Goal: Task Accomplishment & Management: Use online tool/utility

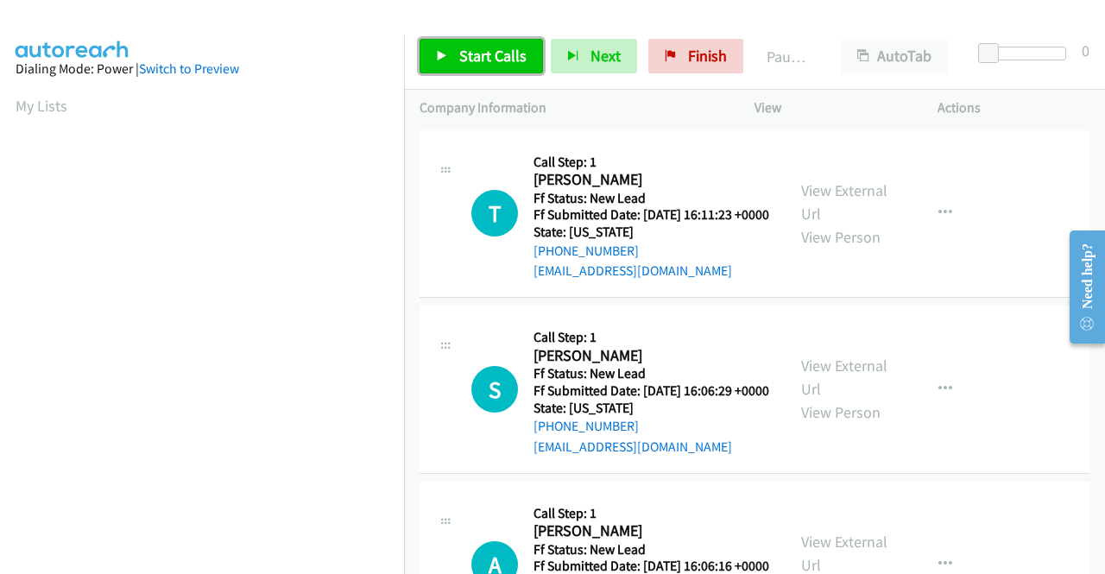
click at [461, 53] on span "Start Calls" at bounding box center [492, 56] width 67 height 20
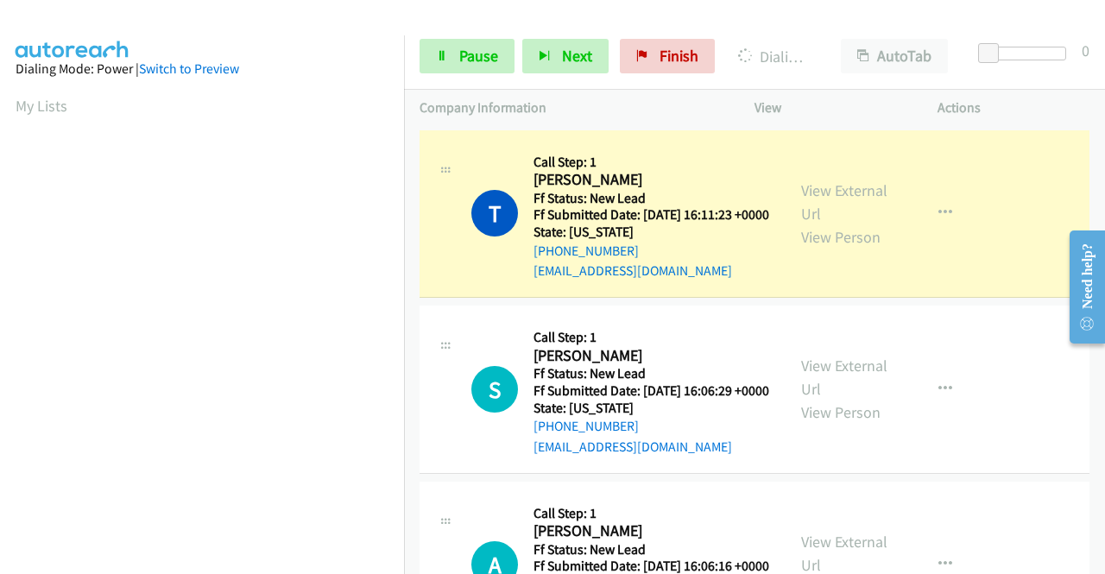
scroll to position [394, 0]
click at [831, 180] on div "View External Url View Person View External Url Email Schedule/Manage Callback …" at bounding box center [884, 214] width 199 height 136
click at [822, 204] on link "View External Url" at bounding box center [844, 201] width 86 height 43
click at [0, 191] on aside "Dialing Mode: Power | Switch to Preview My Lists" at bounding box center [202, 131] width 404 height 955
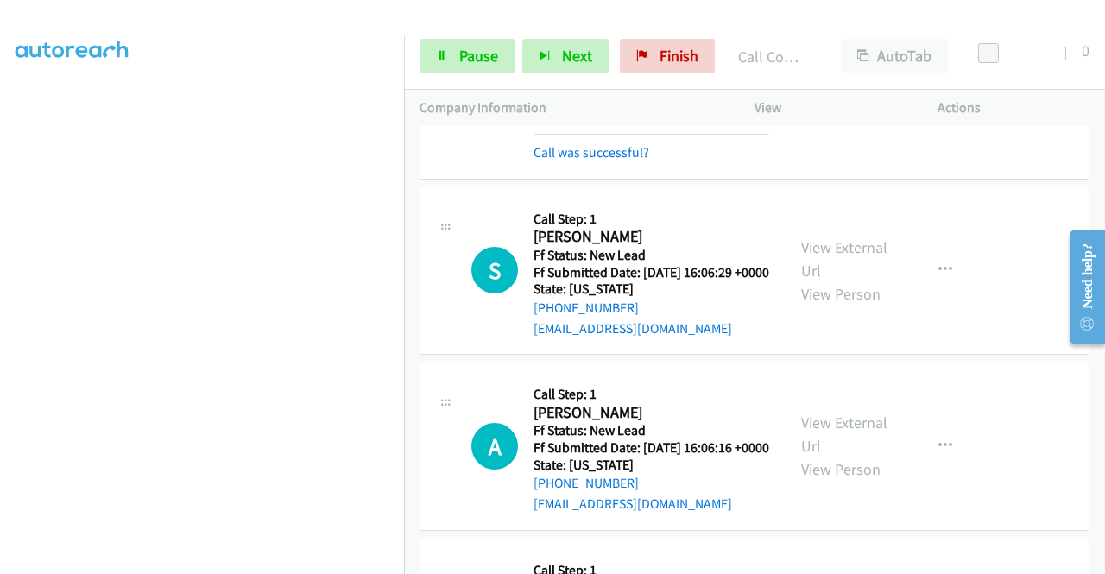
scroll to position [172, 0]
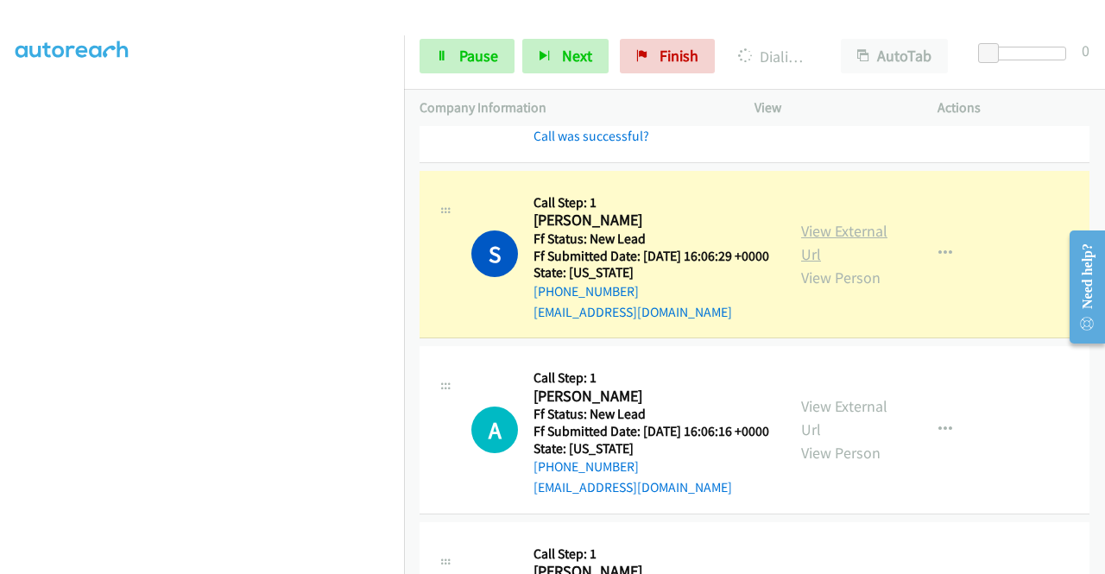
click at [801, 253] on link "View External Url" at bounding box center [844, 242] width 86 height 43
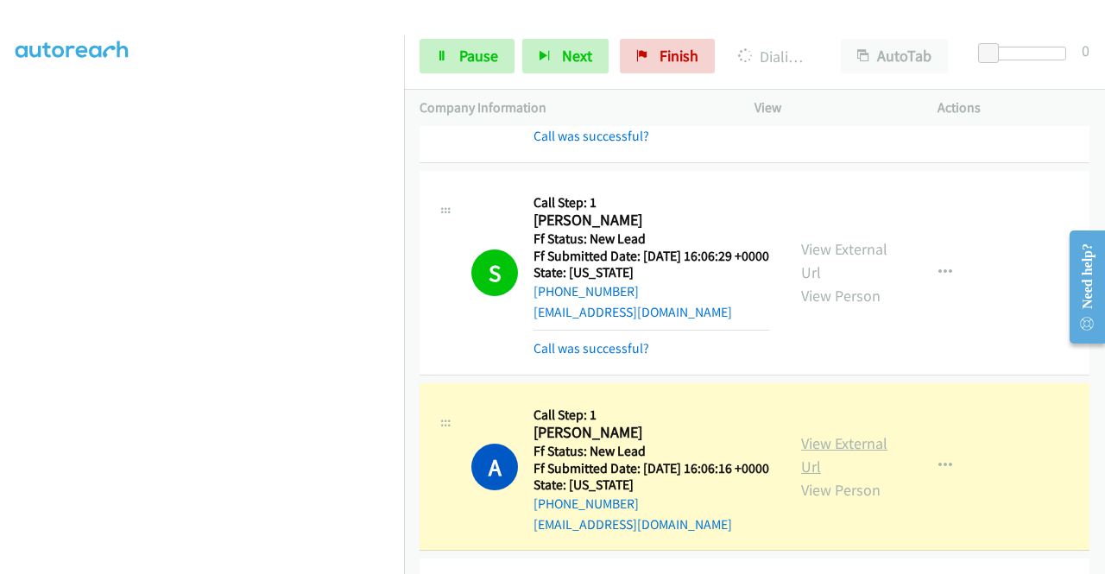
click at [811, 476] on link "View External Url" at bounding box center [844, 454] width 86 height 43
click at [0, 355] on aside "Dialing Mode: Power | Switch to Preview My Lists" at bounding box center [202, 156] width 404 height 955
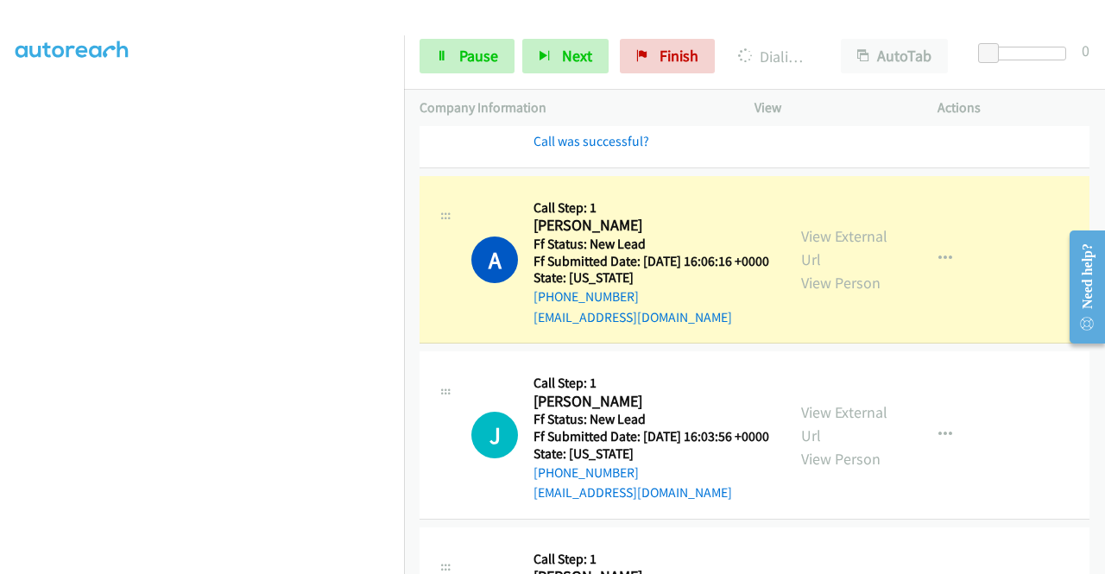
scroll to position [517, 0]
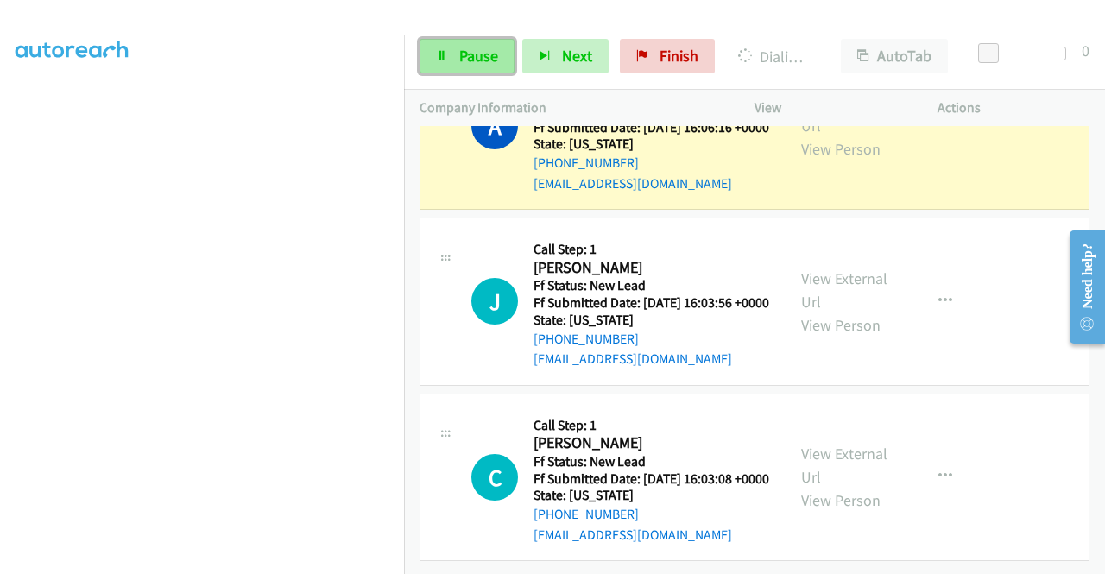
click at [471, 44] on link "Pause" at bounding box center [466, 56] width 95 height 35
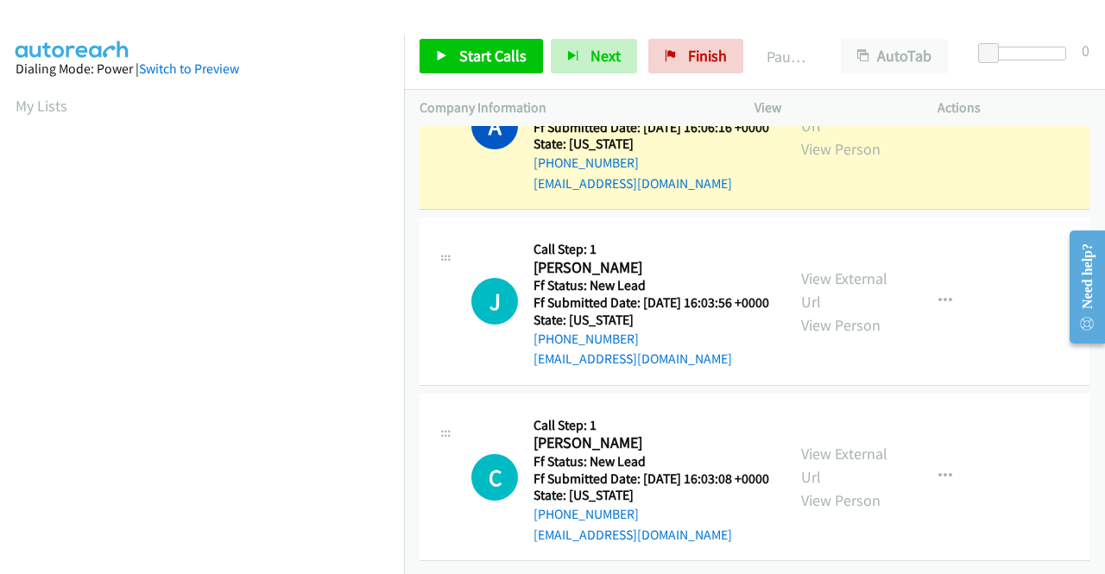
scroll to position [394, 0]
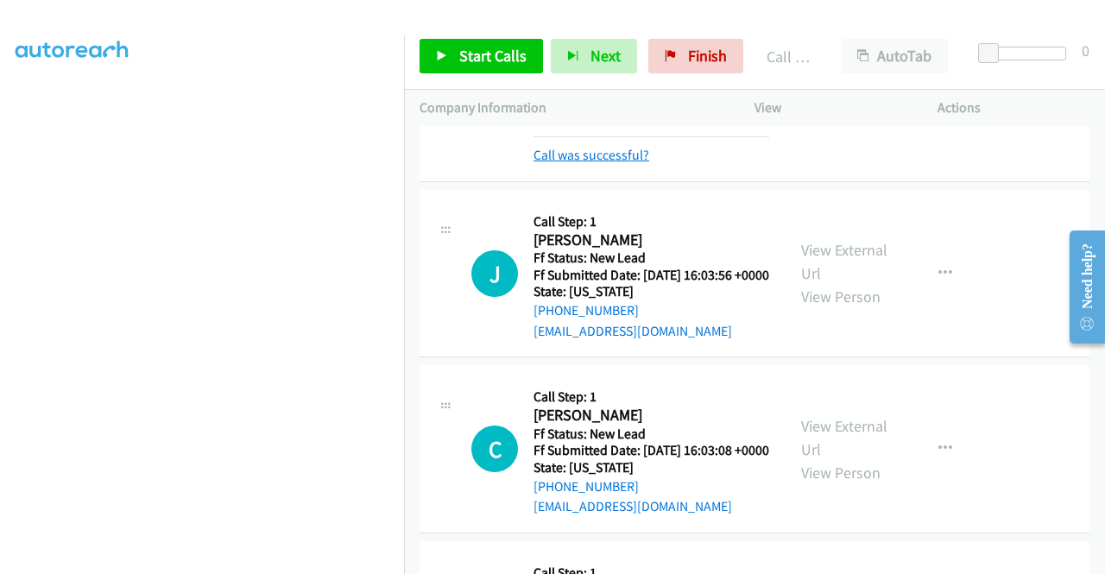
click at [632, 163] on link "Call was successful?" at bounding box center [591, 155] width 116 height 16
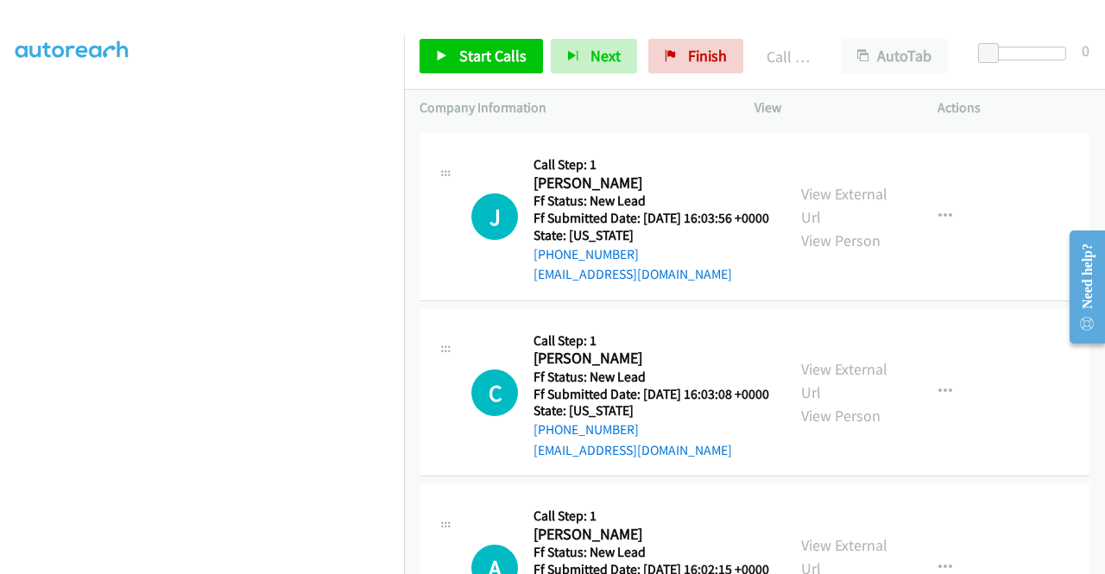
scroll to position [612, 0]
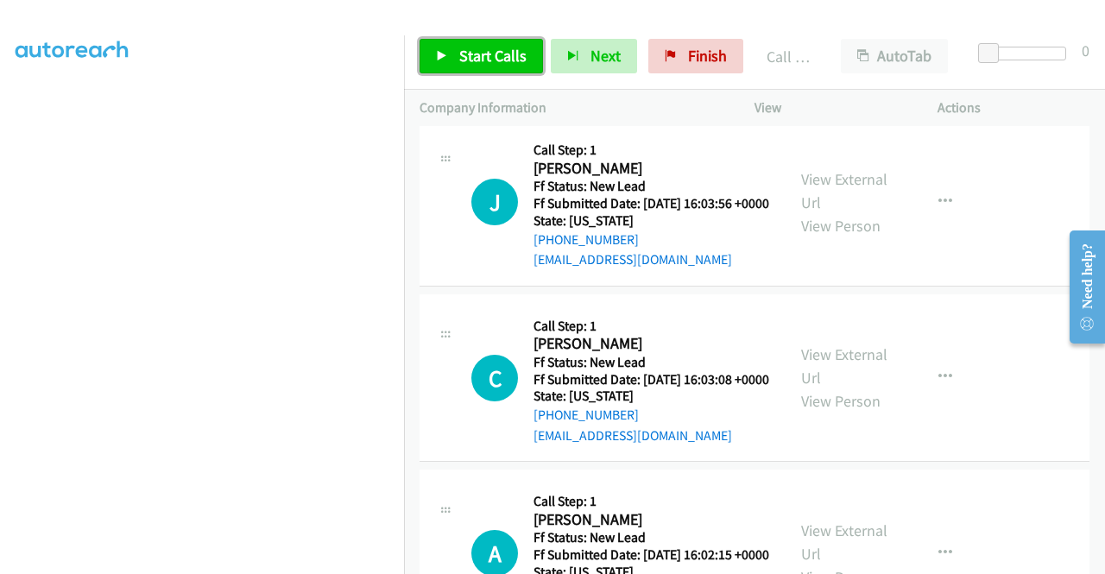
click at [490, 60] on span "Start Calls" at bounding box center [492, 56] width 67 height 20
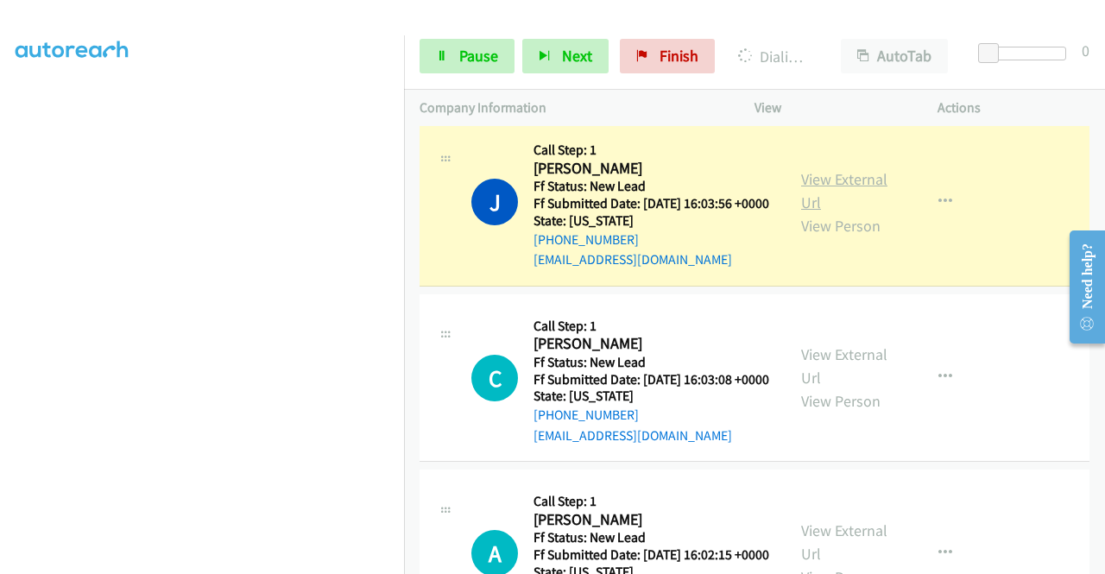
click at [844, 212] on link "View External Url" at bounding box center [844, 190] width 86 height 43
click at [0, 329] on aside "Dialing Mode: Power | Switch to Preview My Lists" at bounding box center [202, 131] width 404 height 955
click at [467, 46] on span "Pause" at bounding box center [478, 56] width 39 height 20
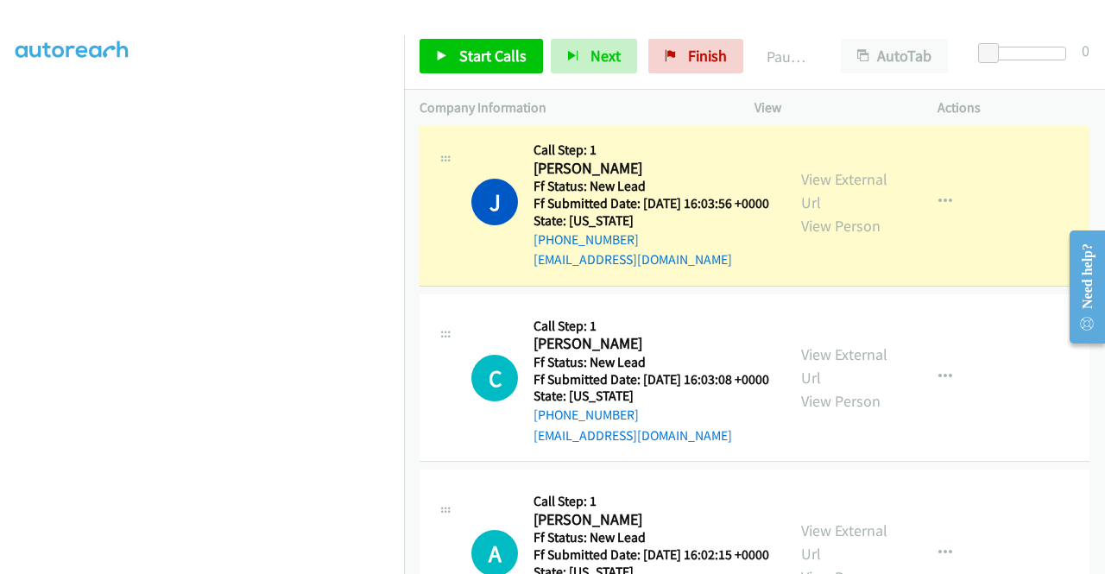
click at [0, 188] on aside "Dialing Mode: Power | Switch to Preview My Lists" at bounding box center [202, 131] width 404 height 955
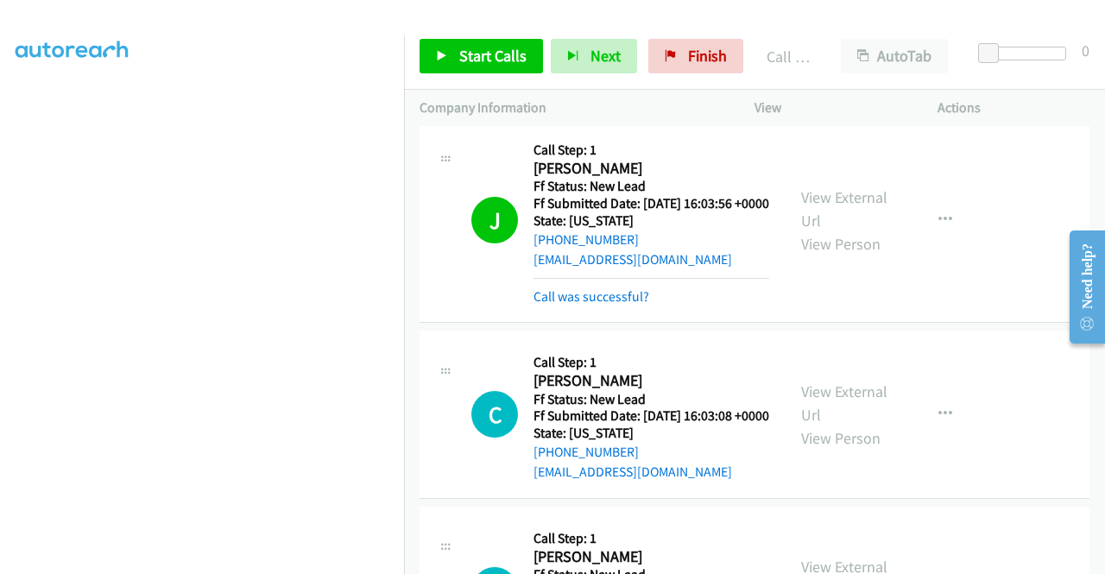
click at [581, 305] on link "Call was successful?" at bounding box center [591, 296] width 116 height 16
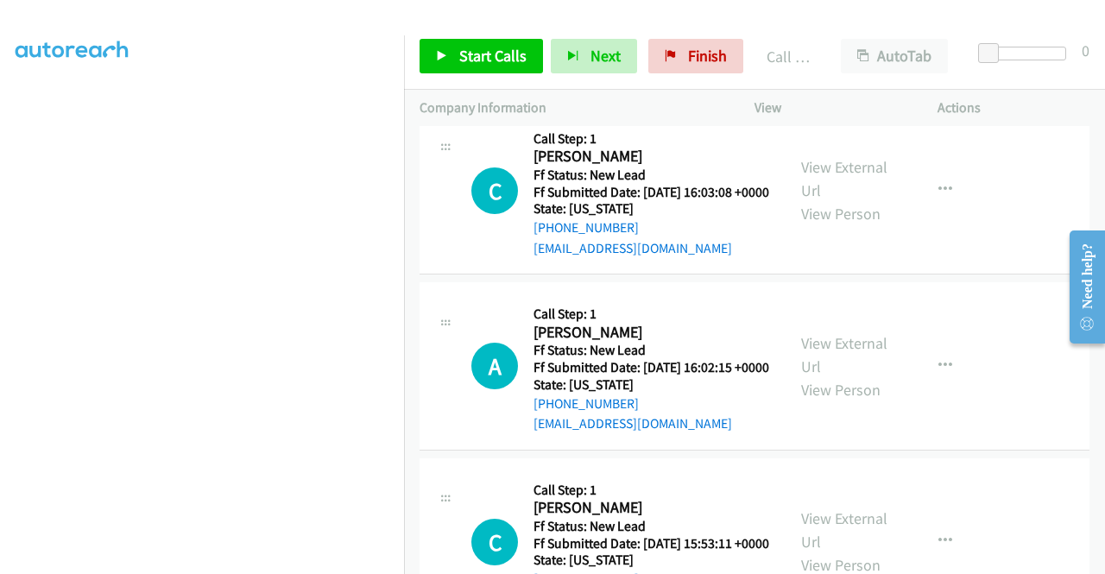
scroll to position [819, 0]
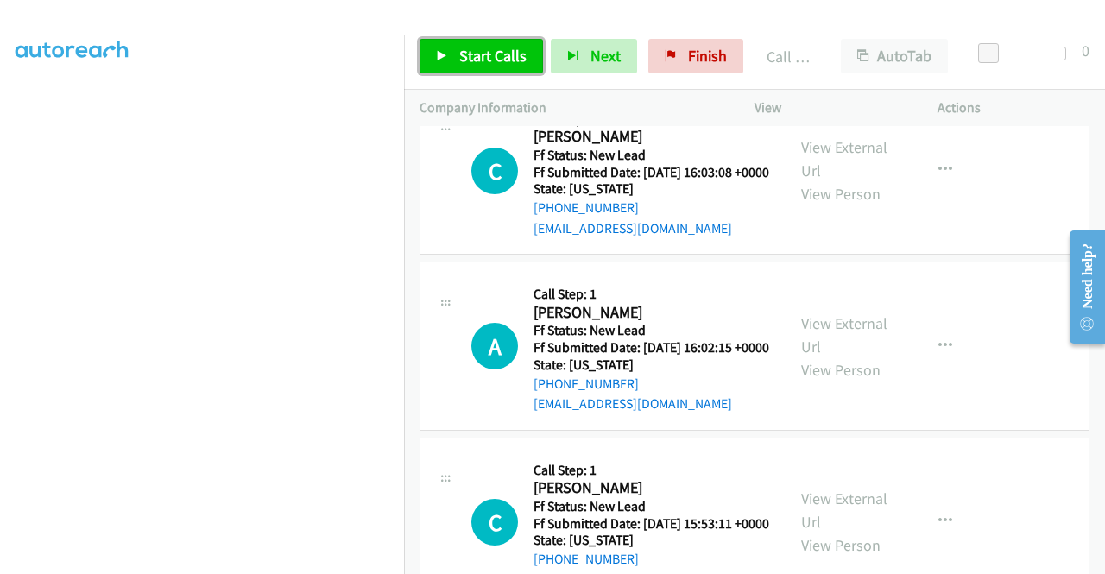
click at [502, 68] on link "Start Calls" at bounding box center [480, 56] width 123 height 35
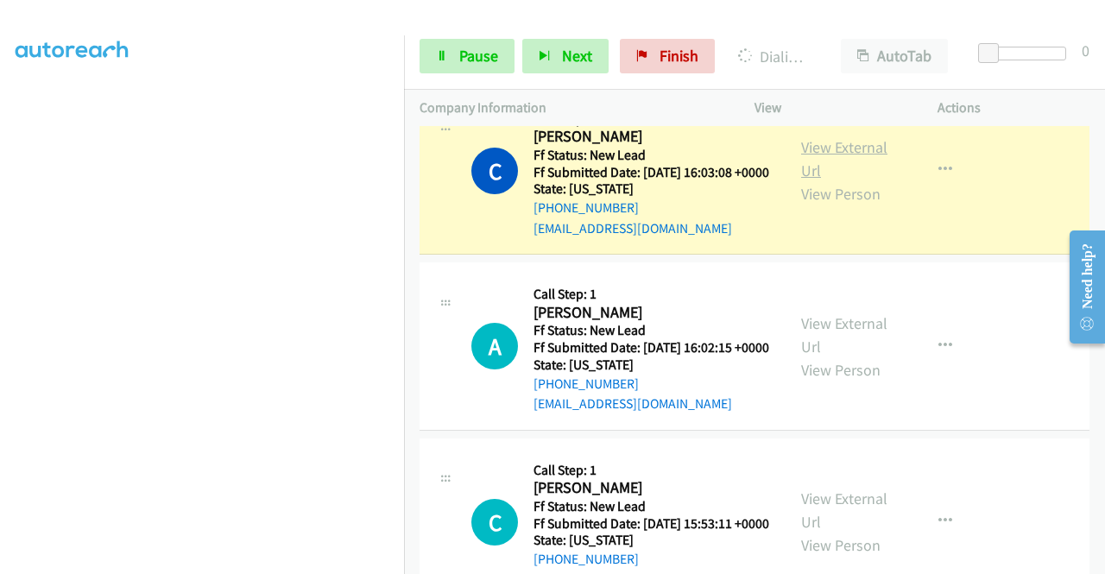
click at [843, 180] on link "View External Url" at bounding box center [844, 158] width 86 height 43
click at [0, 317] on aside "Dialing Mode: Power | Switch to Preview My Lists" at bounding box center [202, 131] width 404 height 955
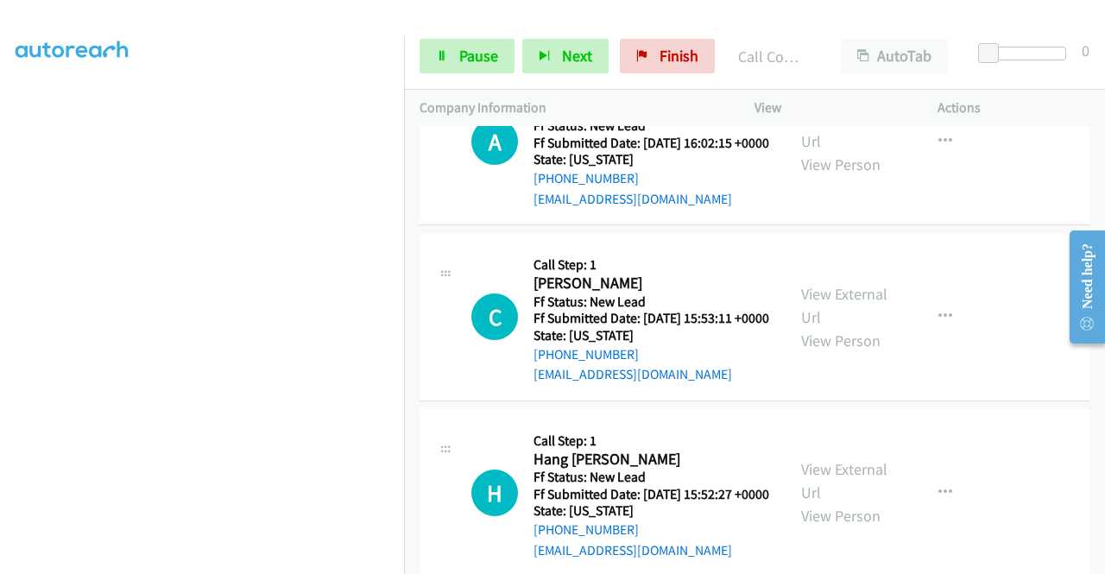
scroll to position [1079, 0]
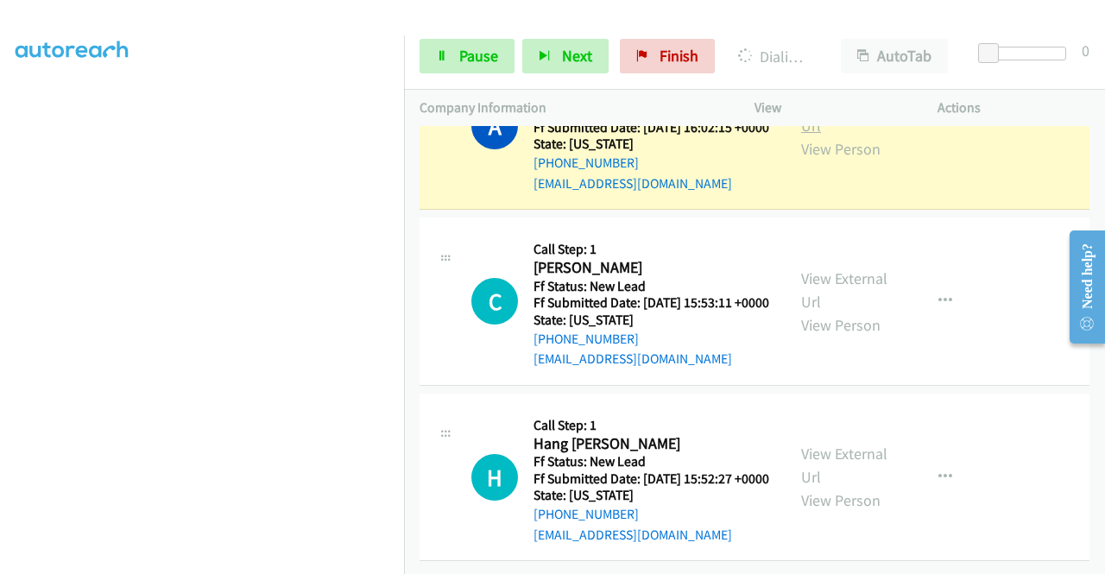
click at [848, 136] on link "View External Url" at bounding box center [844, 113] width 86 height 43
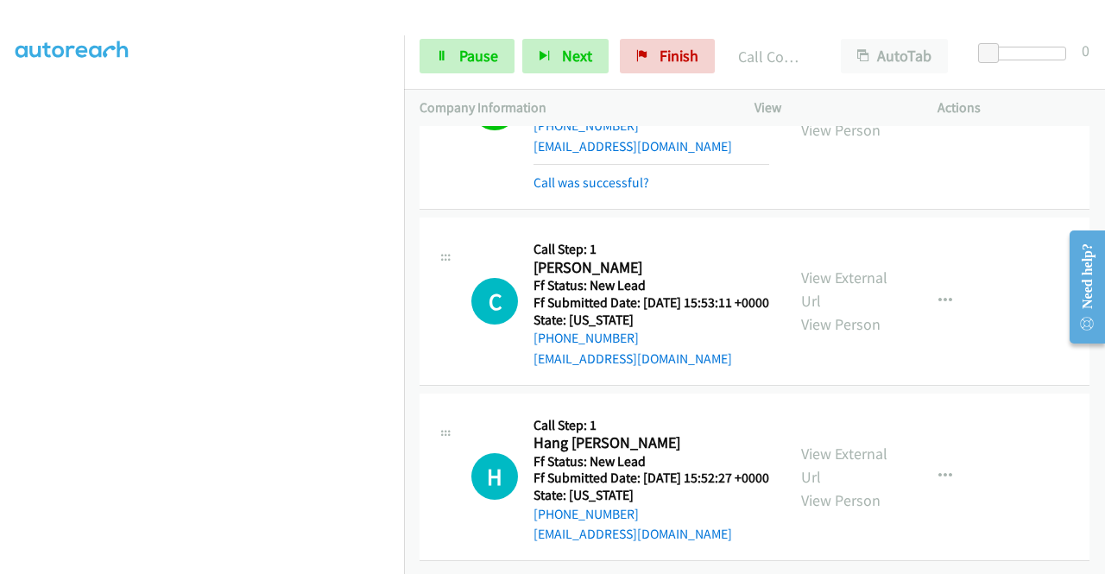
scroll to position [1258, 0]
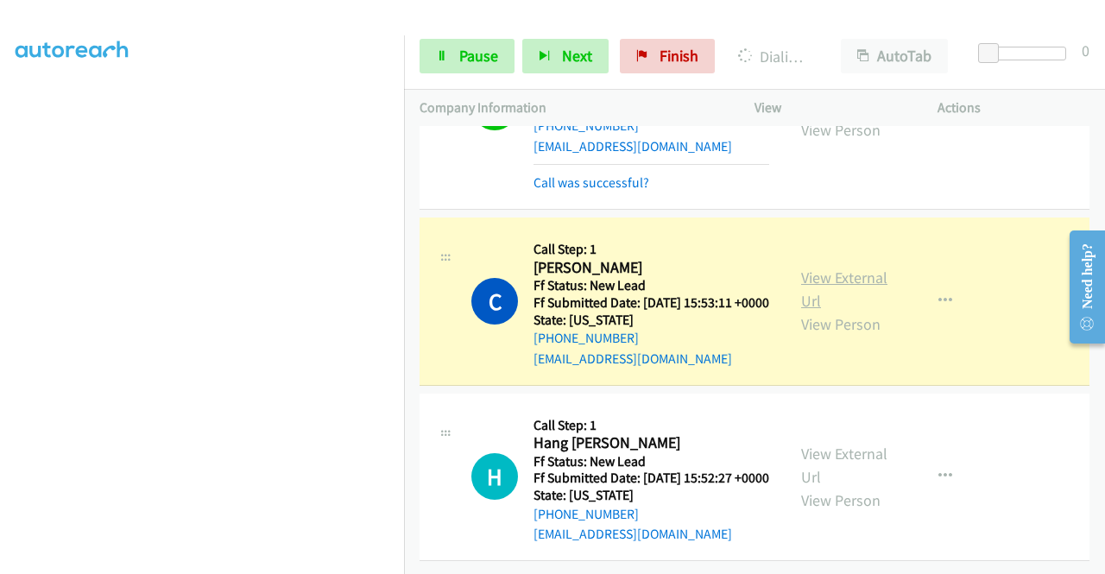
click at [829, 268] on link "View External Url" at bounding box center [844, 289] width 86 height 43
drag, startPoint x: 0, startPoint y: 256, endPoint x: 33, endPoint y: 280, distance: 40.2
click at [0, 256] on aside "Dialing Mode: Power | Switch to Preview My Lists" at bounding box center [202, 131] width 404 height 955
click at [409, 232] on td "C Callback Scheduled Call Step: 1 Carole Hansel America/New_York Ff Status: New…" at bounding box center [754, 302] width 701 height 176
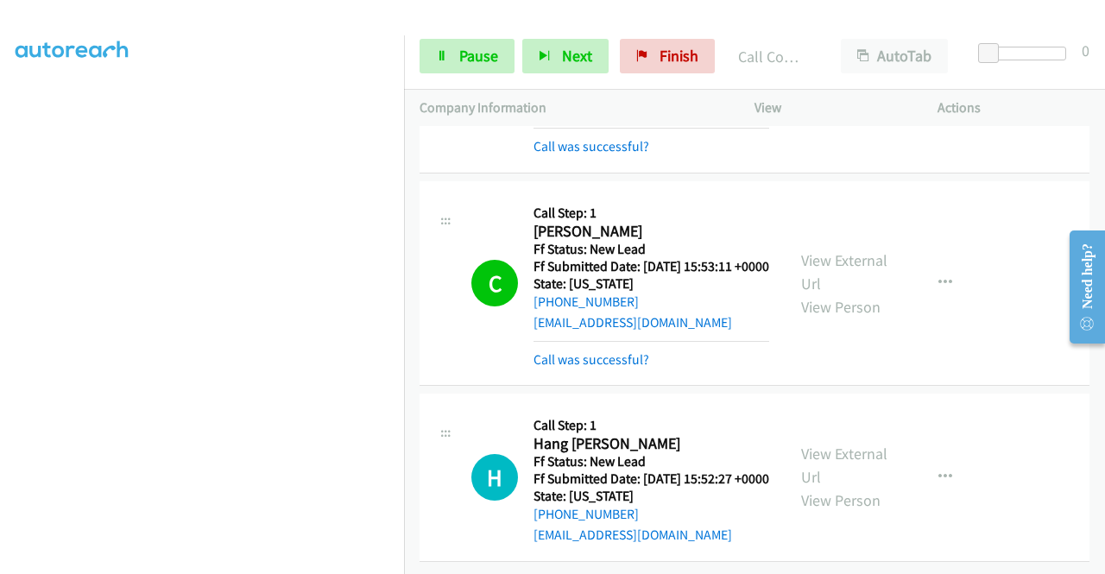
scroll to position [1295, 0]
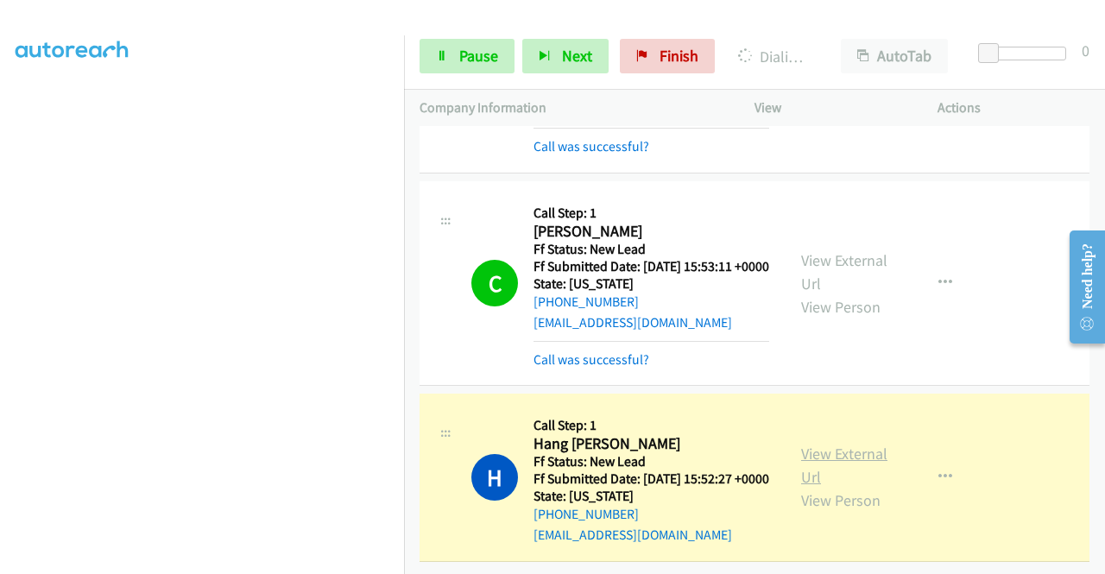
click at [837, 444] on link "View External Url" at bounding box center [844, 465] width 86 height 43
click at [461, 58] on span "Pause" at bounding box center [478, 56] width 39 height 20
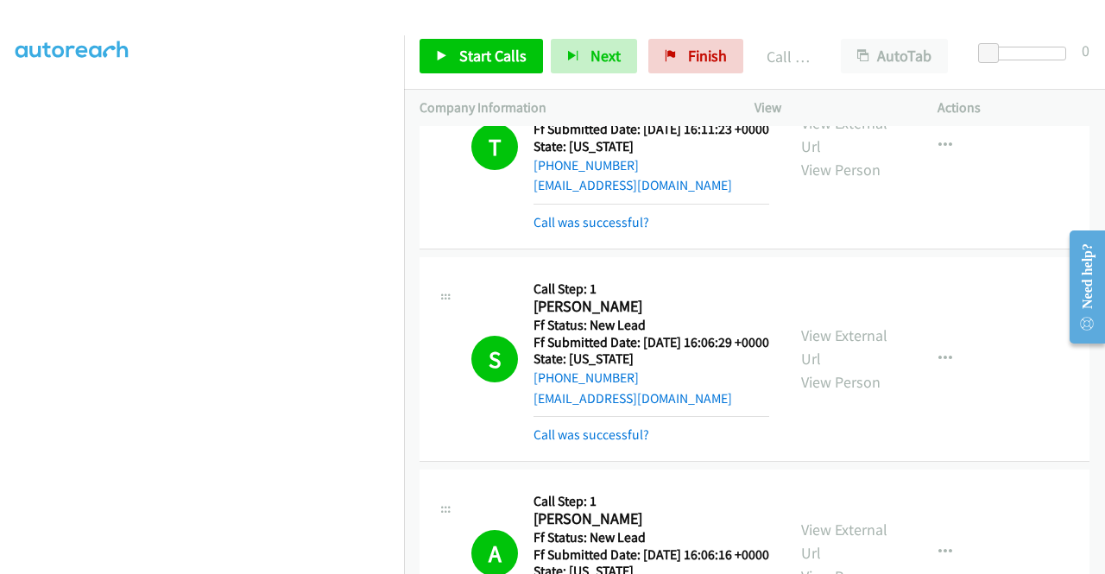
scroll to position [0, 0]
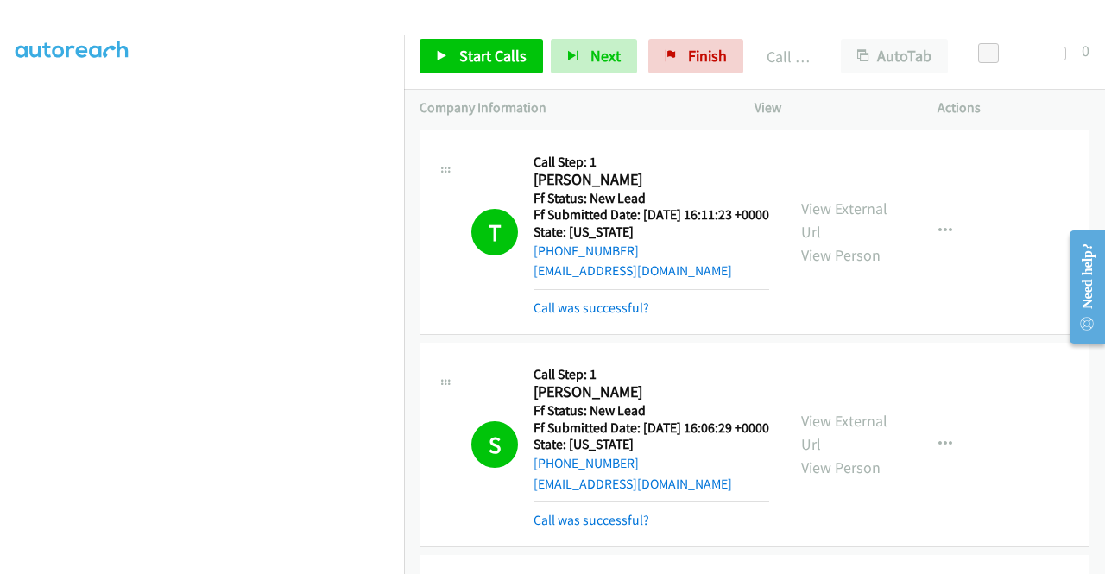
click at [790, 137] on div "T Callback Scheduled Call Step: 1 Ted Risser America/New_York Ff Status: New Le…" at bounding box center [754, 232] width 670 height 205
click at [699, 51] on span "Finish" at bounding box center [707, 56] width 39 height 20
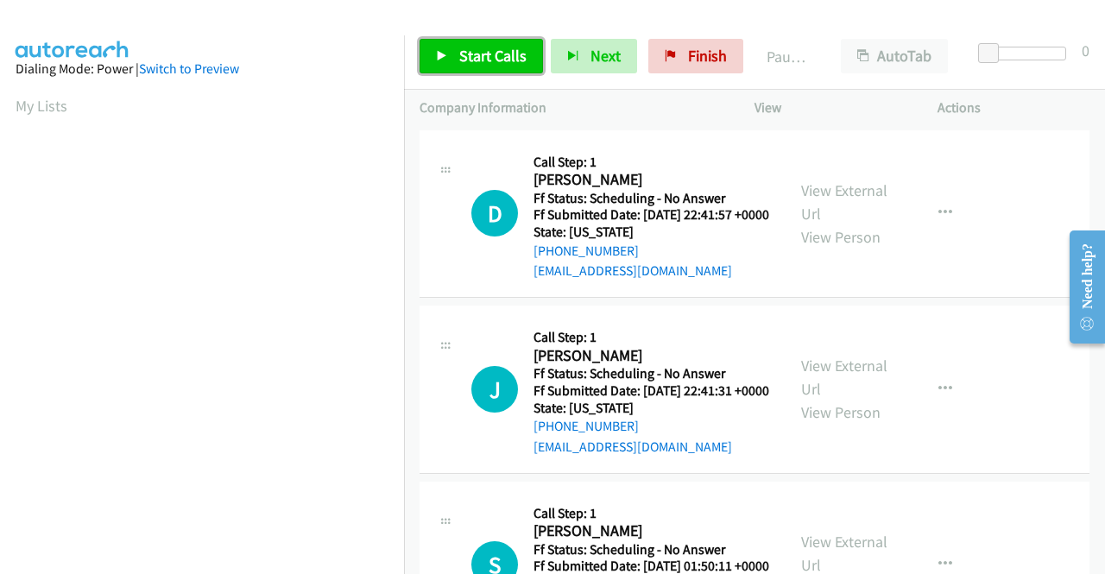
click at [499, 48] on span "Start Calls" at bounding box center [492, 56] width 67 height 20
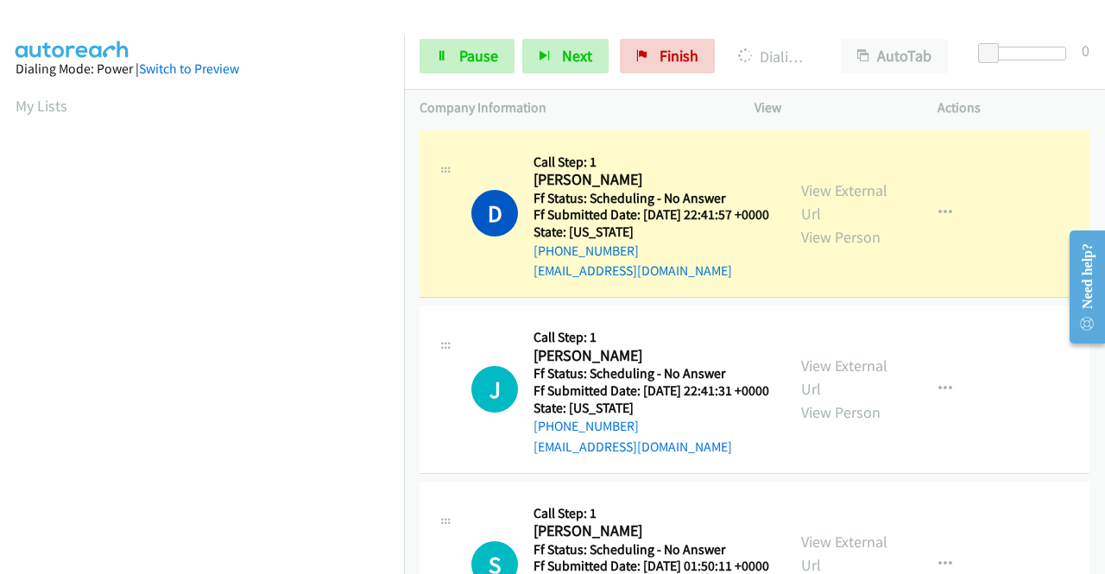
click at [0, 218] on aside "Dialing Mode: Power | Switch to Preview My Lists" at bounding box center [202, 512] width 404 height 955
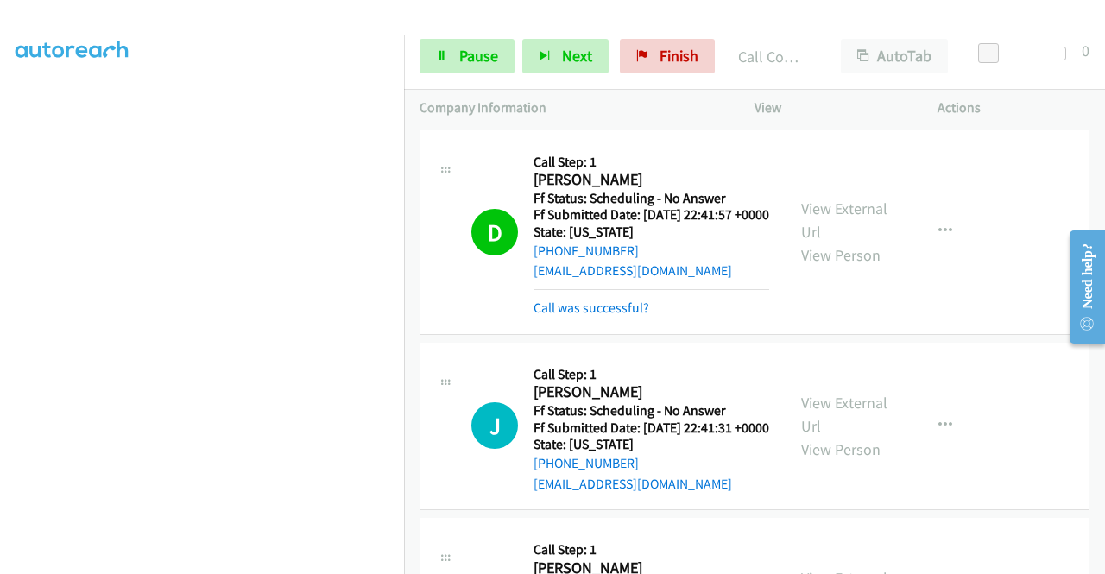
click at [865, 194] on div "View External Url View Person View External Url Email Schedule/Manage Callback …" at bounding box center [884, 232] width 199 height 173
click at [841, 212] on link "View External Url" at bounding box center [844, 220] width 86 height 43
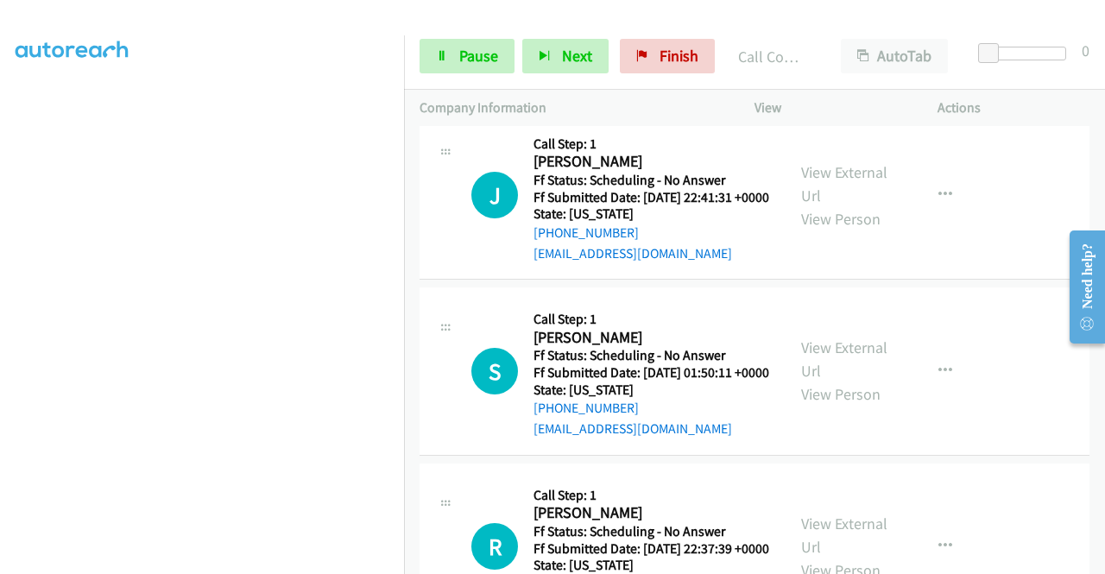
scroll to position [242, 0]
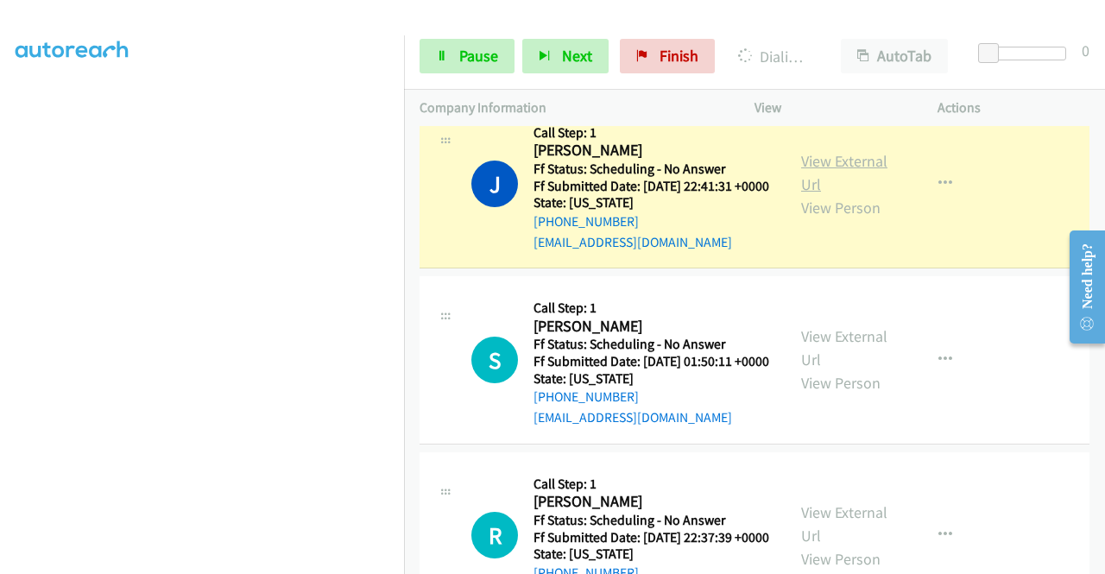
click at [806, 192] on link "View External Url" at bounding box center [844, 172] width 86 height 43
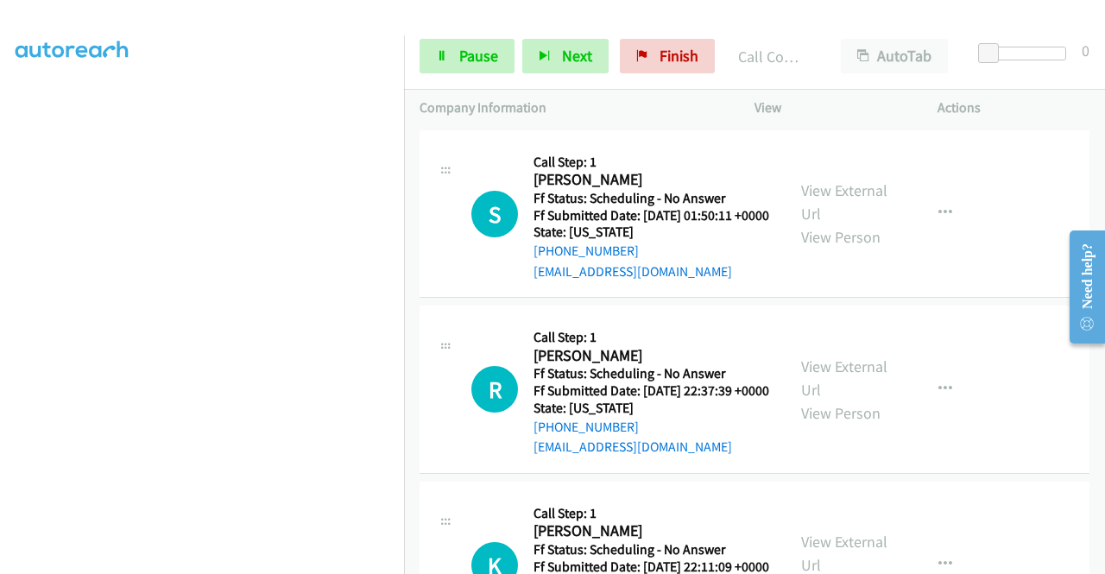
scroll to position [437, 0]
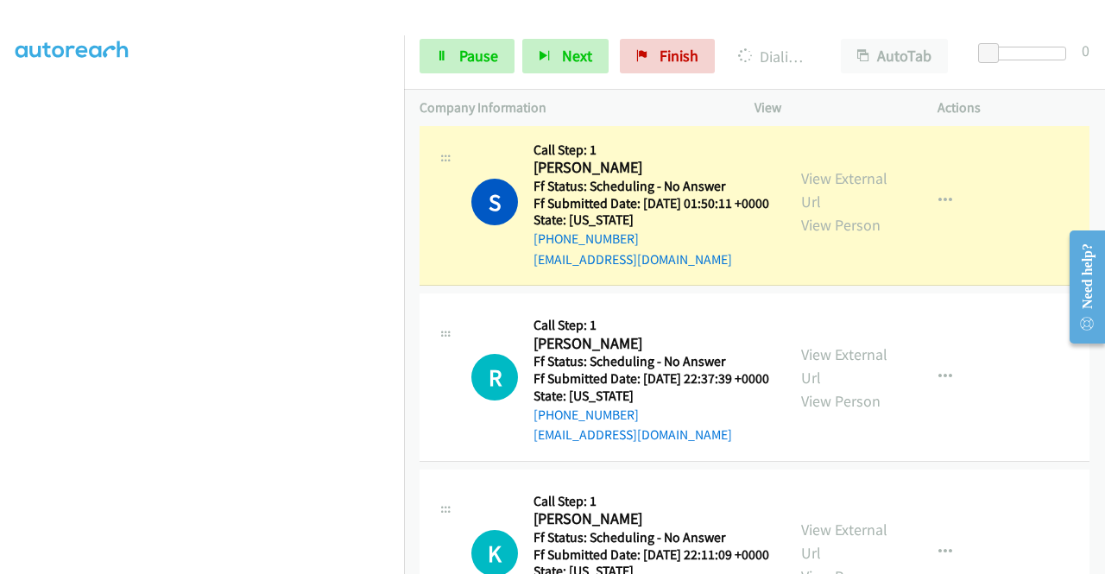
click at [834, 203] on div "View External Url View Person View External Url Email Schedule/Manage Callback …" at bounding box center [884, 202] width 199 height 136
click at [817, 211] on link "View External Url" at bounding box center [844, 189] width 86 height 43
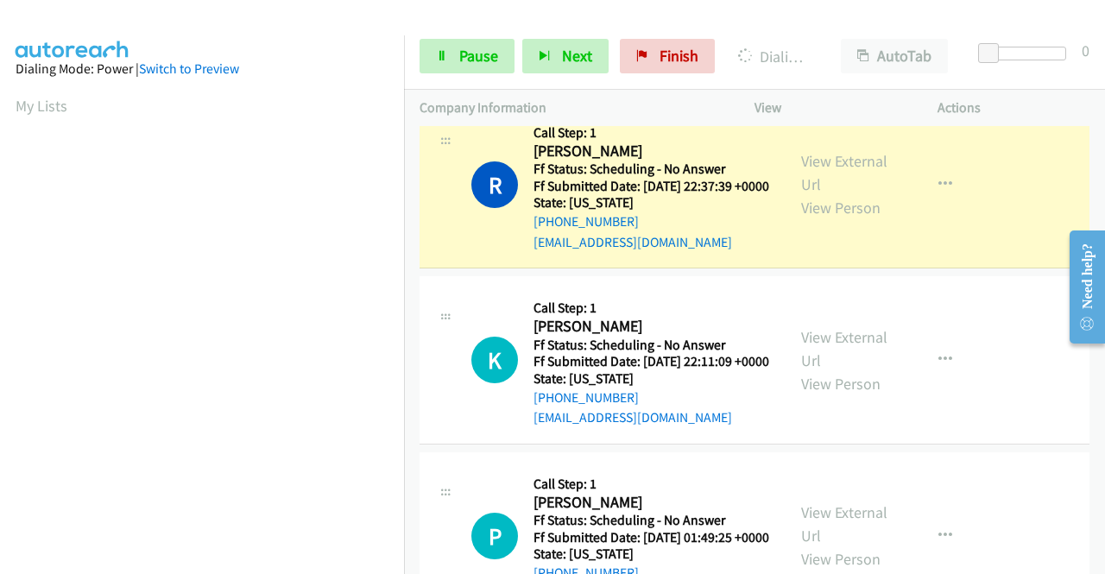
scroll to position [394, 0]
click at [828, 194] on link "View External Url" at bounding box center [844, 172] width 86 height 43
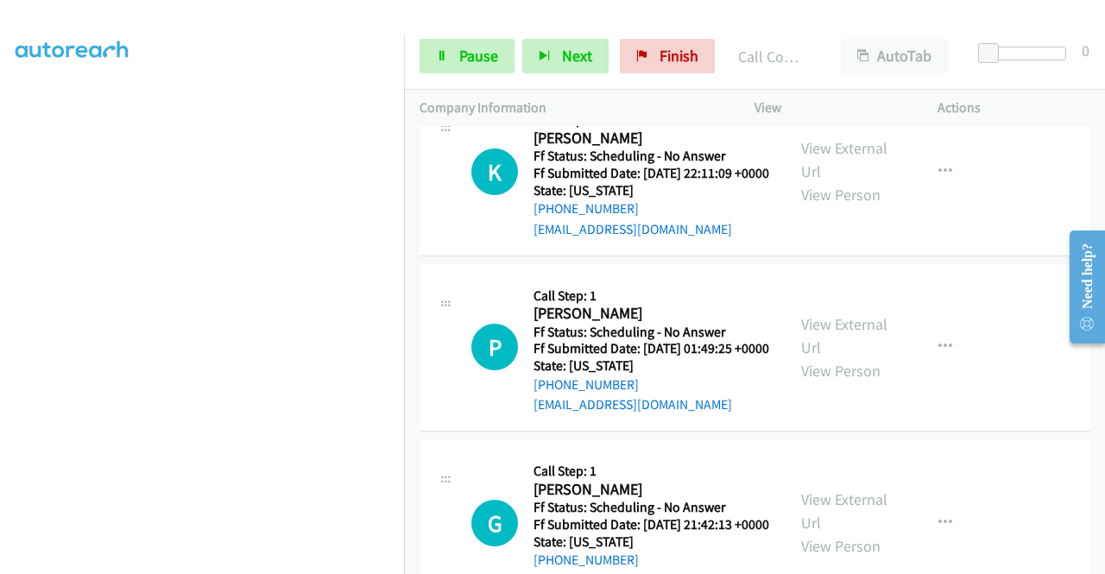
scroll to position [908, 0]
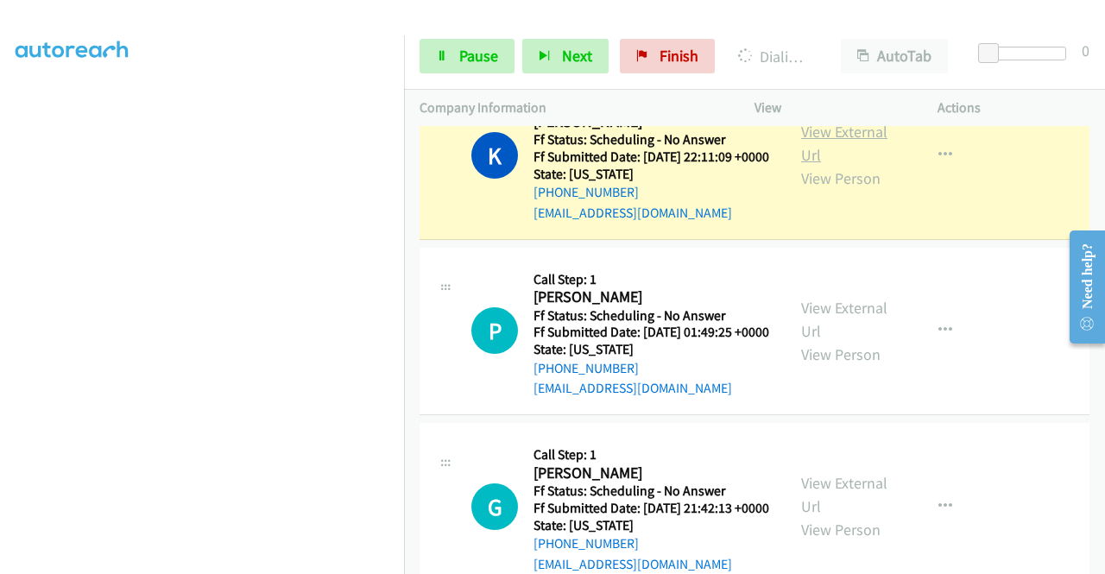
click at [810, 165] on link "View External Url" at bounding box center [844, 143] width 86 height 43
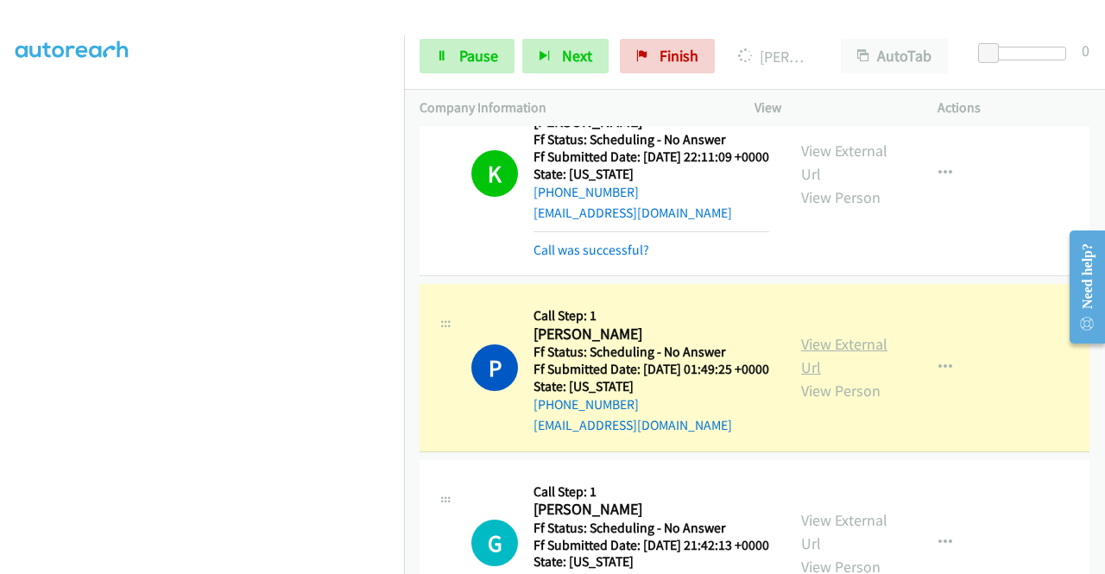
click at [871, 377] on link "View External Url" at bounding box center [844, 355] width 86 height 43
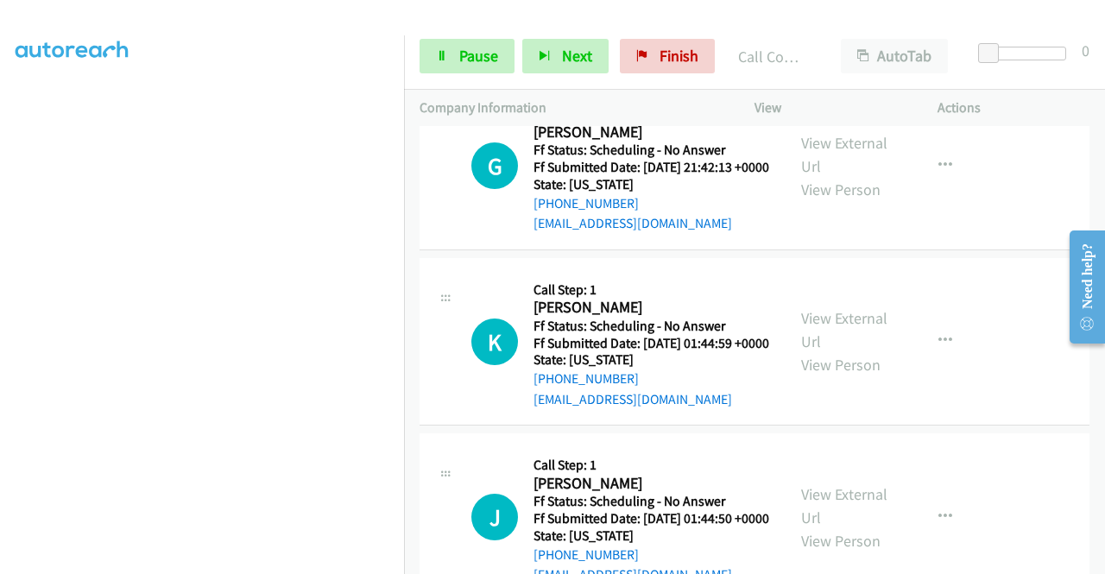
scroll to position [1357, 0]
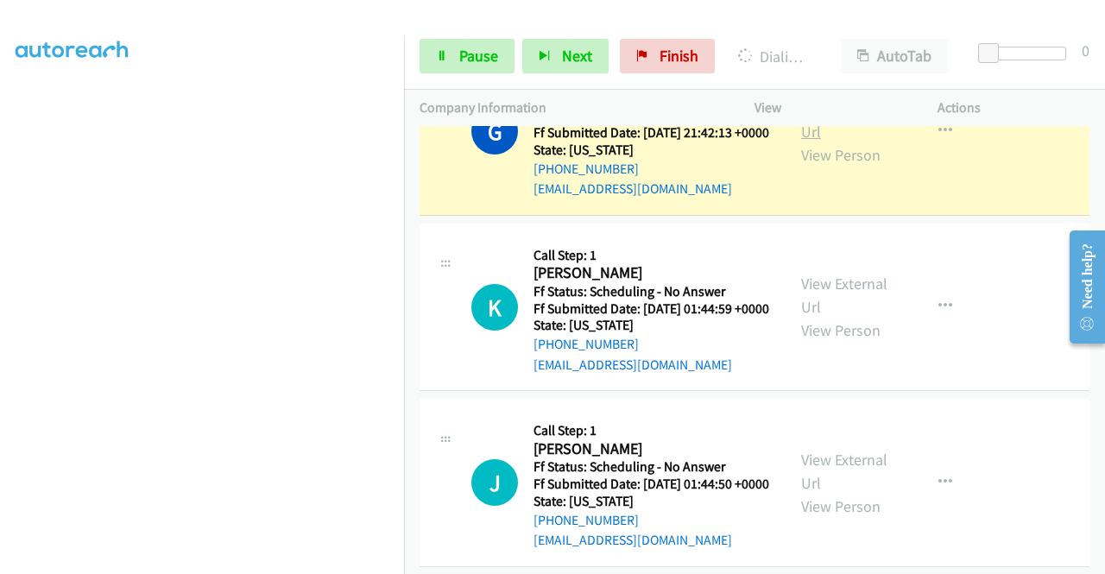
click at [830, 142] on link "View External Url" at bounding box center [844, 119] width 86 height 43
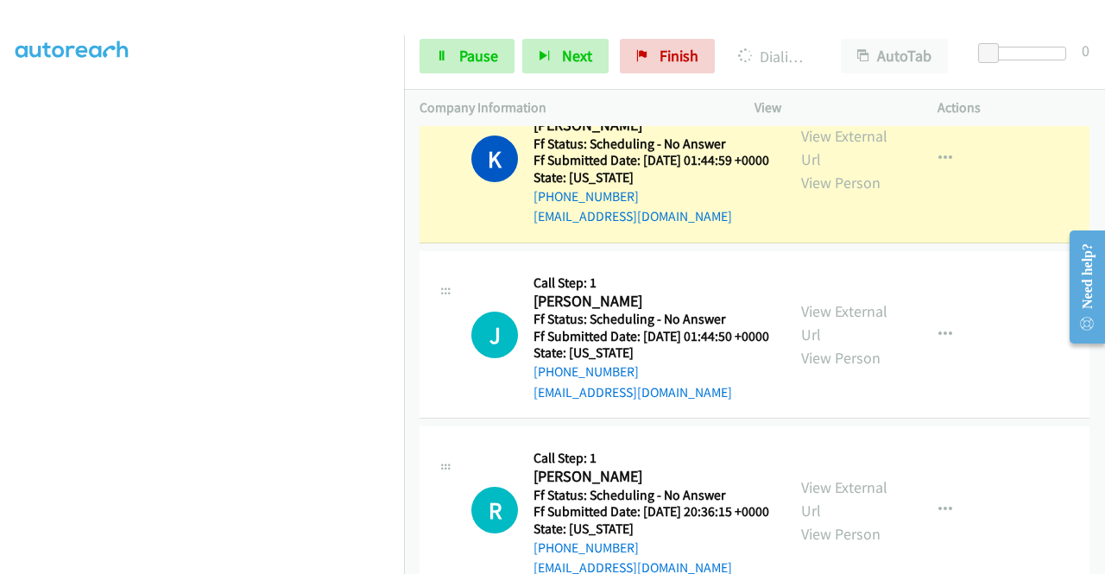
scroll to position [1611, 0]
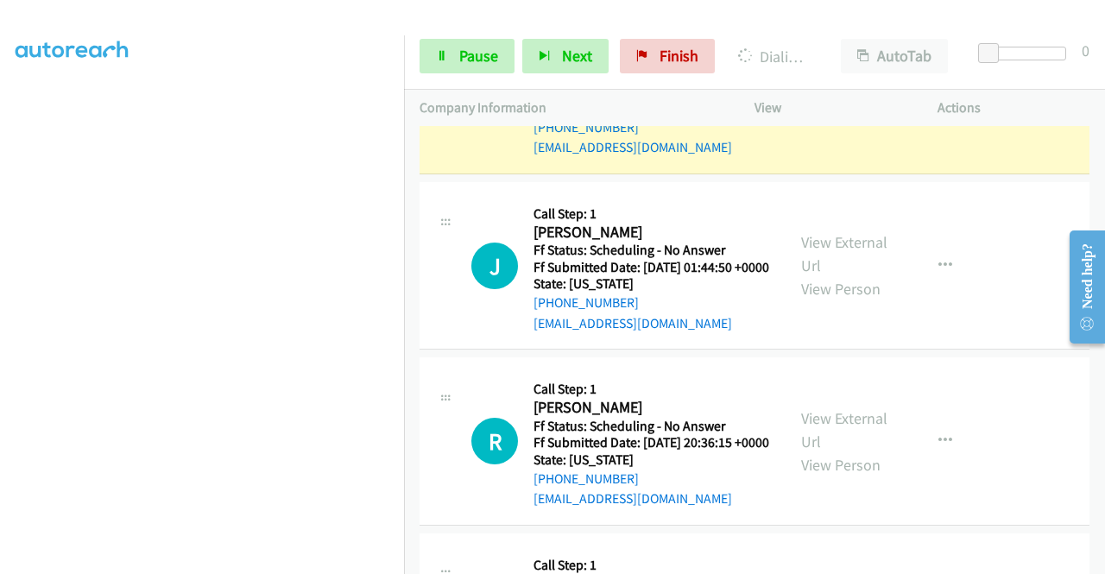
click at [844, 100] on link "View External Url" at bounding box center [844, 78] width 86 height 43
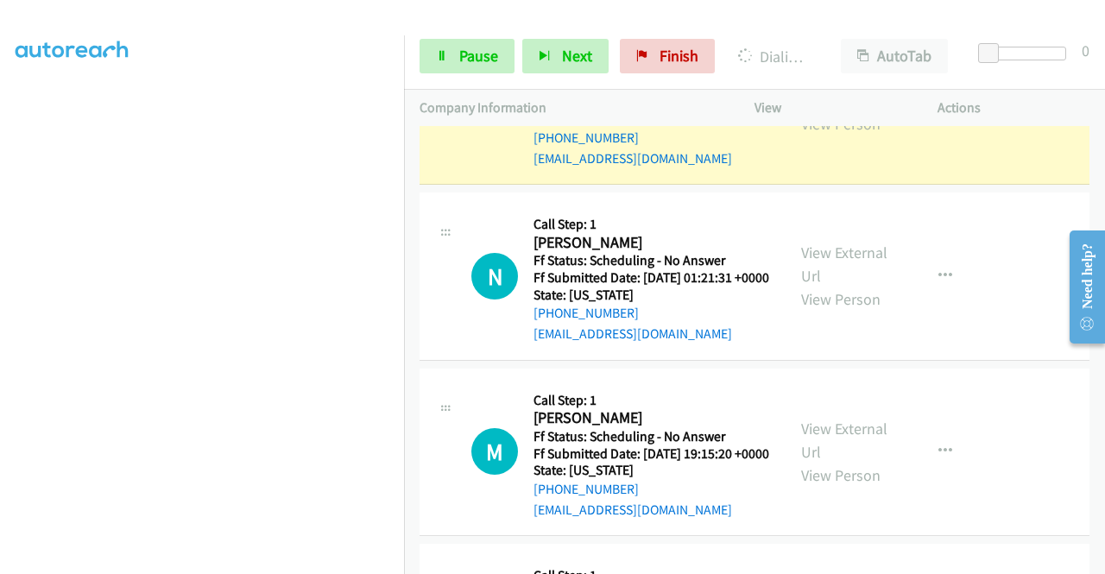
scroll to position [2071, 0]
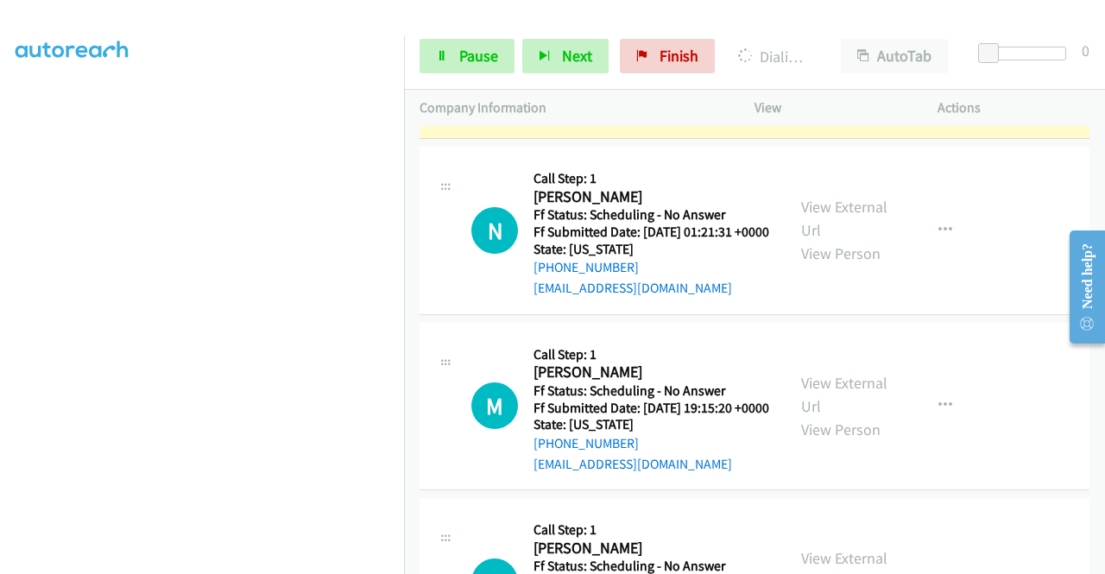
click at [865, 65] on link "View External Url" at bounding box center [844, 43] width 86 height 43
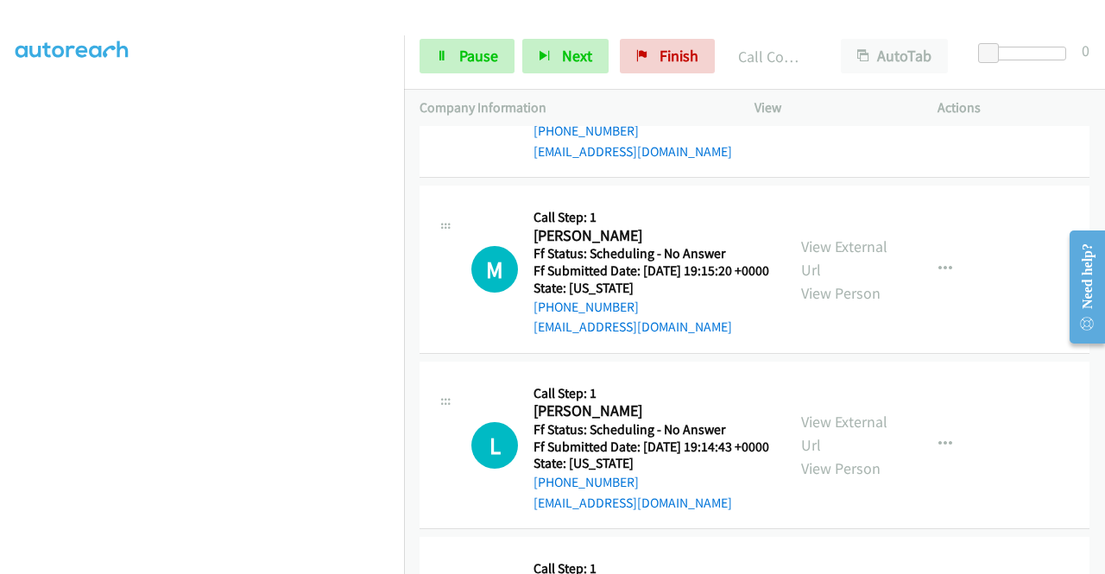
scroll to position [2279, 0]
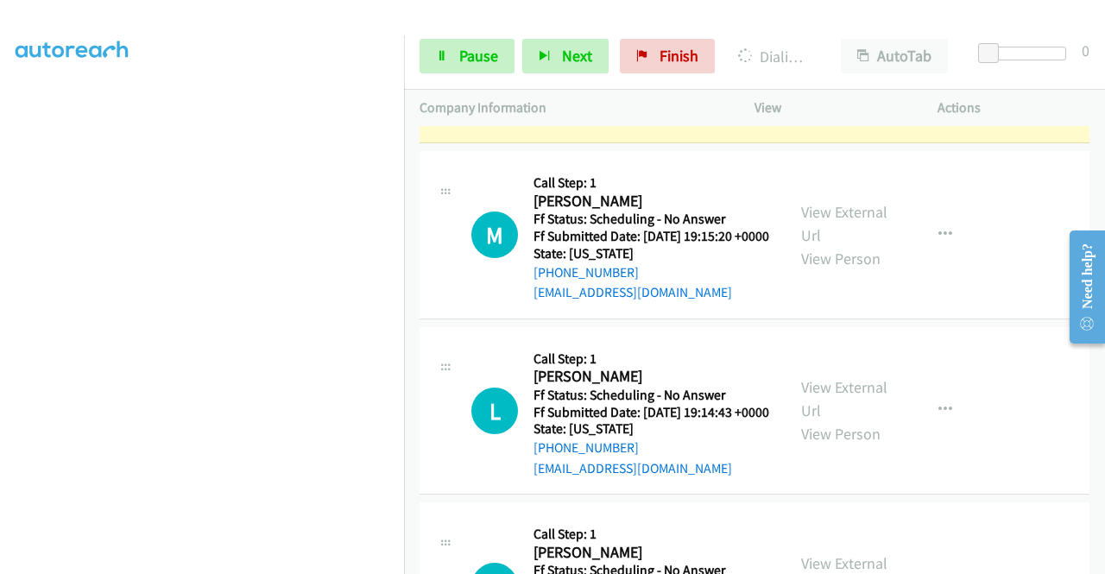
click at [801, 69] on link "View External Url" at bounding box center [844, 47] width 86 height 43
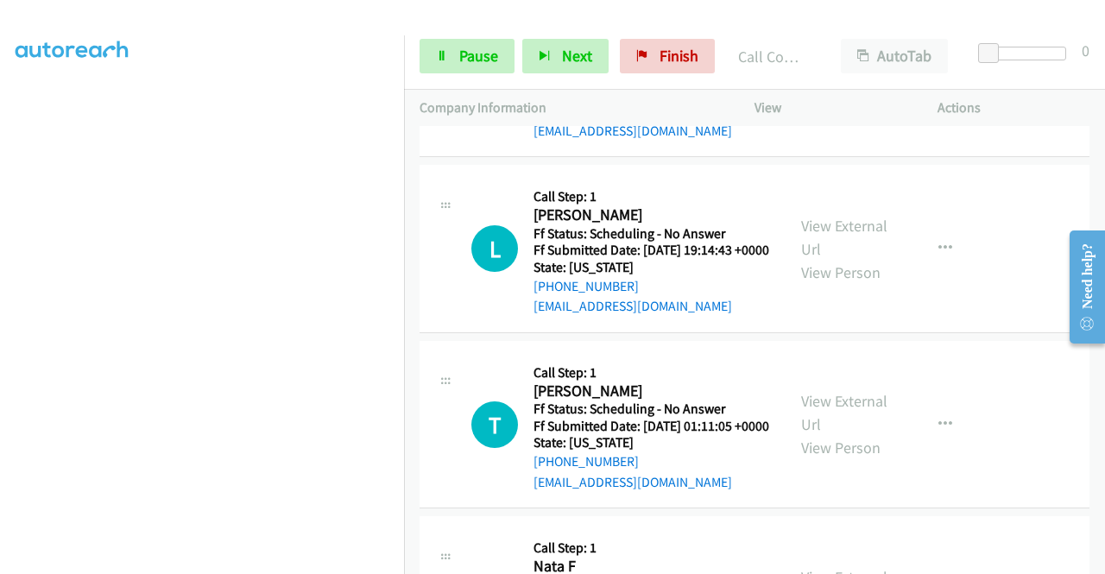
scroll to position [2486, 0]
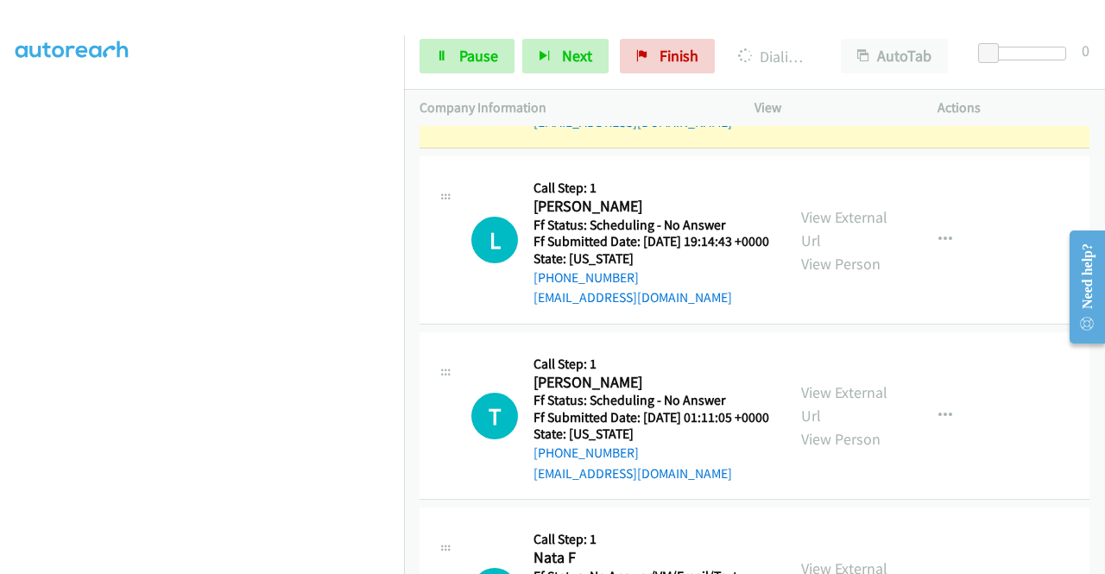
click at [817, 99] on div "View External Url View Person" at bounding box center [846, 64] width 90 height 70
click at [813, 74] on link "View External Url" at bounding box center [844, 52] width 86 height 43
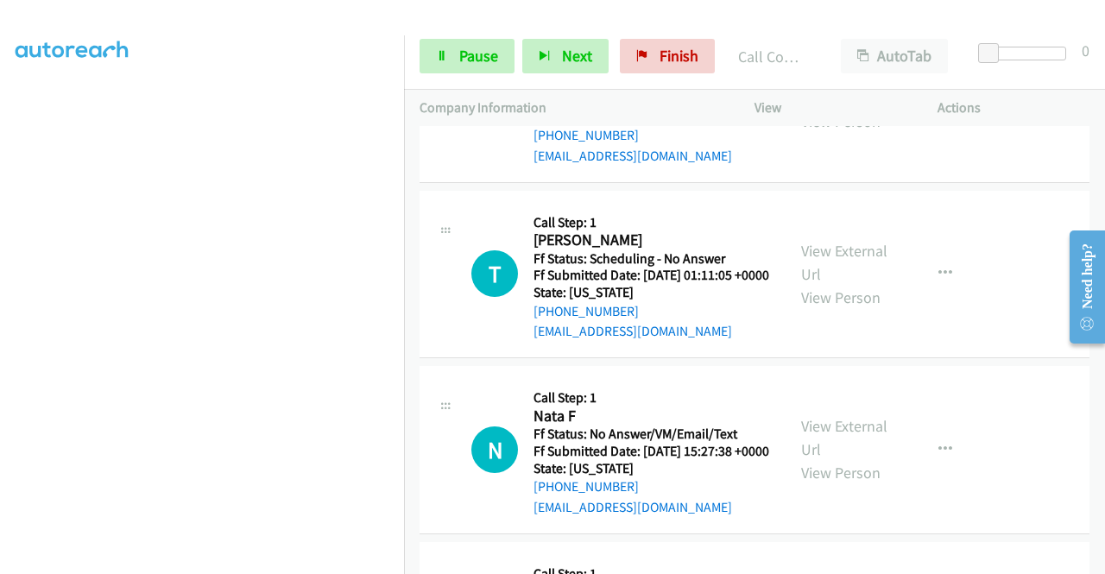
scroll to position [2681, 0]
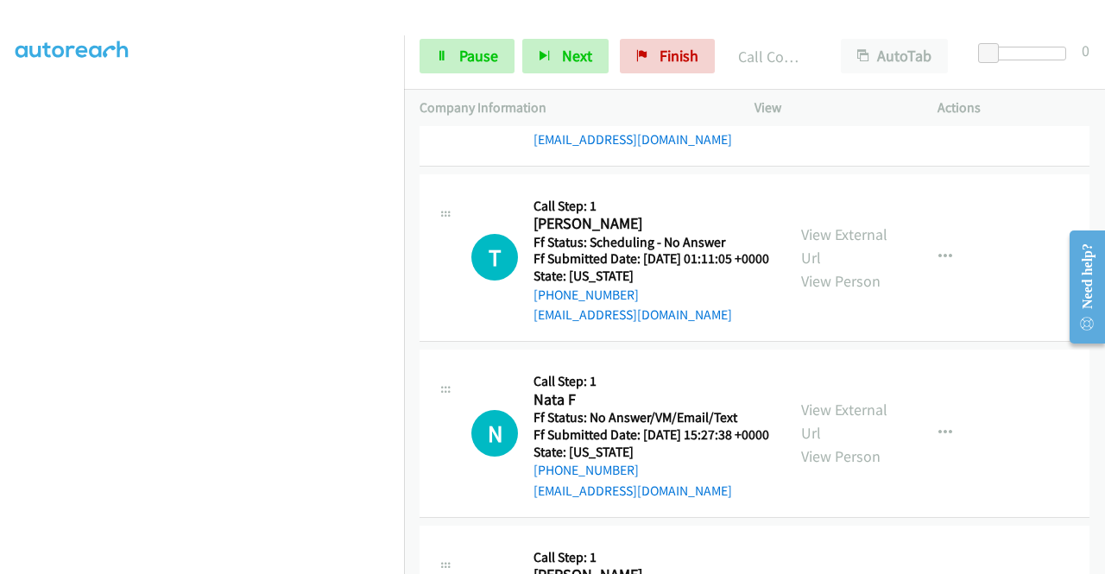
click at [821, 91] on link "View External Url" at bounding box center [844, 69] width 86 height 43
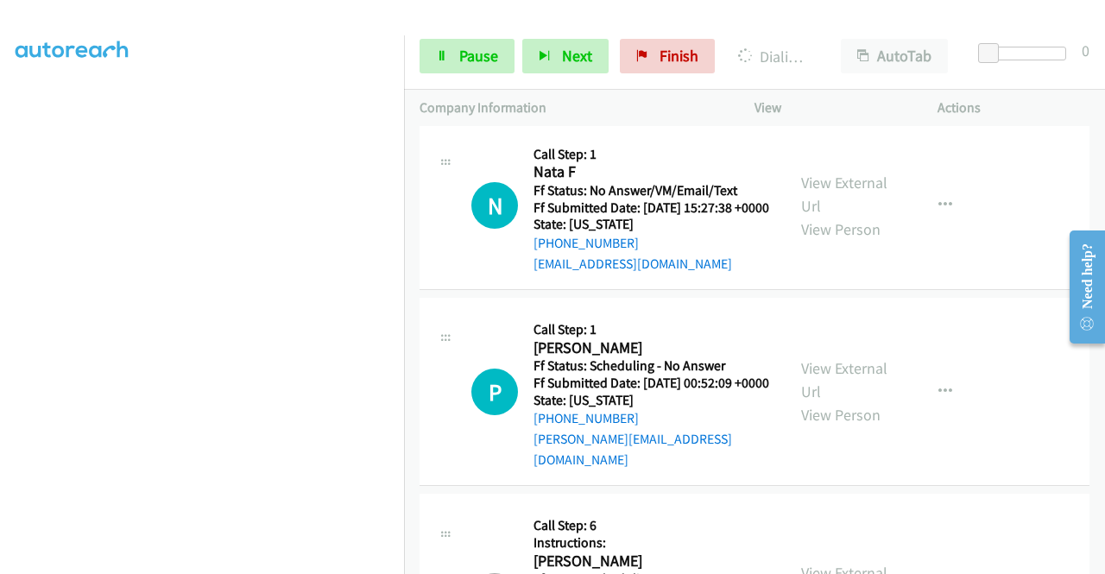
scroll to position [3026, 0]
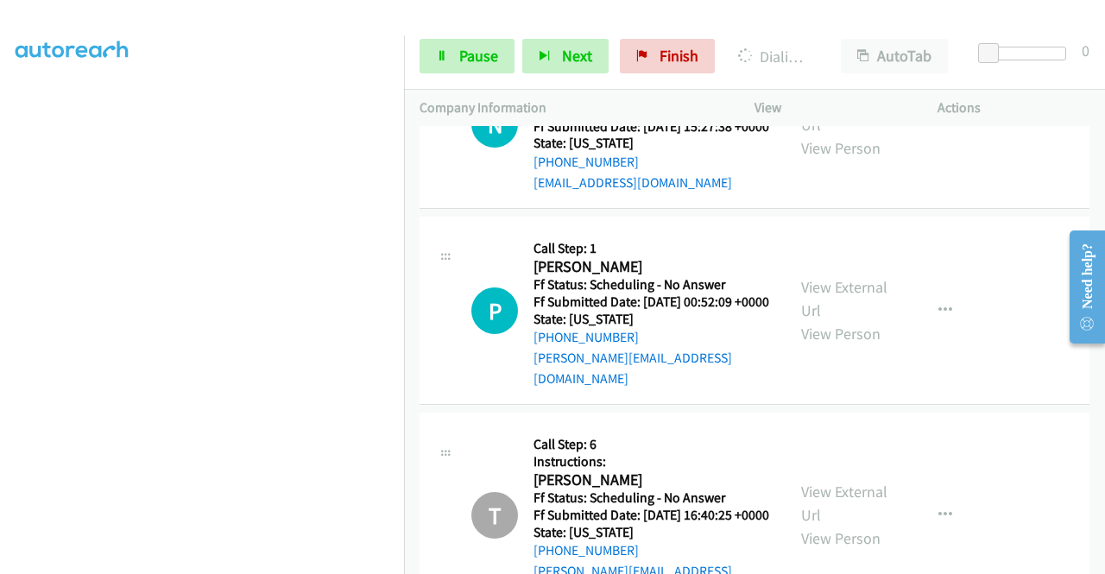
click at [817, 123] on div "View" at bounding box center [830, 108] width 183 height 36
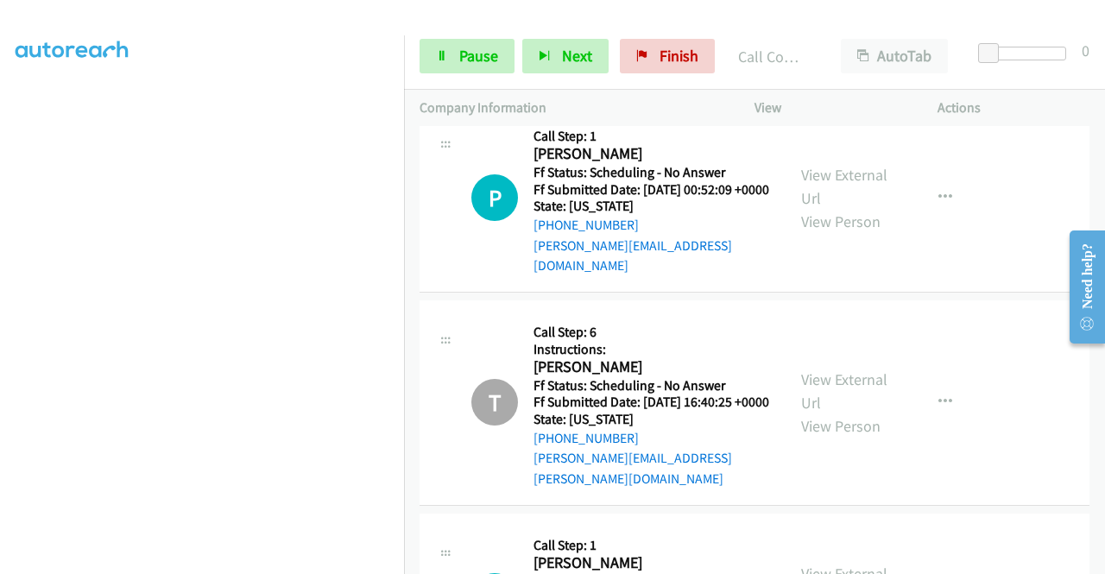
scroll to position [3210, 0]
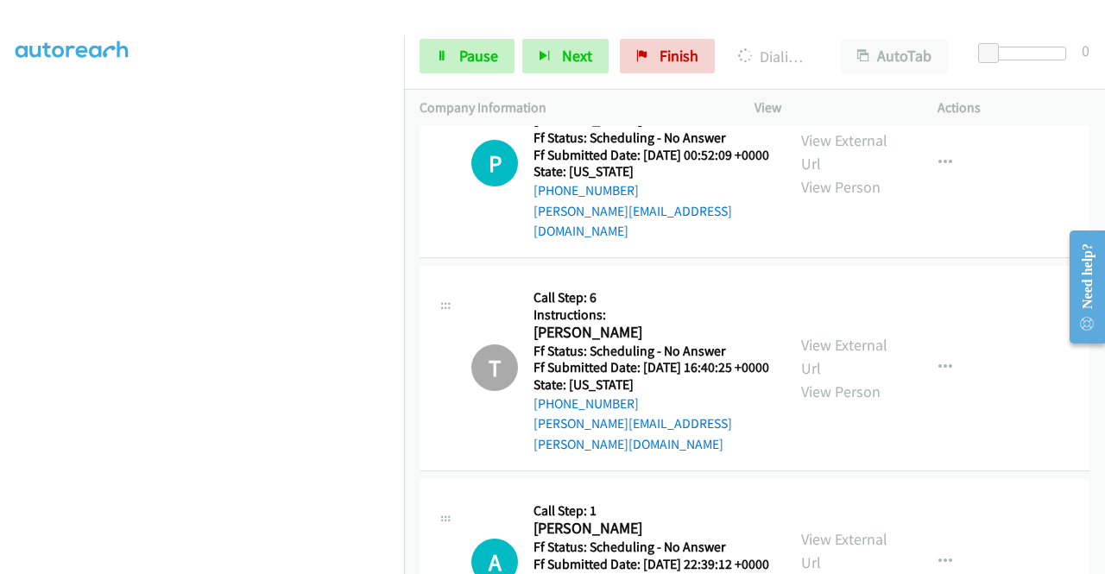
click at [437, 35] on div "Start Calls Pause Next Finish Dialing Nata F AutoTab AutoTab 0" at bounding box center [754, 56] width 701 height 66
click at [427, 54] on link "Pause" at bounding box center [466, 56] width 95 height 35
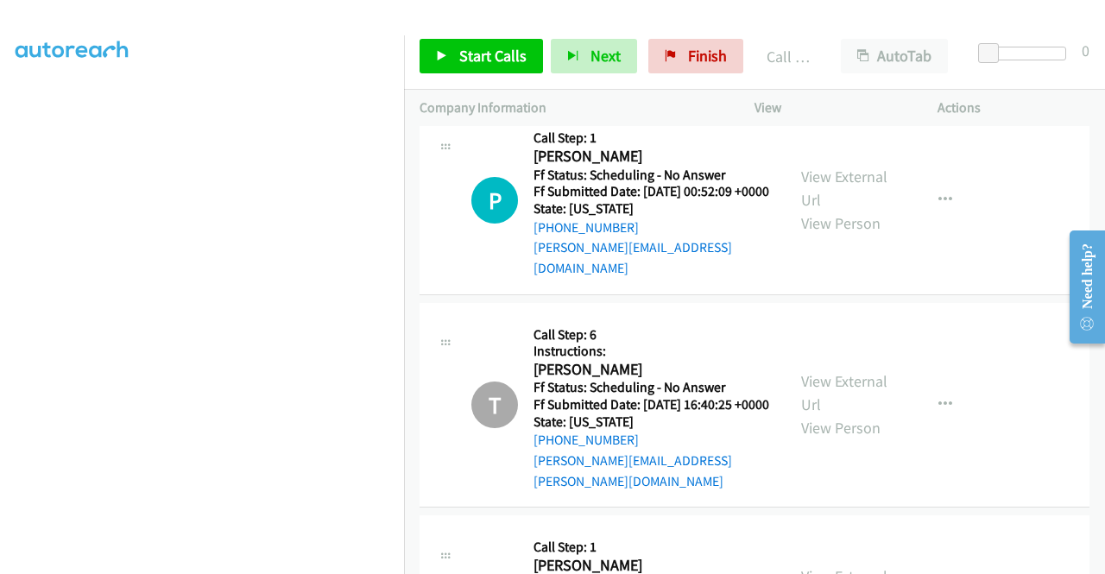
click at [602, 80] on link "Call was successful?" at bounding box center [591, 72] width 116 height 16
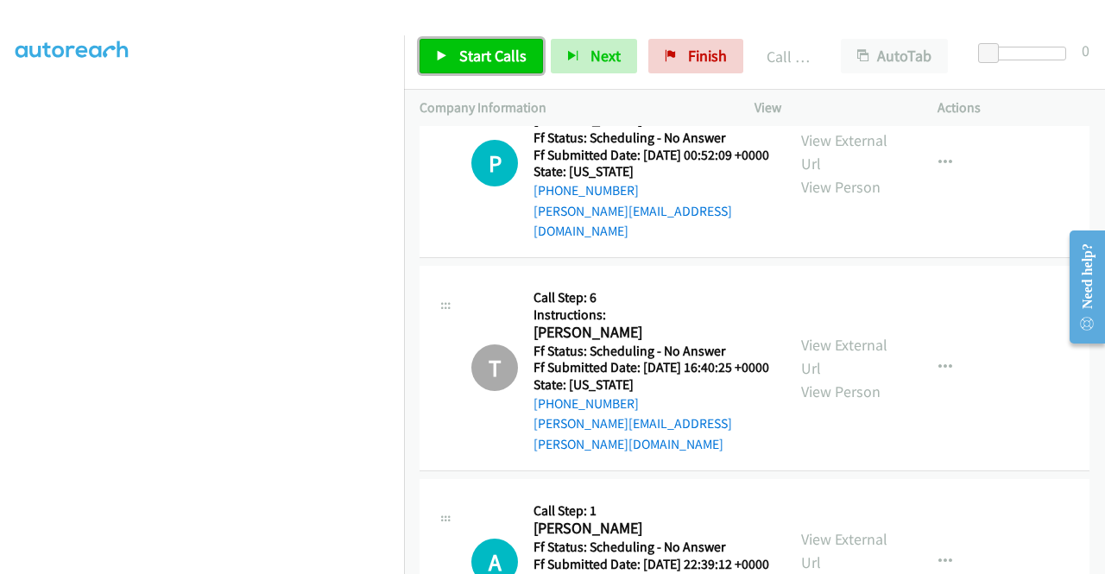
click at [529, 68] on link "Start Calls" at bounding box center [480, 56] width 123 height 35
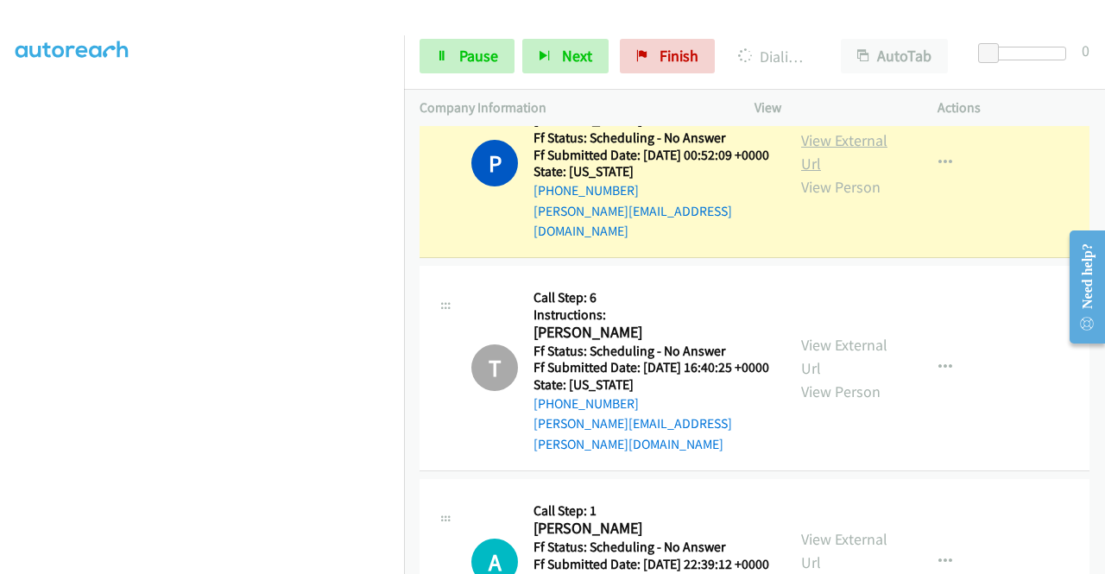
click at [836, 173] on link "View External Url" at bounding box center [844, 151] width 86 height 43
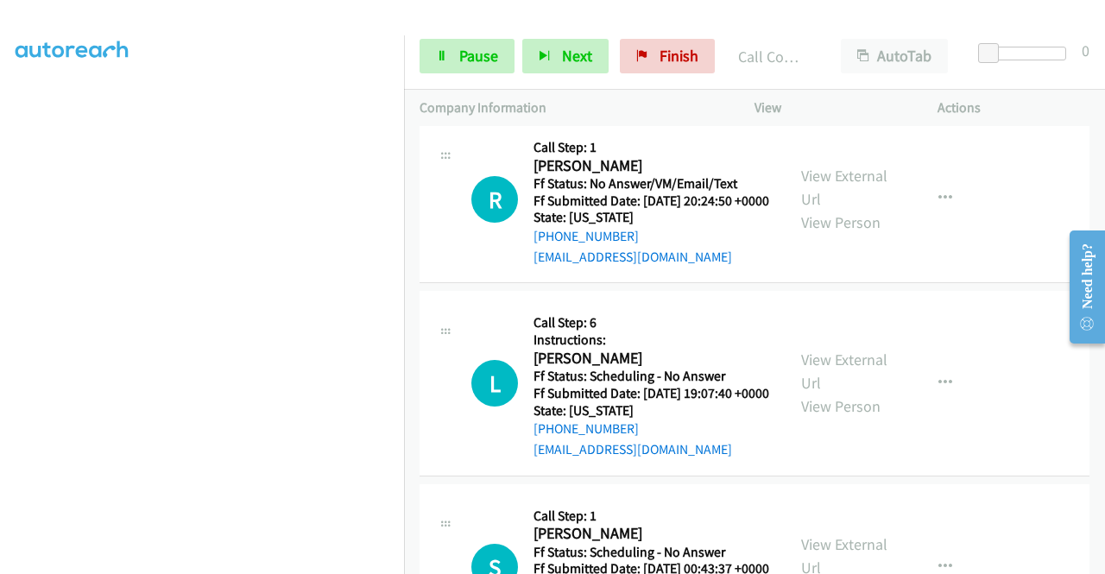
scroll to position [3820, 0]
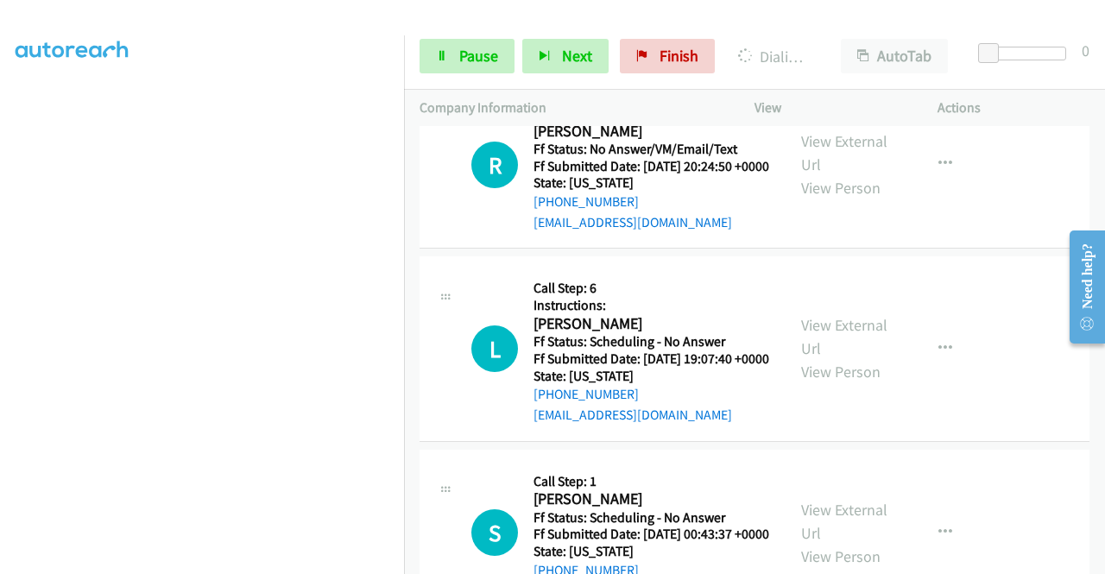
click at [0, 218] on aside "Dialing Mode: Power | Switch to Preview My Lists" at bounding box center [202, 131] width 404 height 955
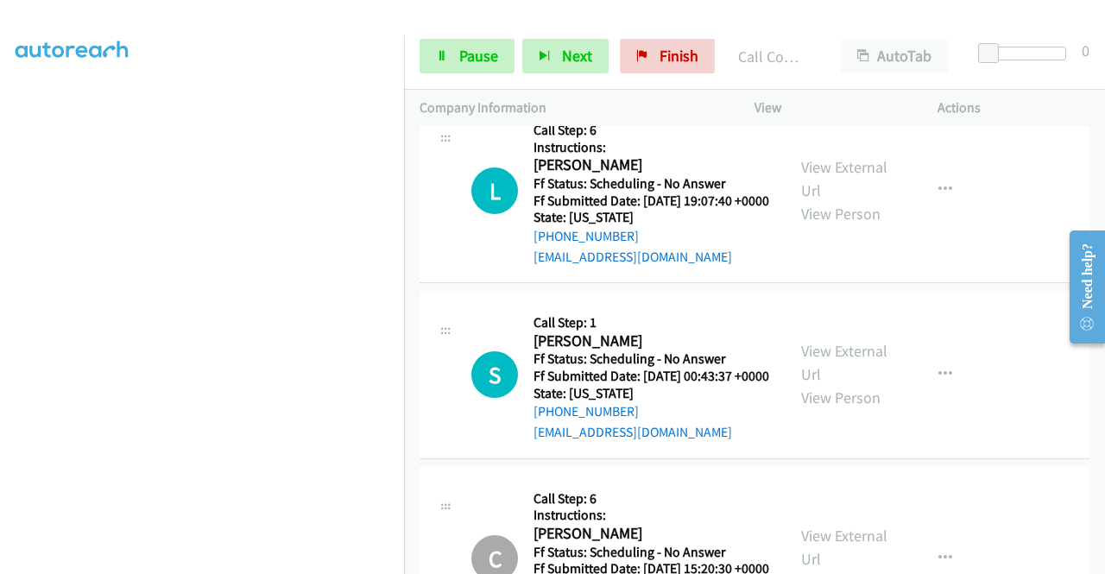
scroll to position [4050, 0]
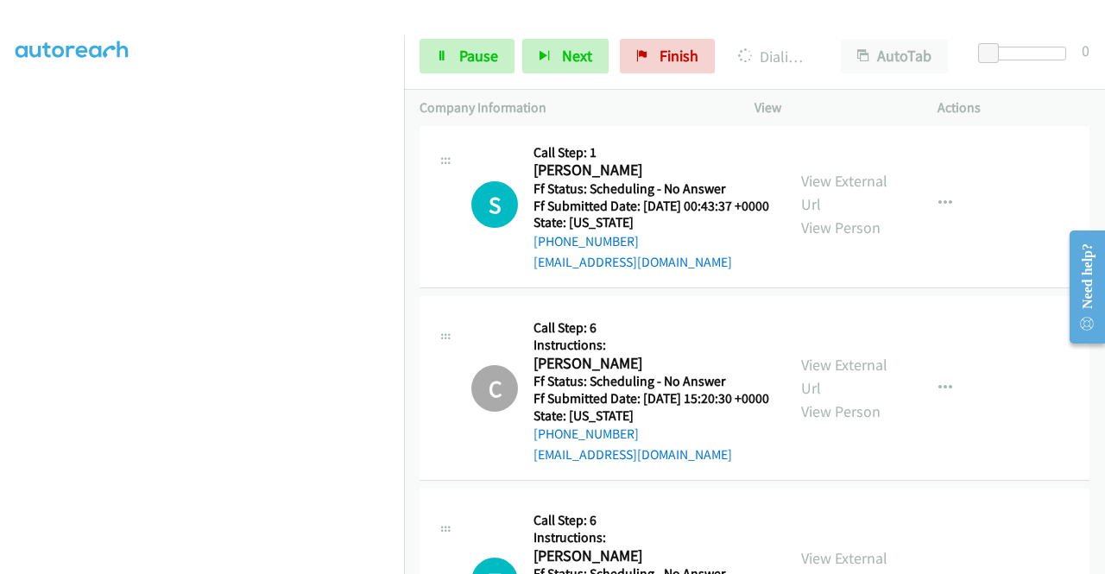
scroll to position [4279, 0]
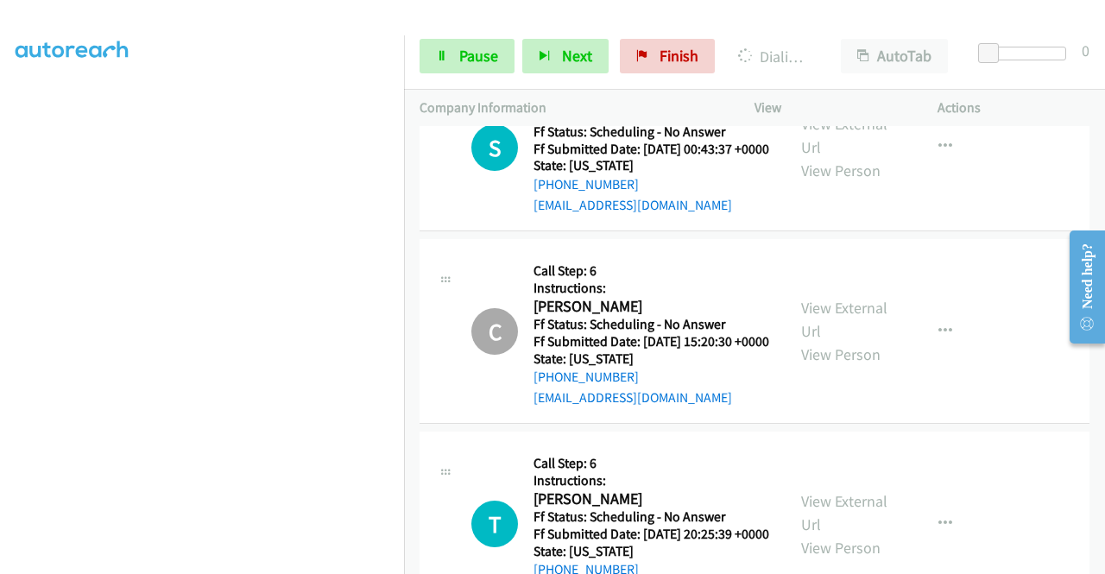
click at [0, 117] on aside "Dialing Mode: Power | Switch to Preview My Lists" at bounding box center [202, 131] width 404 height 955
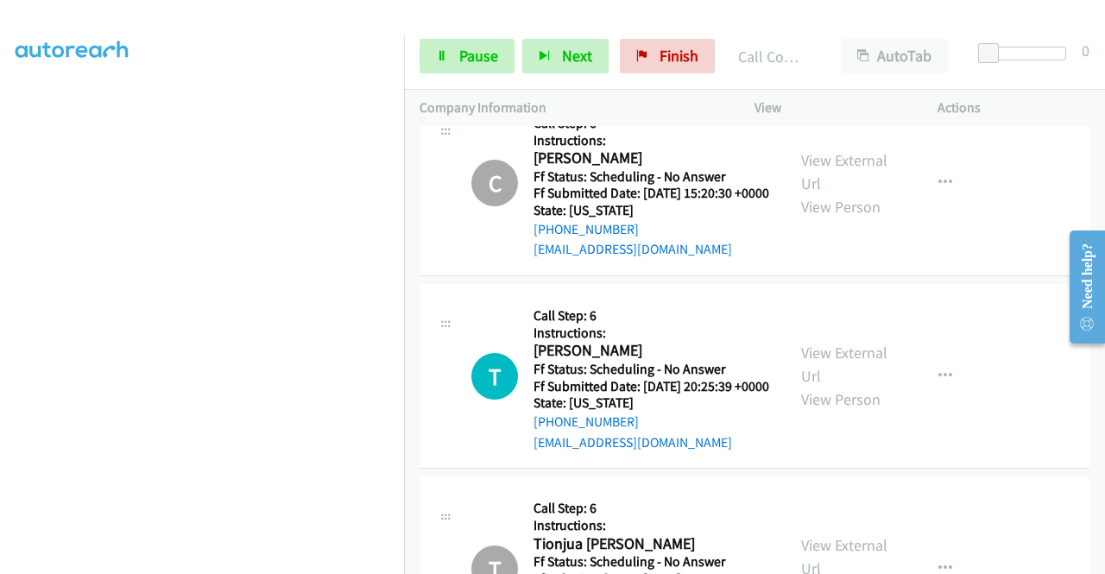
scroll to position [4499, 0]
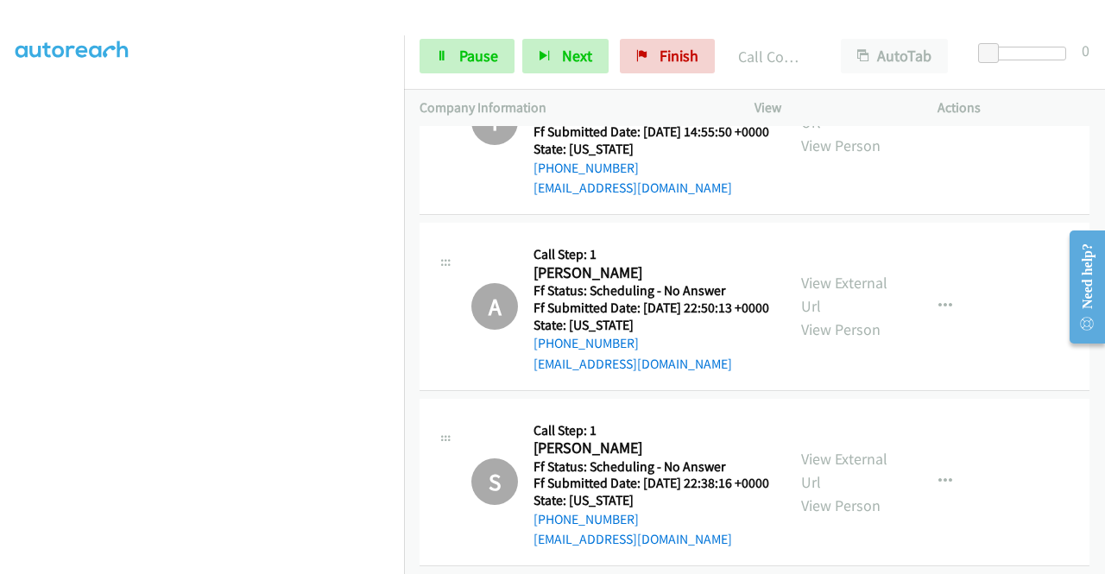
scroll to position [4960, 0]
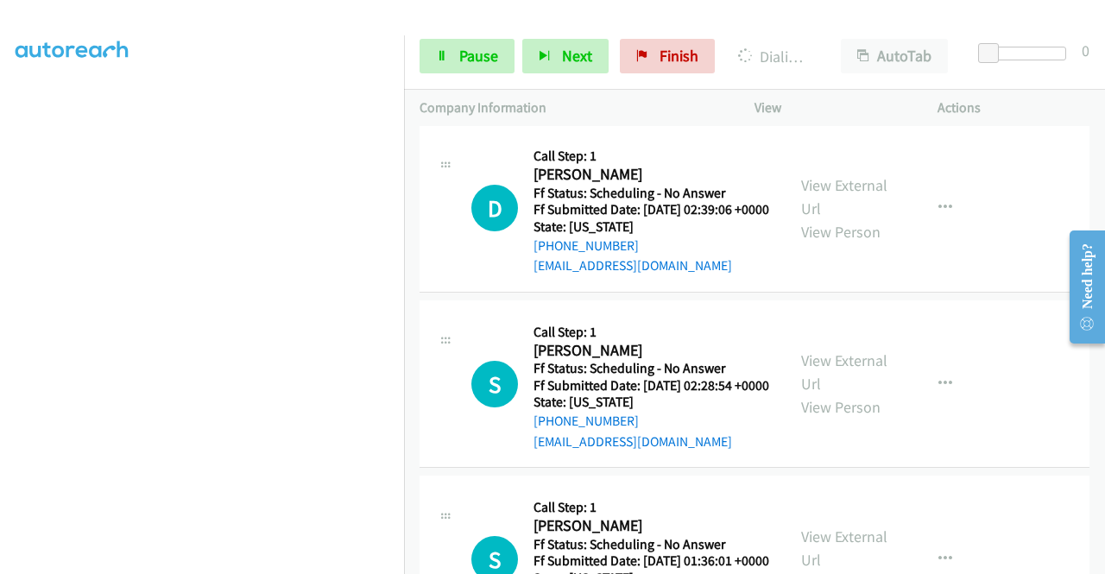
scroll to position [5767, 0]
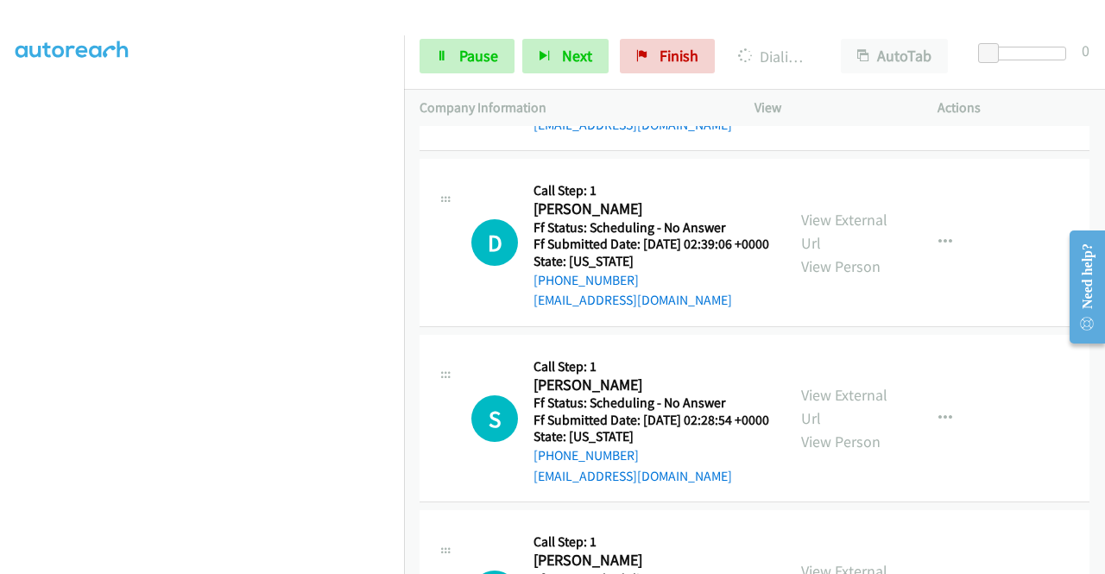
click at [0, 269] on aside "Dialing Mode: Power | Switch to Preview My Lists" at bounding box center [202, 131] width 404 height 955
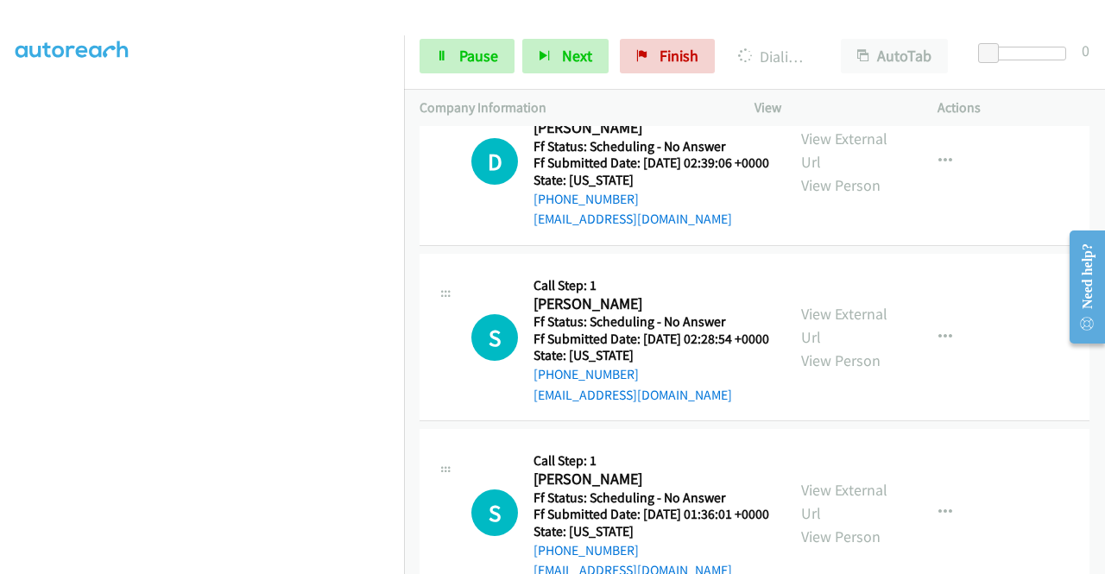
scroll to position [394, 0]
click at [475, 51] on span "Pause" at bounding box center [478, 56] width 39 height 20
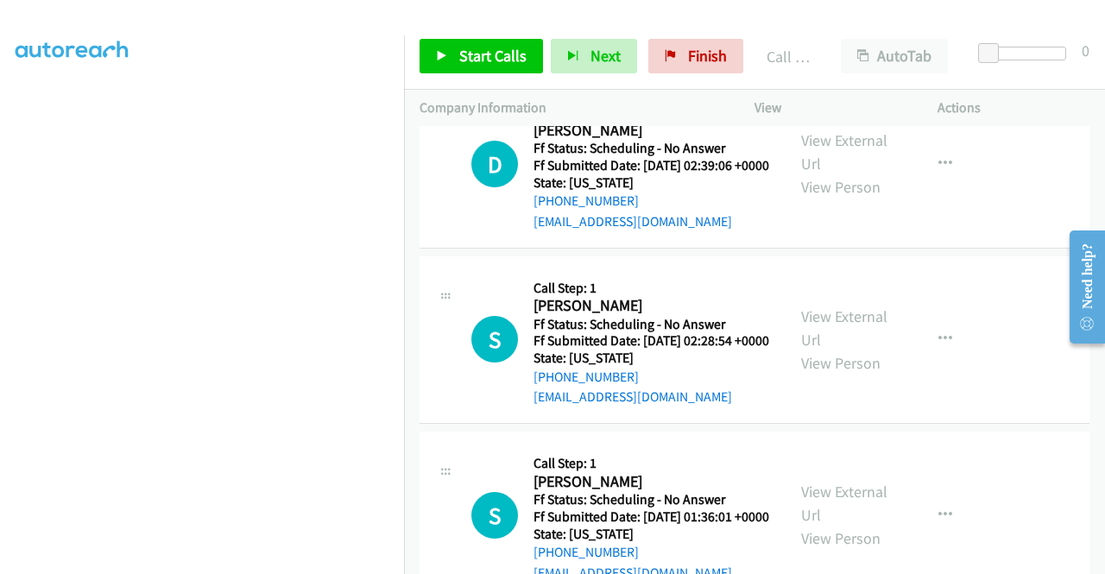
scroll to position [5918, 0]
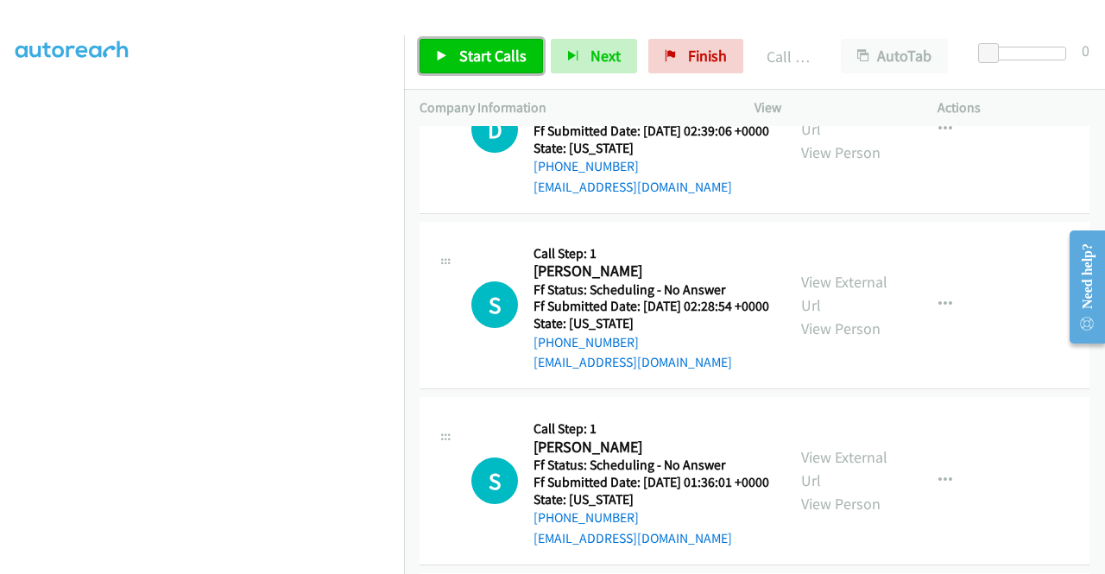
click at [489, 55] on span "Start Calls" at bounding box center [492, 56] width 67 height 20
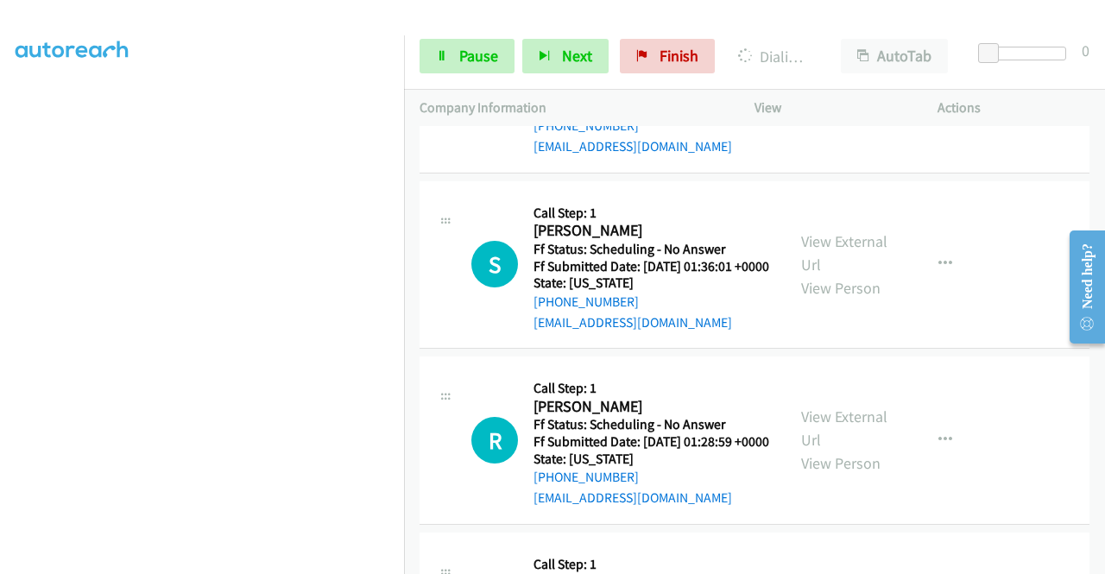
scroll to position [6205, 0]
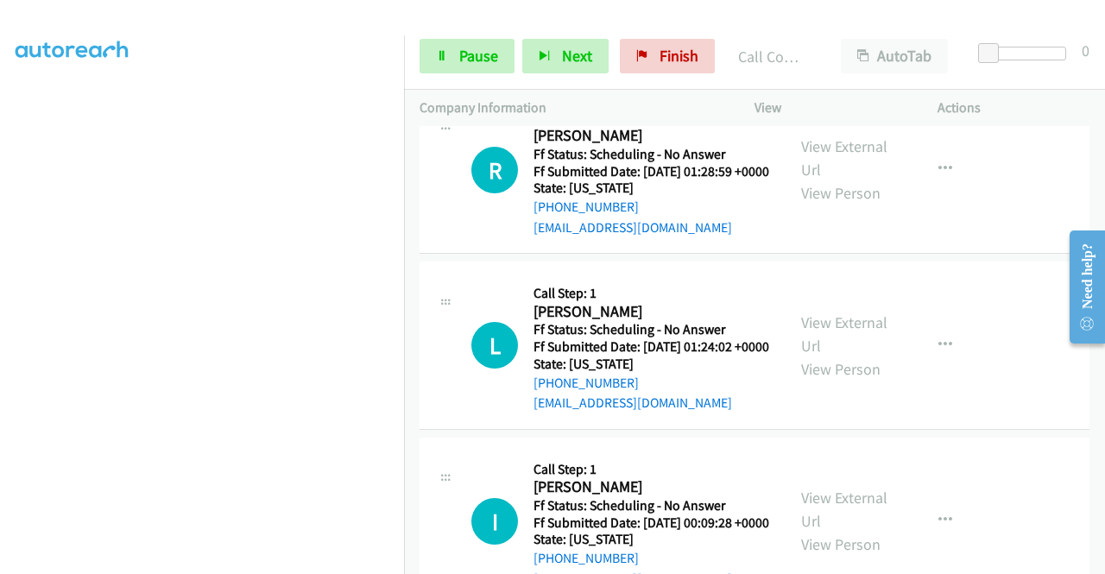
scroll to position [6493, 0]
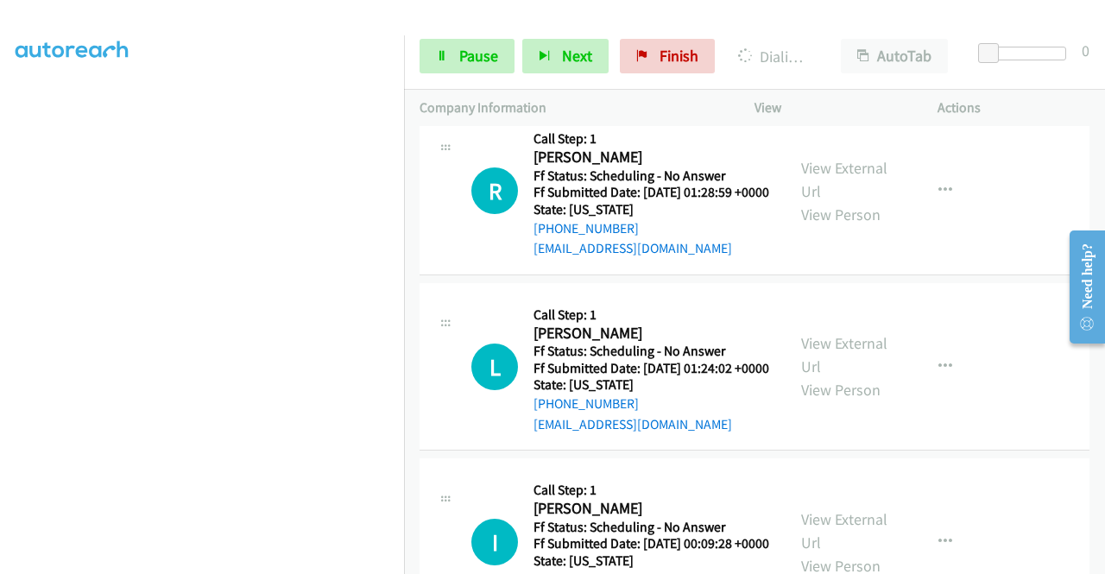
scroll to position [0, 0]
click at [820, 25] on link "View External Url" at bounding box center [844, 3] width 86 height 43
click at [488, 60] on span "Pause" at bounding box center [478, 56] width 39 height 20
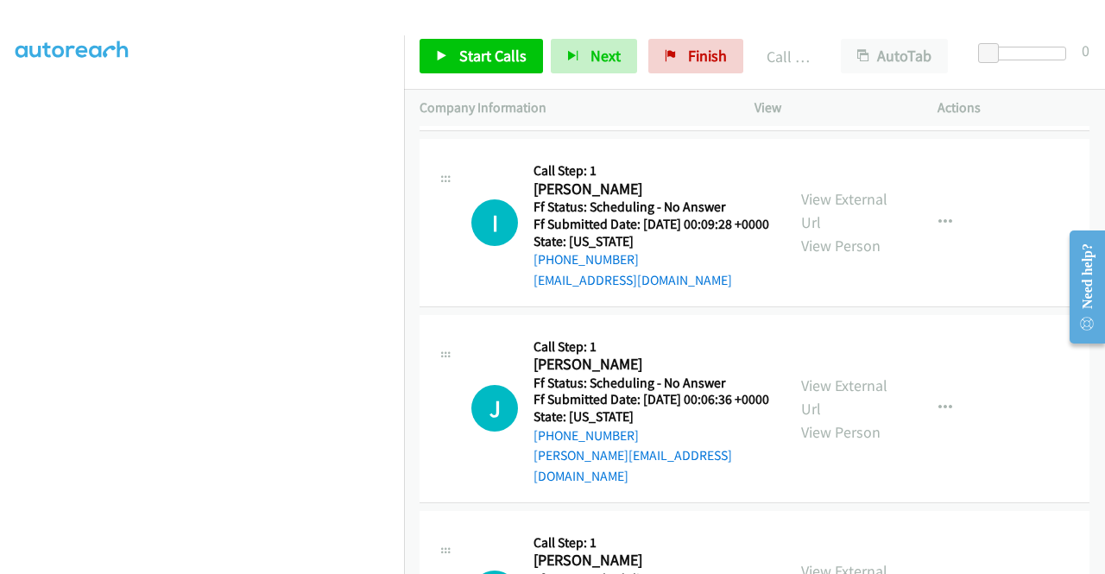
scroll to position [7000, 0]
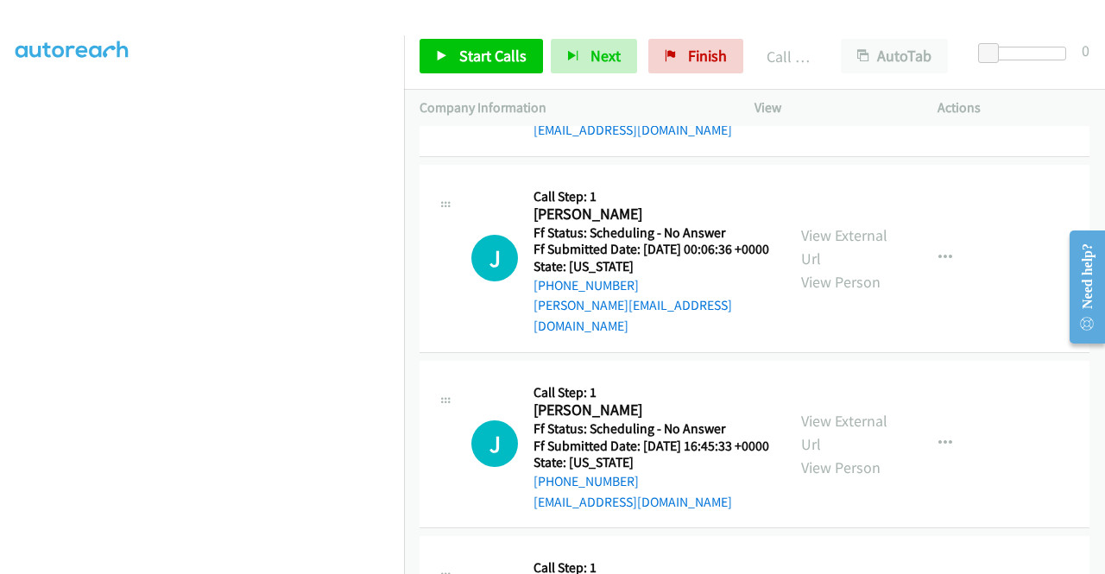
click at [461, 30] on div "Start Calls Pause Next Finish Call Completed AutoTab AutoTab 0" at bounding box center [754, 56] width 701 height 66
click at [466, 46] on span "Start Calls" at bounding box center [492, 56] width 67 height 20
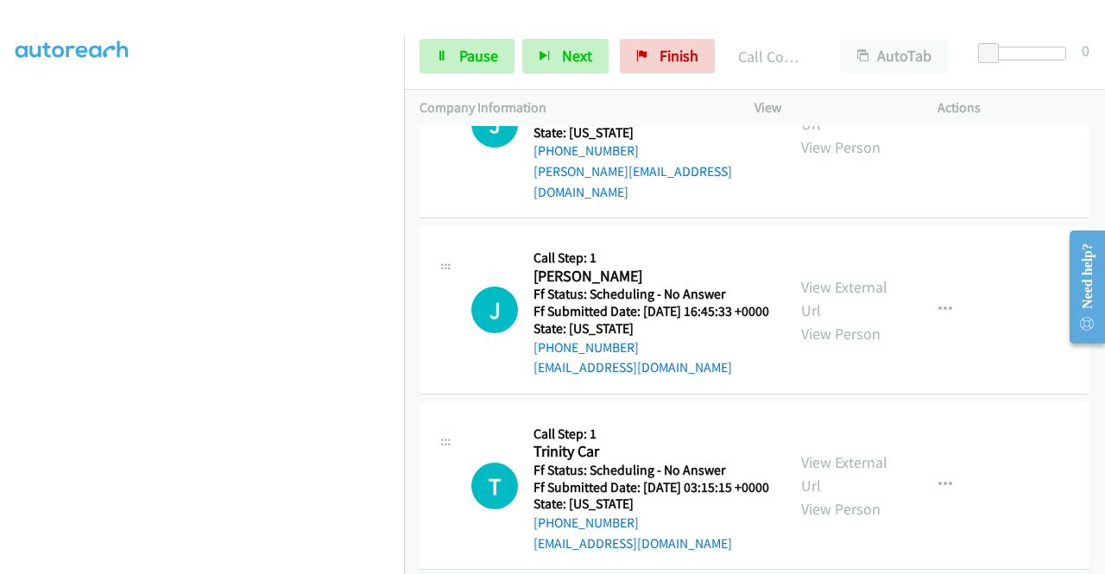
scroll to position [7173, 0]
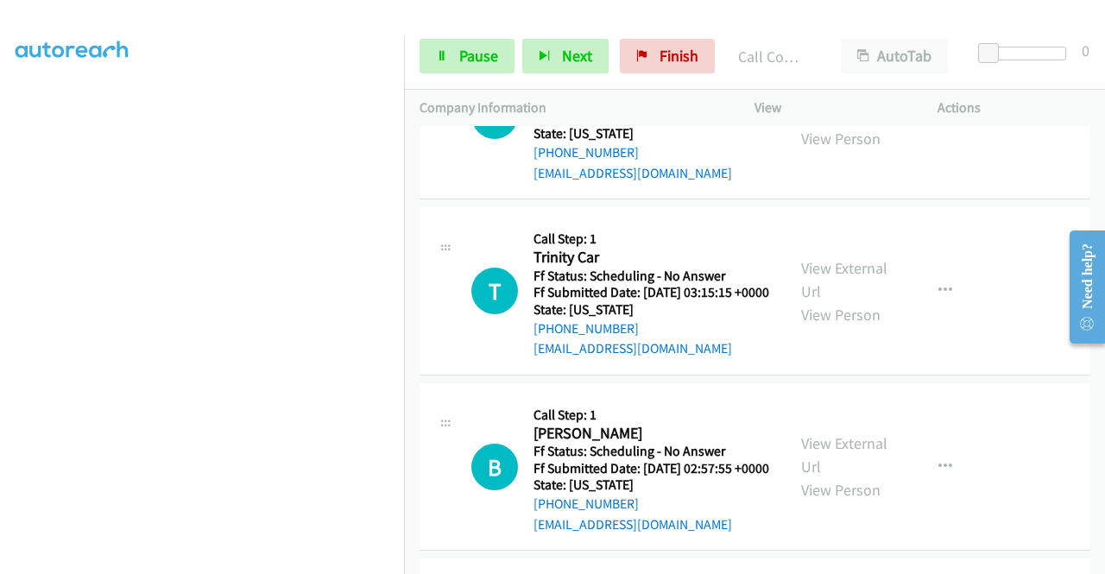
scroll to position [7437, 0]
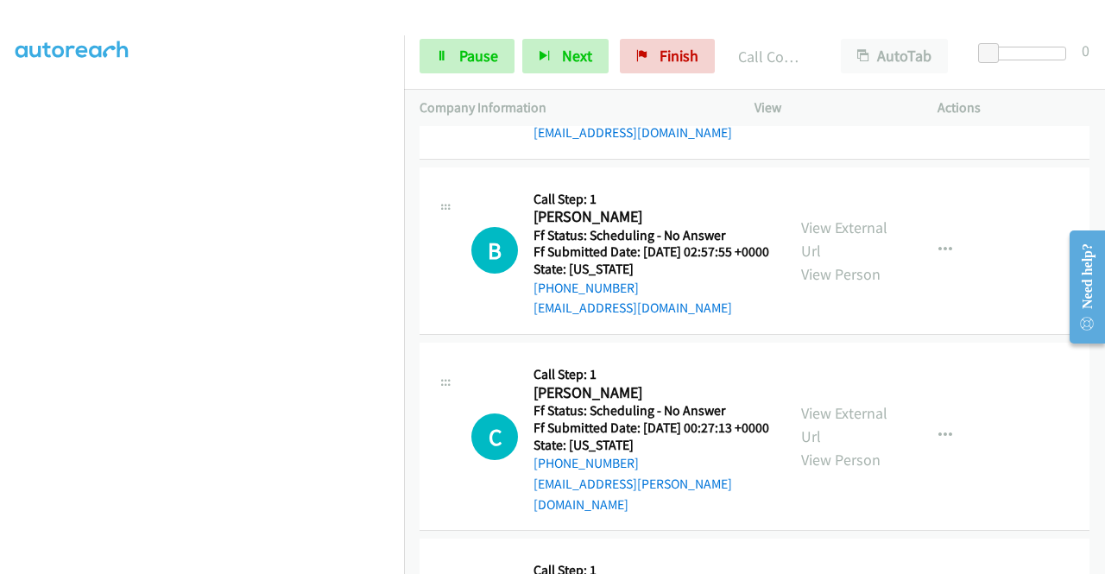
scroll to position [7667, 0]
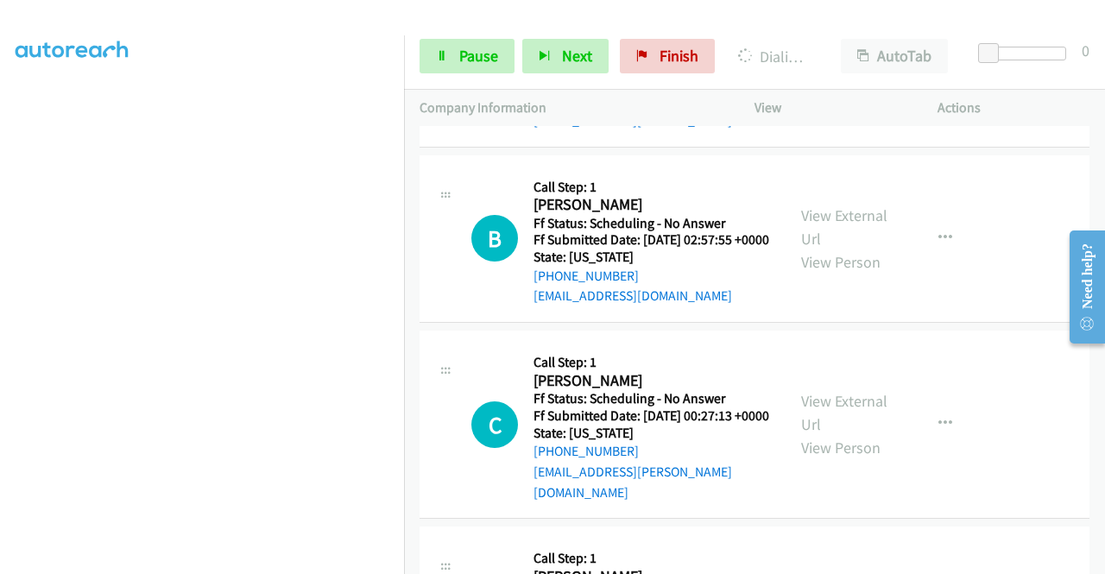
click at [471, 49] on span "Pause" at bounding box center [478, 56] width 39 height 20
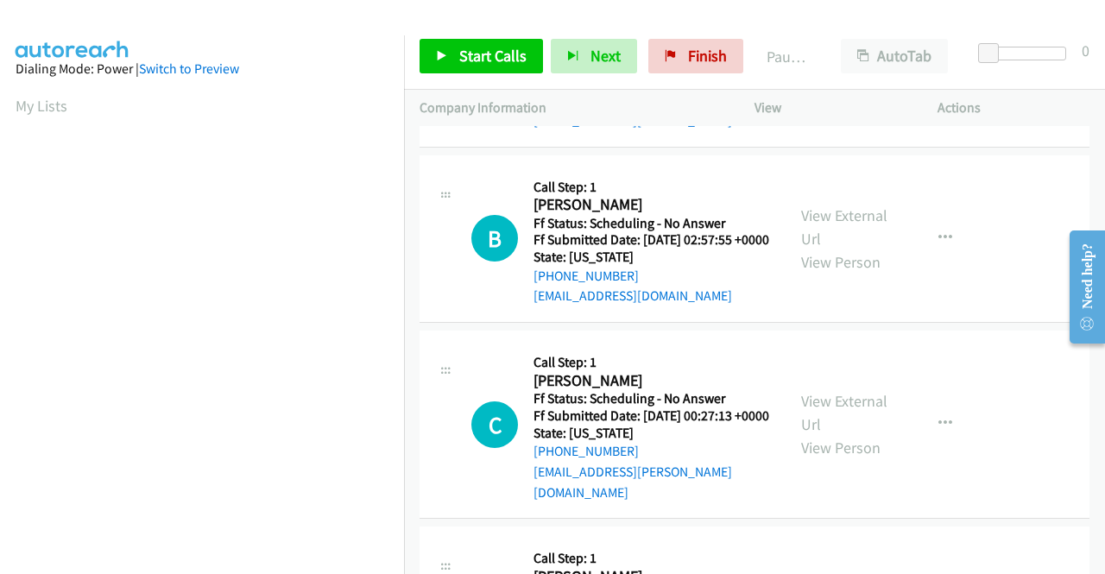
scroll to position [359, 0]
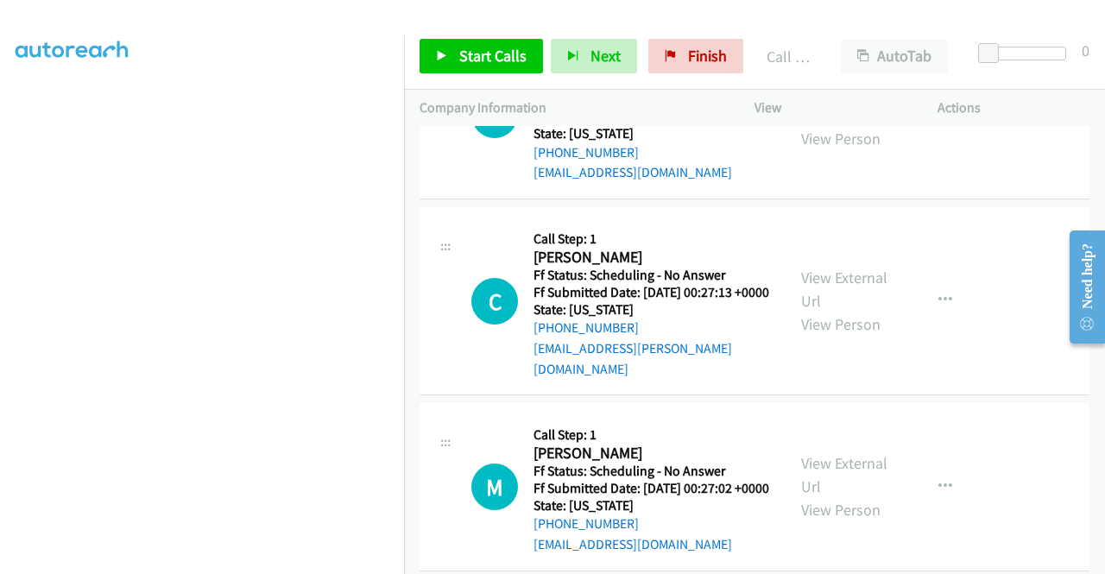
scroll to position [7759, 0]
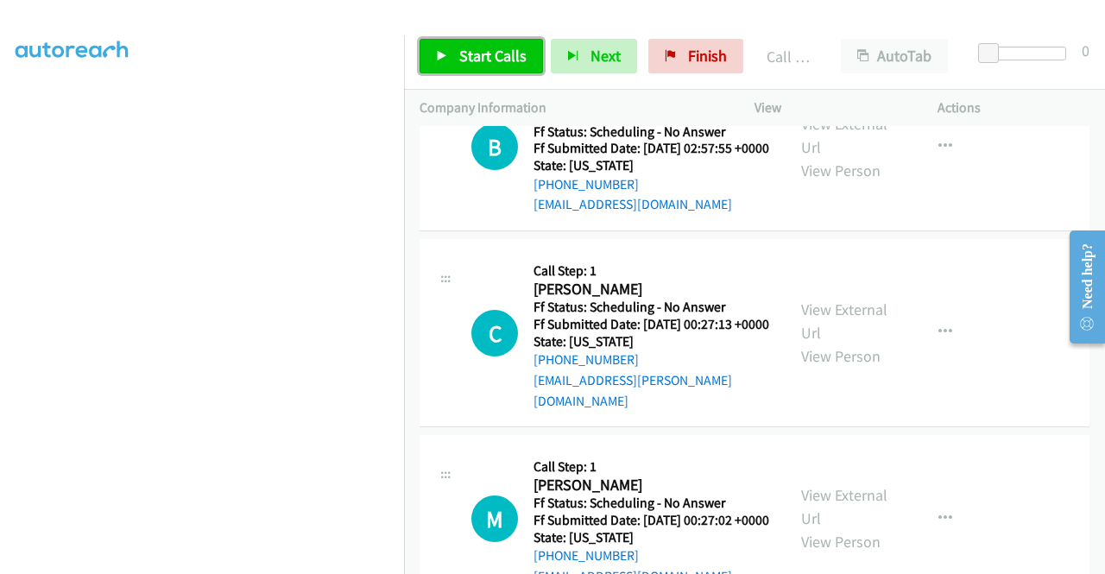
click at [484, 70] on link "Start Calls" at bounding box center [480, 56] width 123 height 35
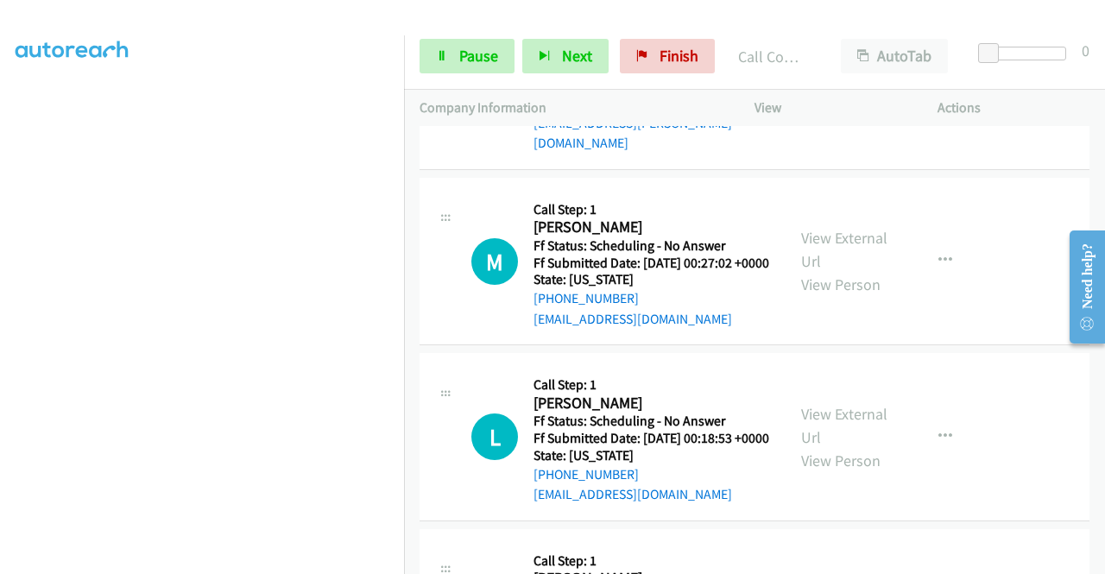
scroll to position [8069, 0]
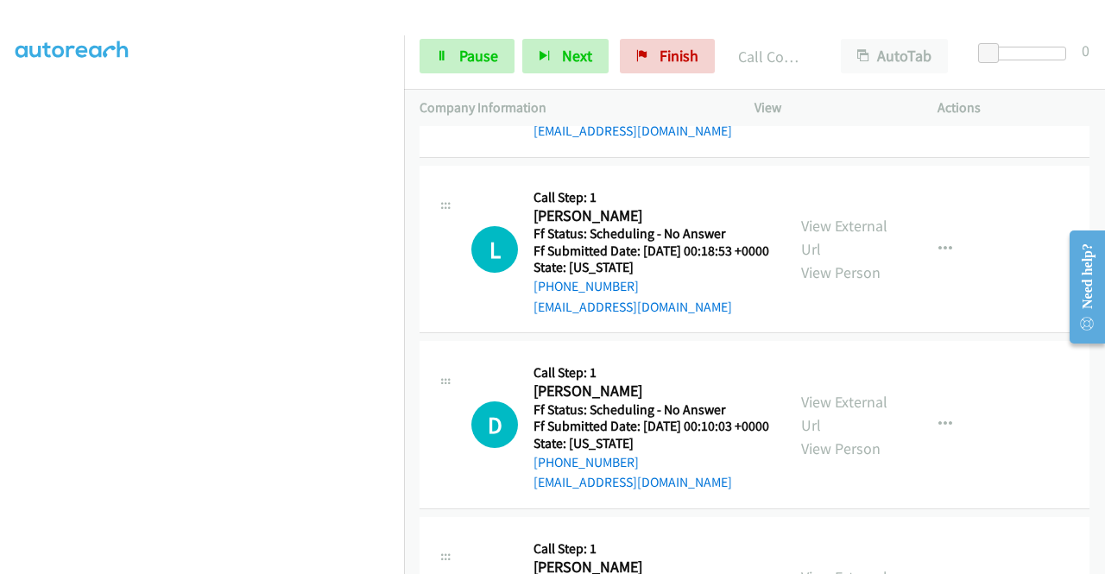
scroll to position [8312, 0]
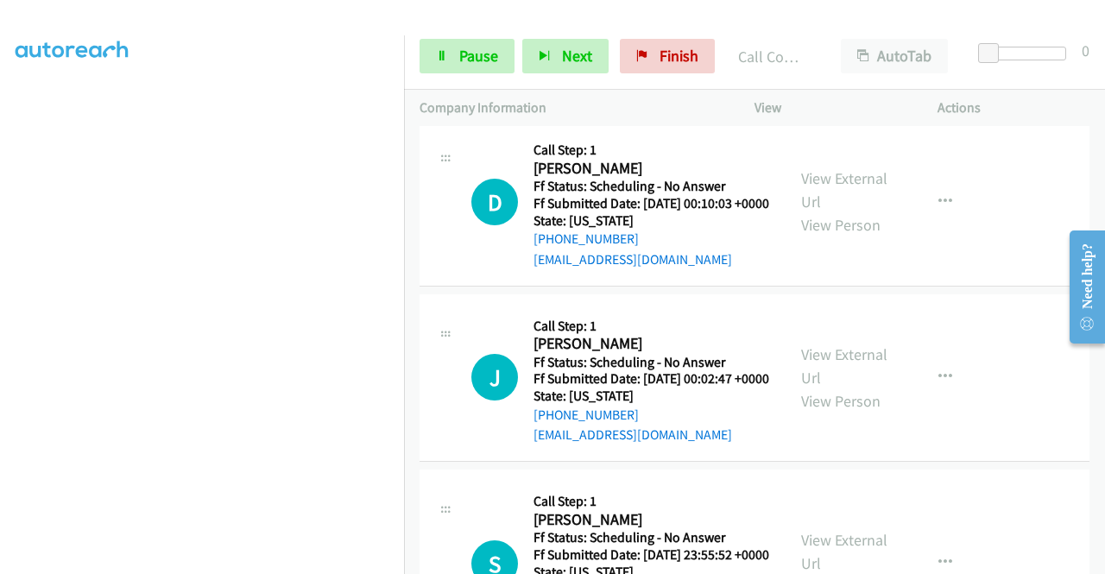
scroll to position [8572, 0]
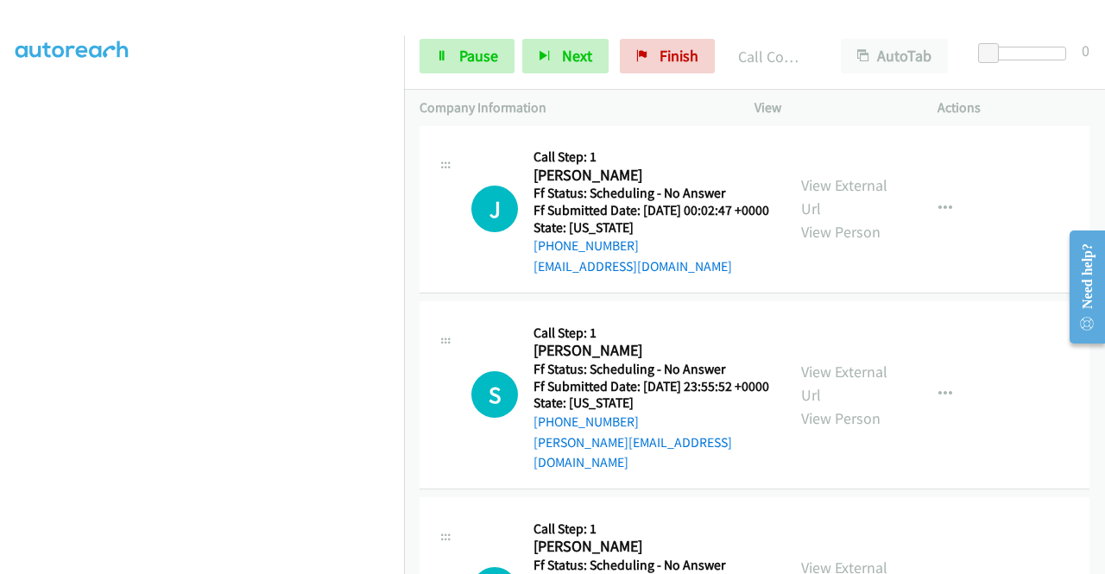
scroll to position [8744, 0]
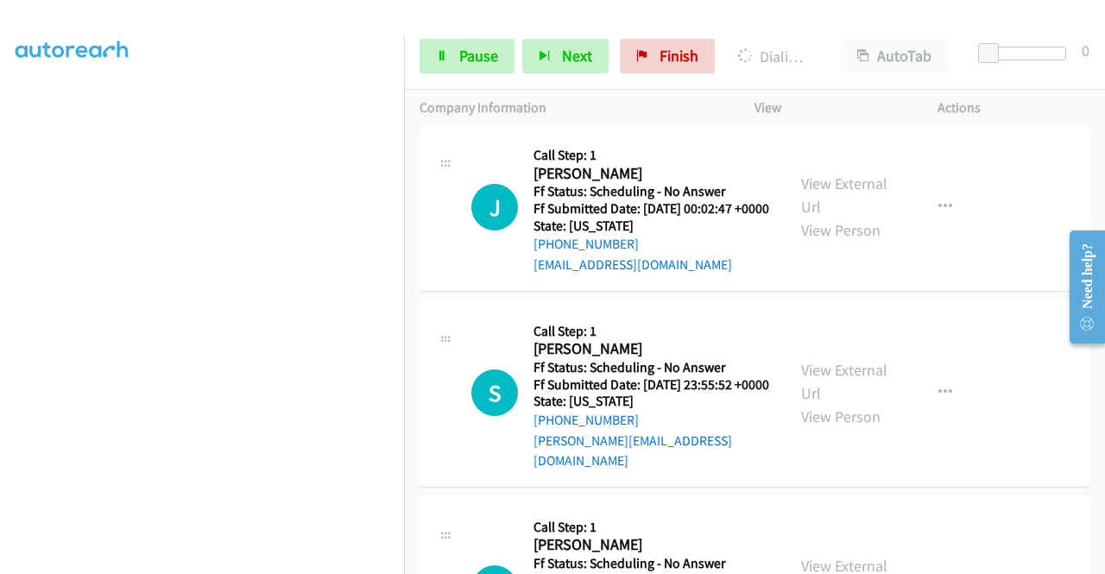
click at [440, 56] on icon at bounding box center [442, 57] width 12 height 12
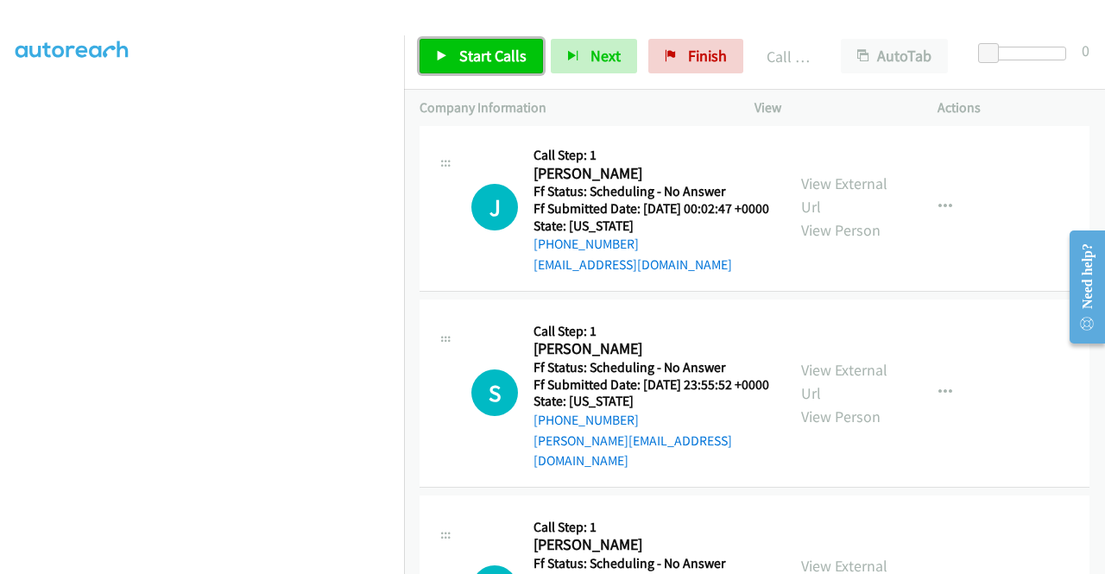
click at [478, 54] on span "Start Calls" at bounding box center [492, 56] width 67 height 20
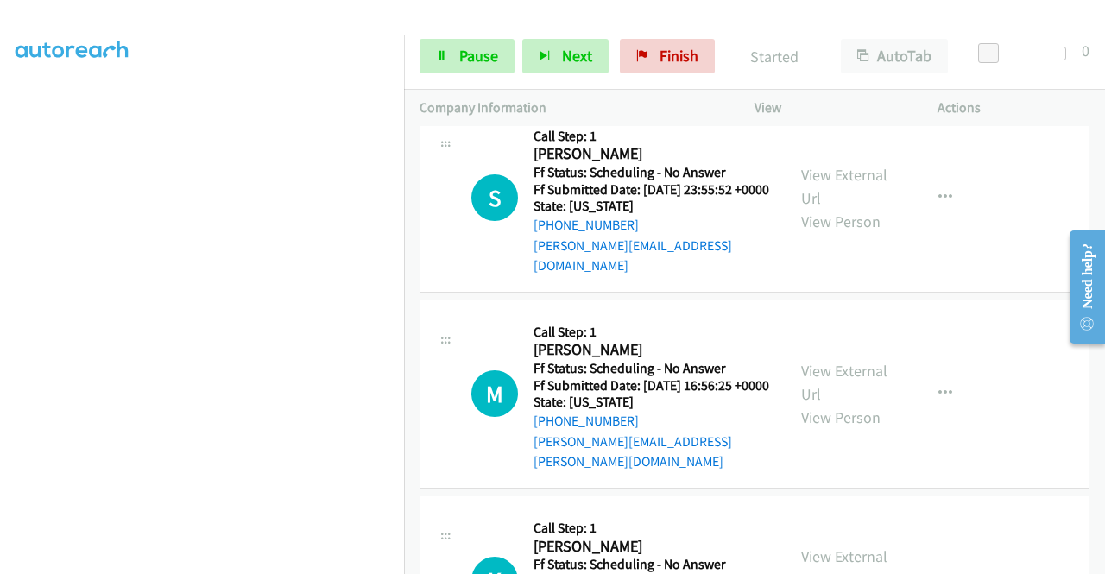
scroll to position [8940, 0]
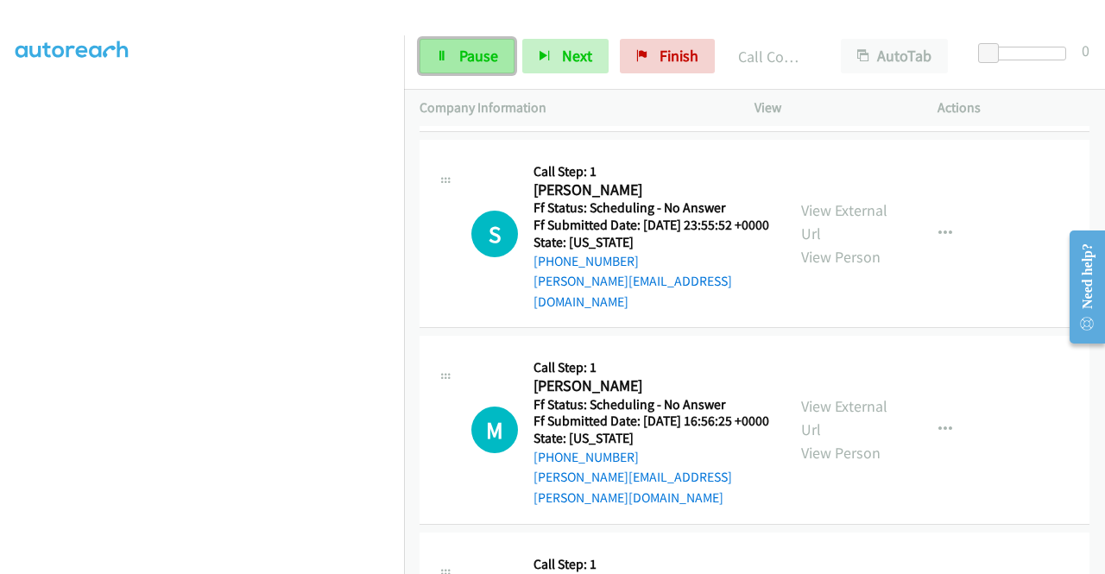
click at [424, 61] on link "Pause" at bounding box center [466, 56] width 95 height 35
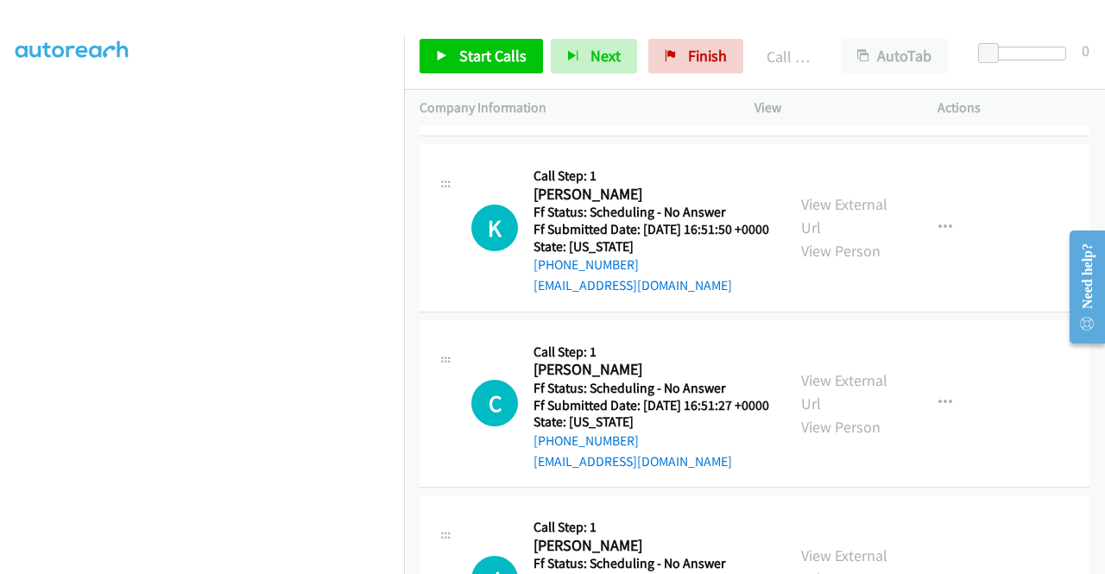
scroll to position [9377, 0]
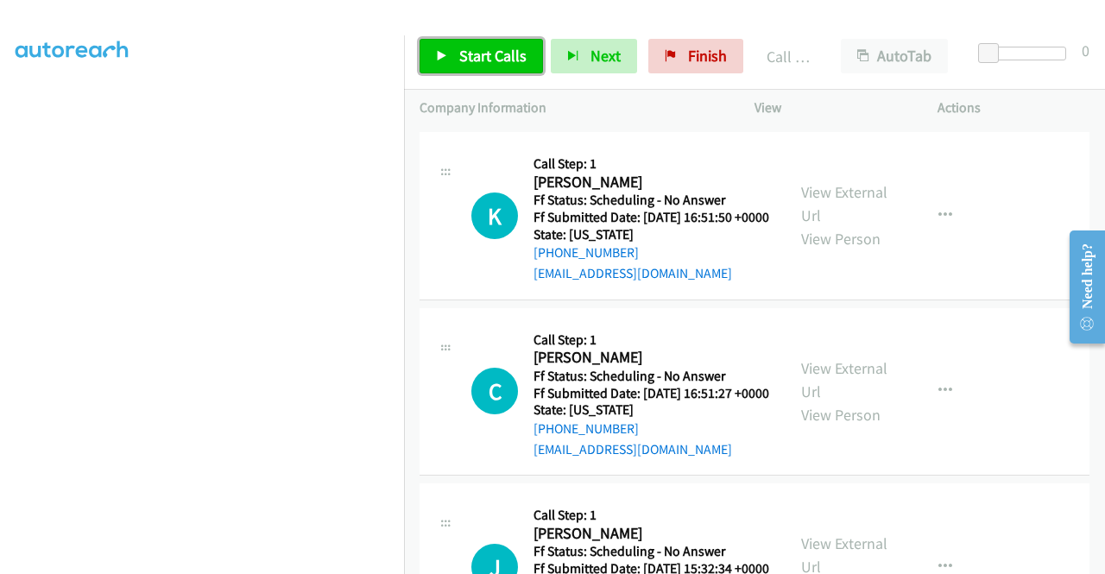
click at [487, 67] on link "Start Calls" at bounding box center [480, 56] width 123 height 35
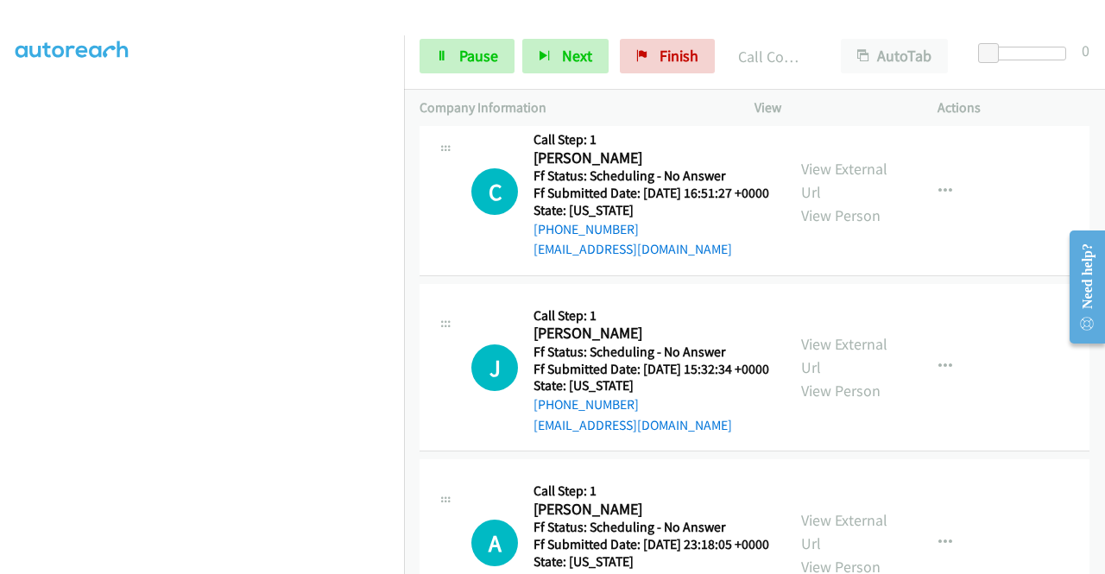
scroll to position [9596, 0]
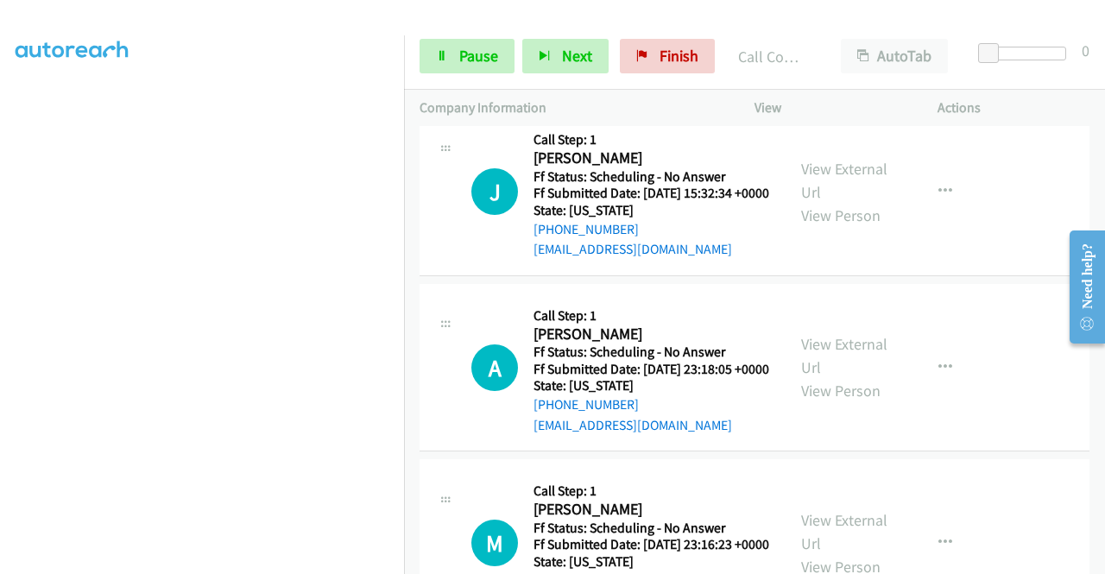
scroll to position [9860, 0]
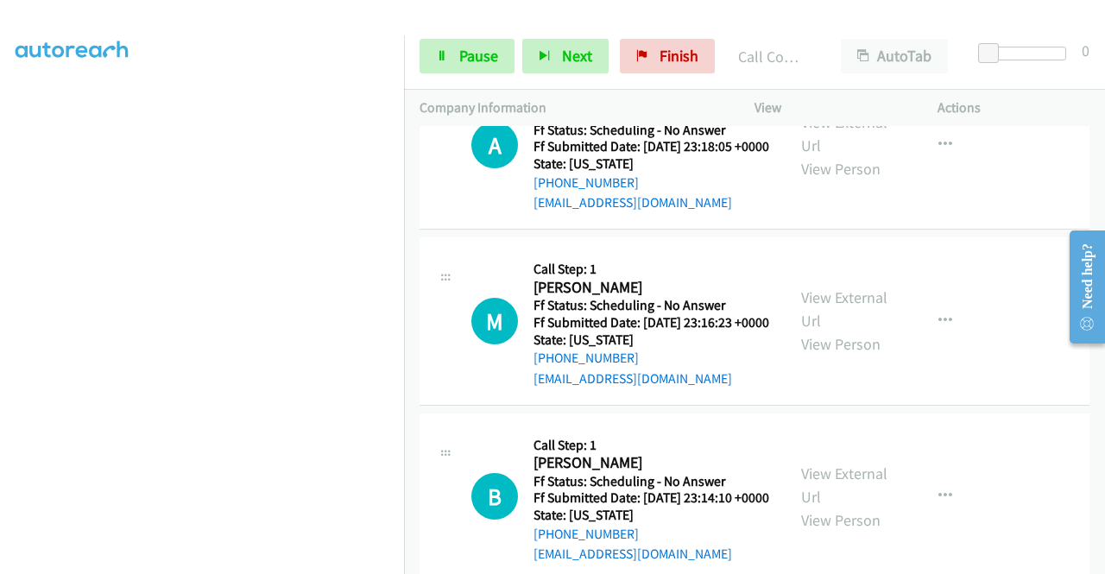
scroll to position [10091, 0]
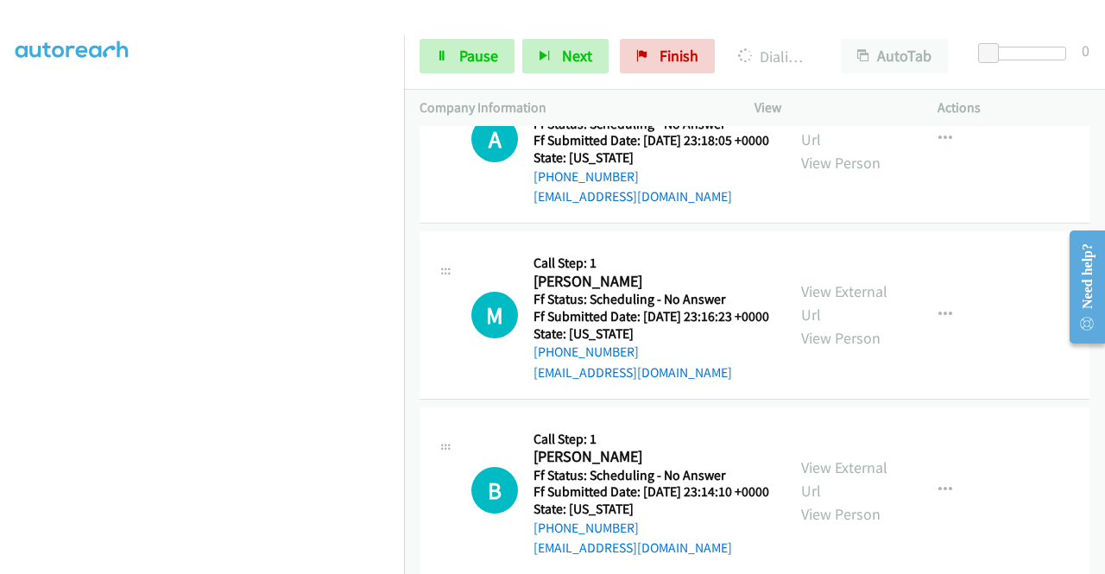
click at [437, 56] on icon at bounding box center [442, 57] width 12 height 12
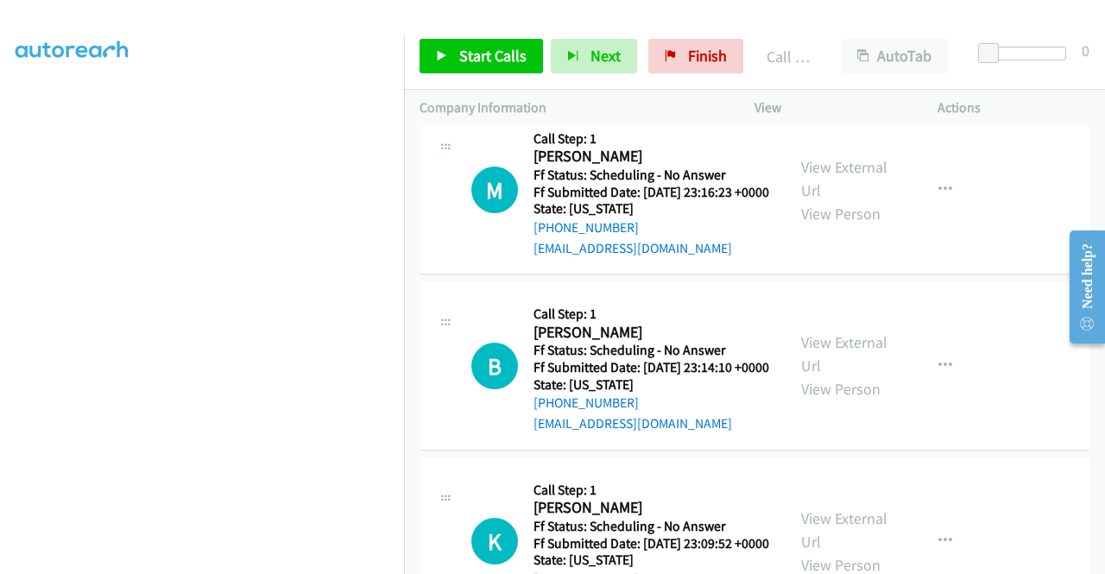
scroll to position [10287, 0]
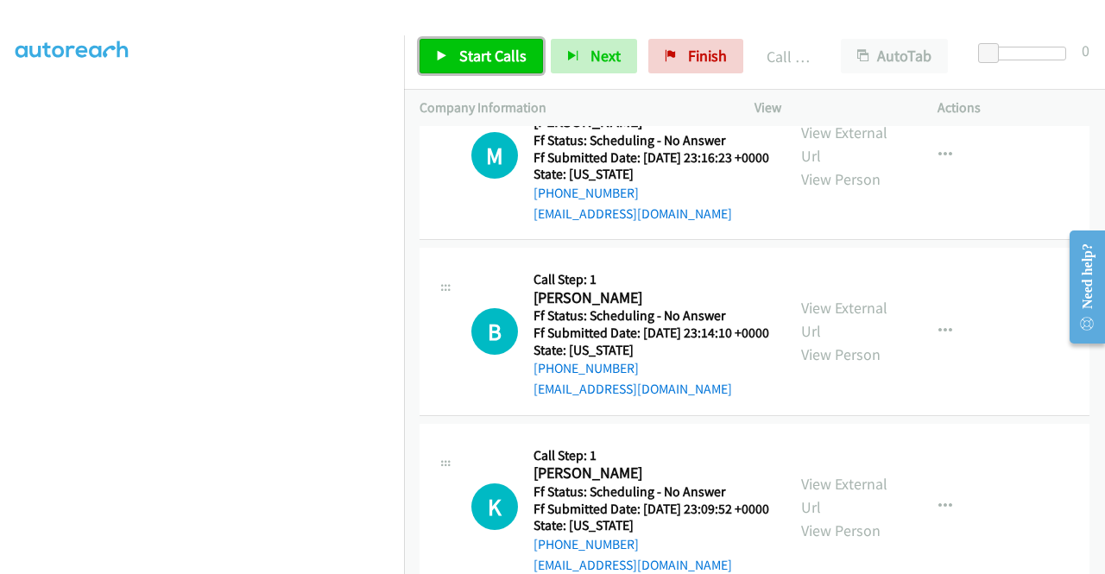
click at [508, 57] on span "Start Calls" at bounding box center [492, 56] width 67 height 20
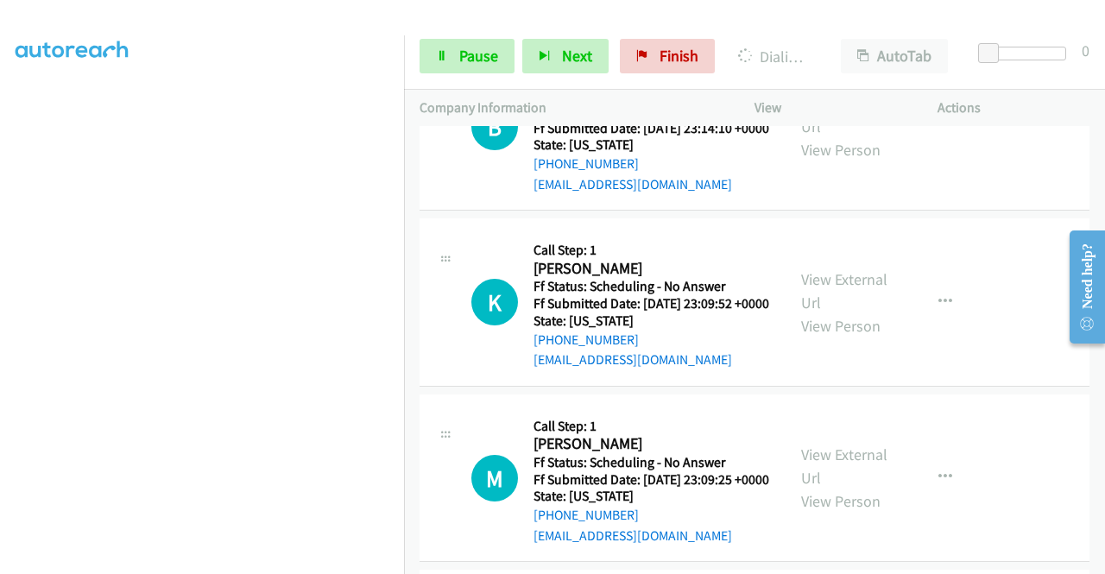
scroll to position [10535, 0]
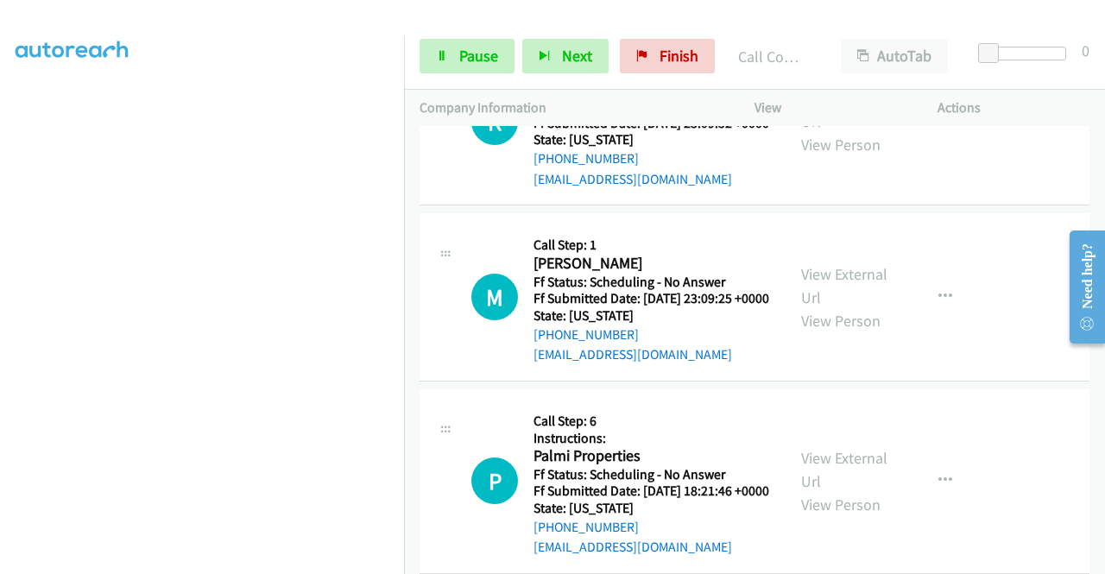
scroll to position [10754, 0]
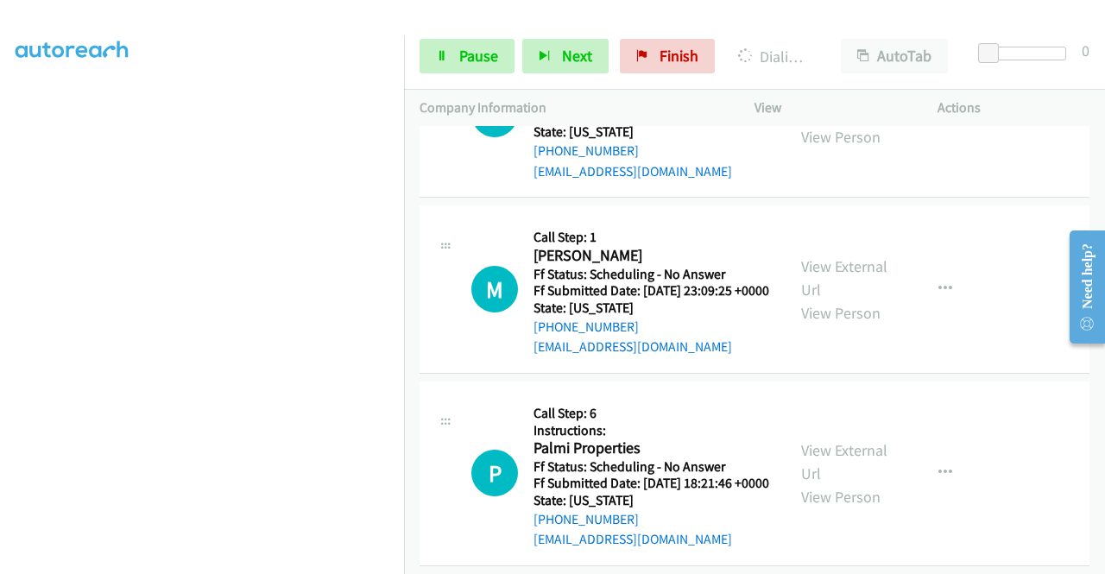
click at [448, 51] on link "Pause" at bounding box center [466, 56] width 95 height 35
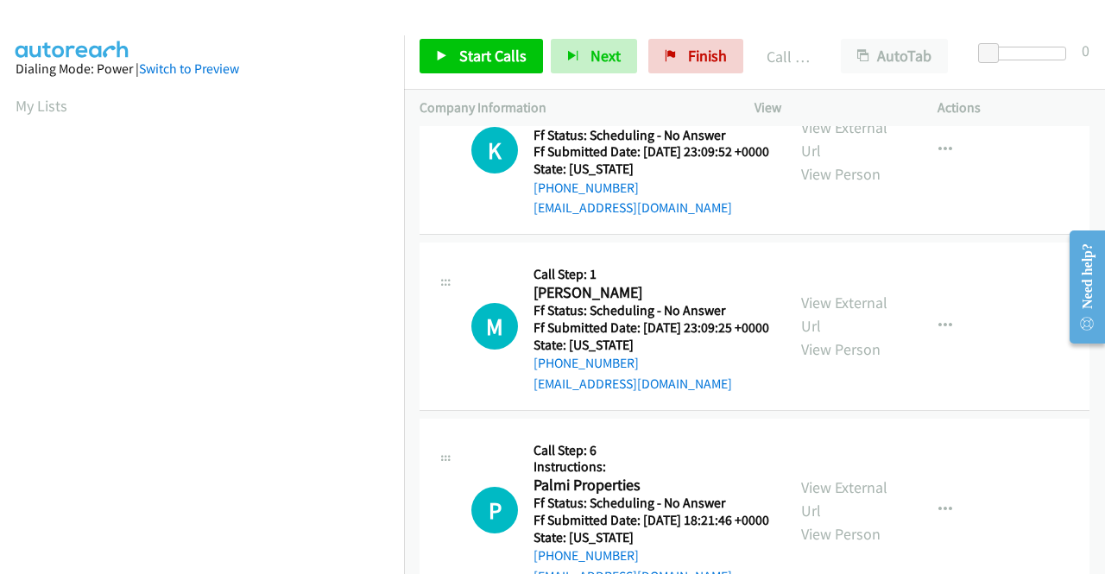
scroll to position [394, 0]
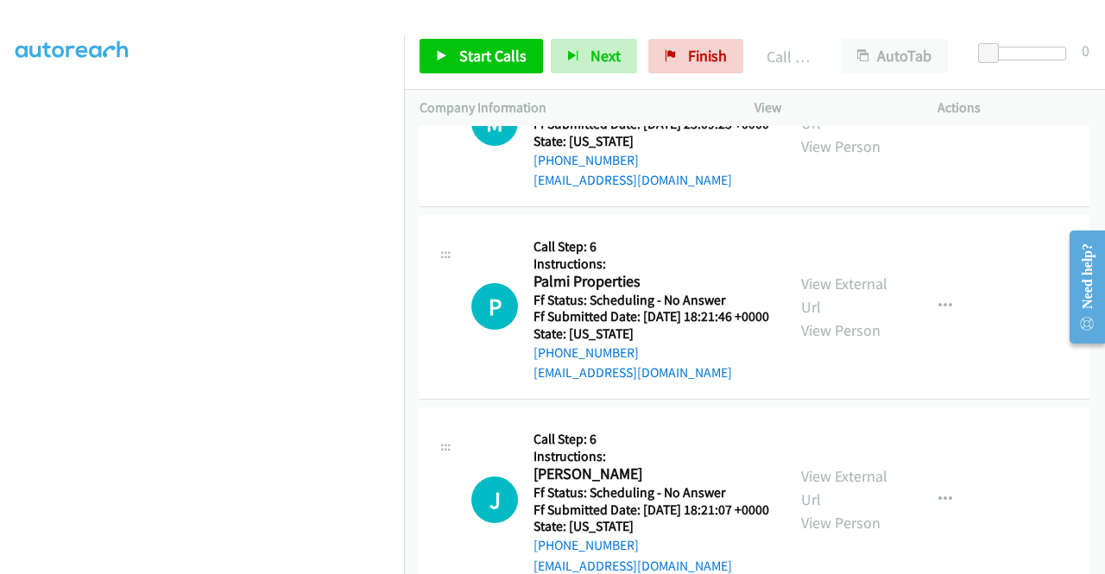
scroll to position [10926, 0]
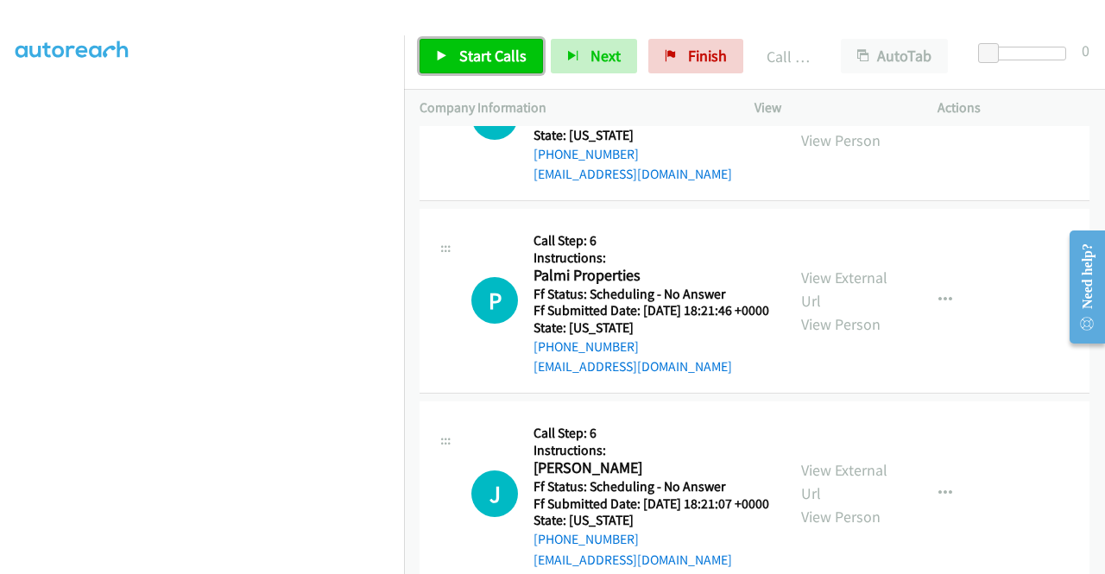
click at [501, 59] on span "Start Calls" at bounding box center [492, 56] width 67 height 20
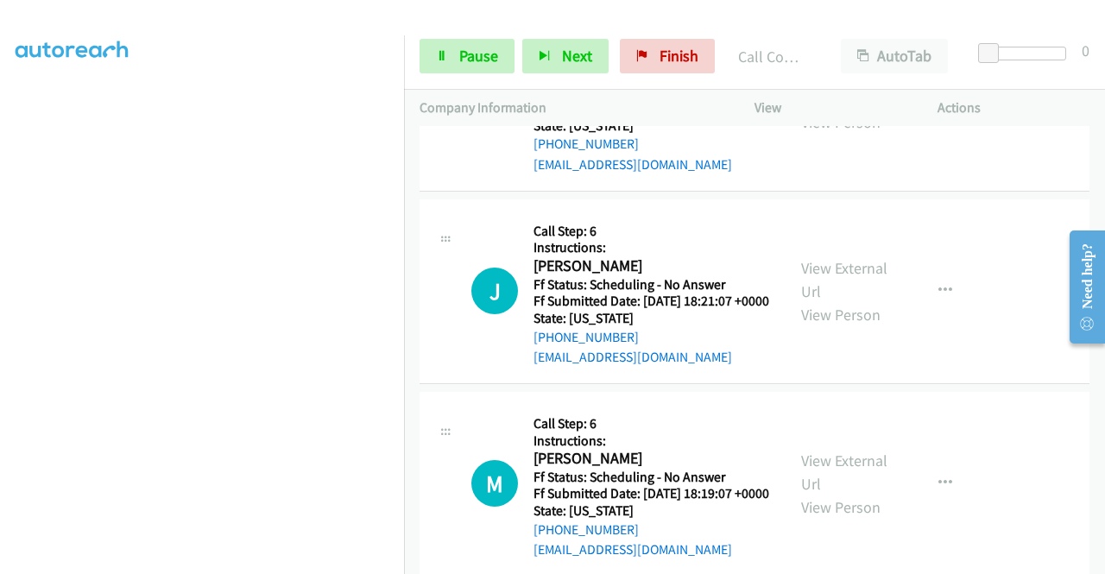
scroll to position [11179, 0]
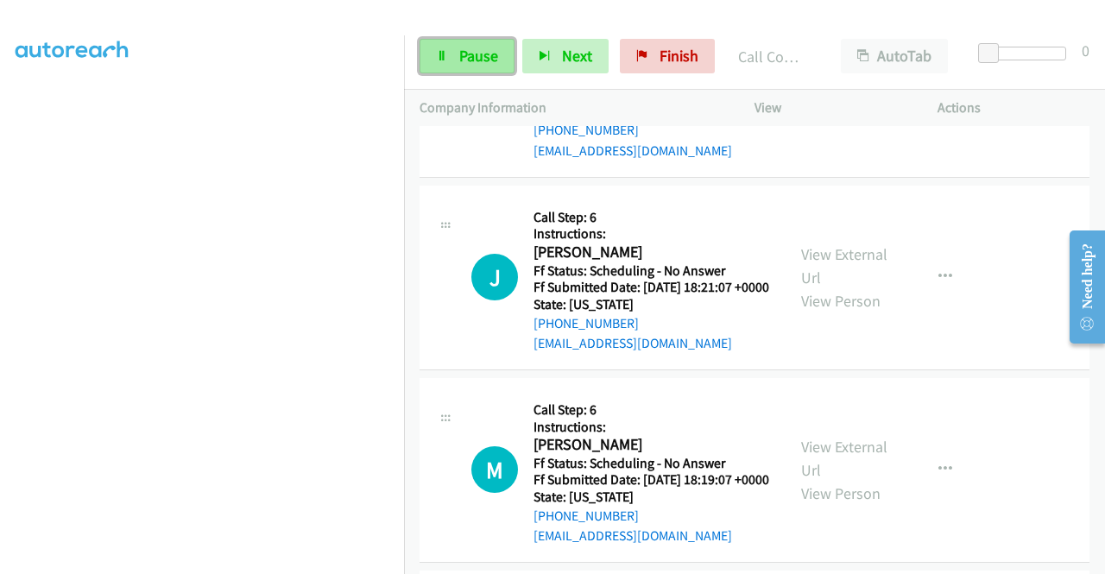
click at [425, 51] on link "Pause" at bounding box center [466, 56] width 95 height 35
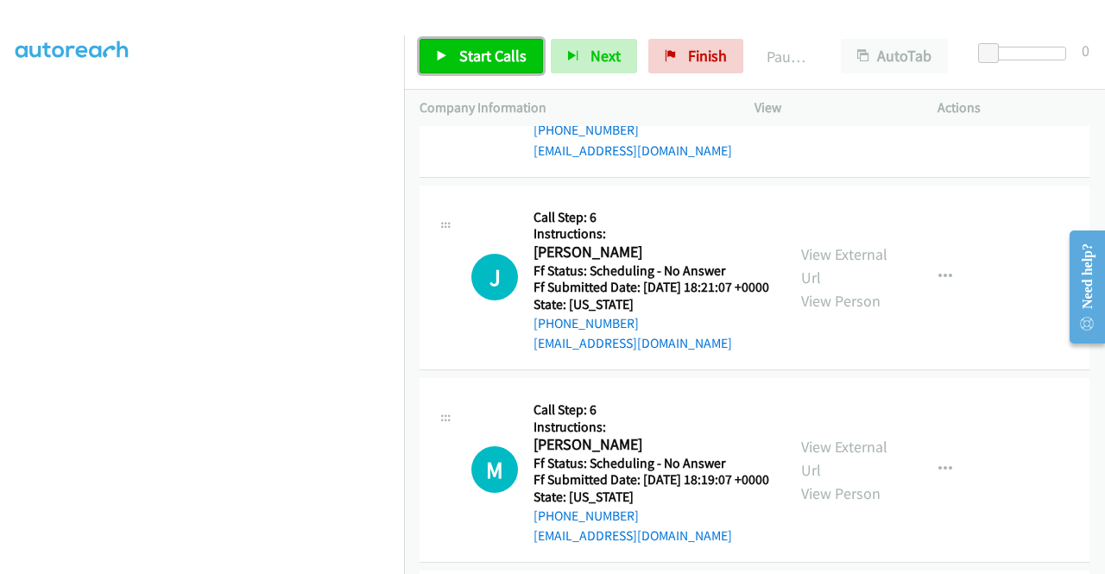
click at [425, 51] on link "Start Calls" at bounding box center [480, 56] width 123 height 35
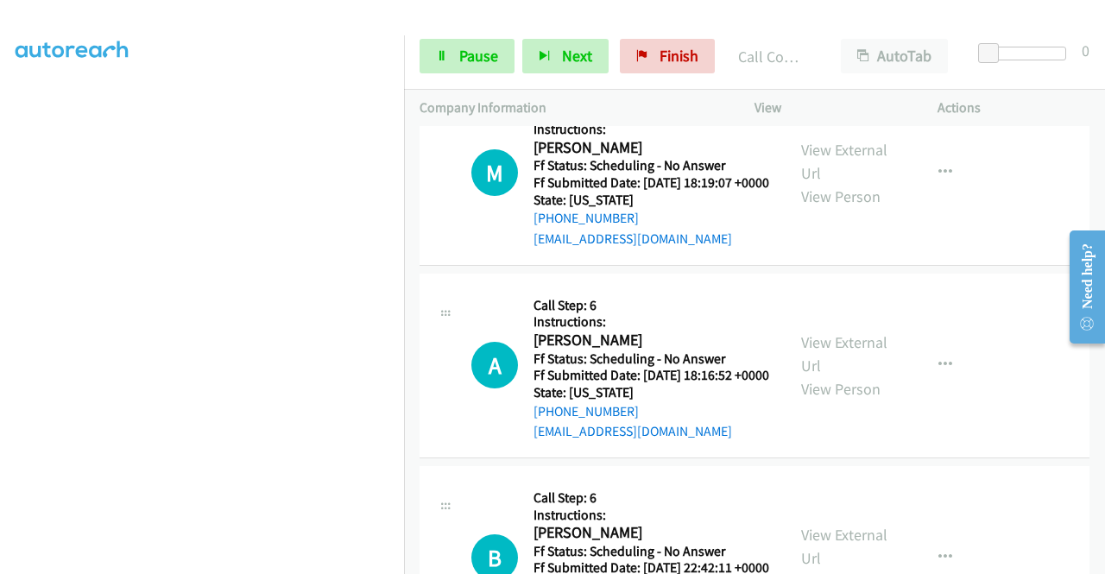
scroll to position [11559, 0]
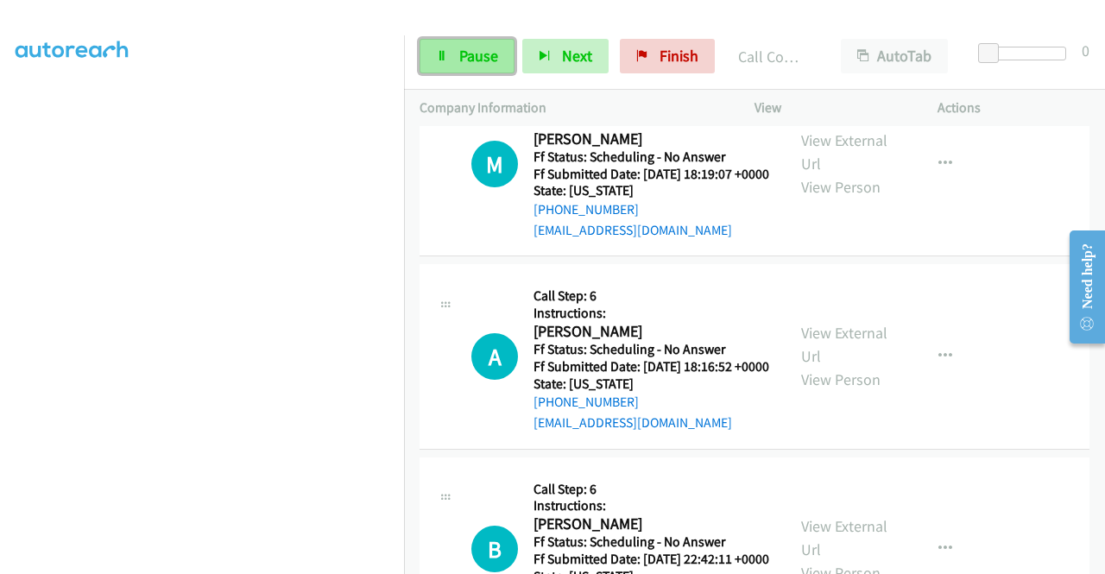
click at [448, 70] on link "Pause" at bounding box center [466, 56] width 95 height 35
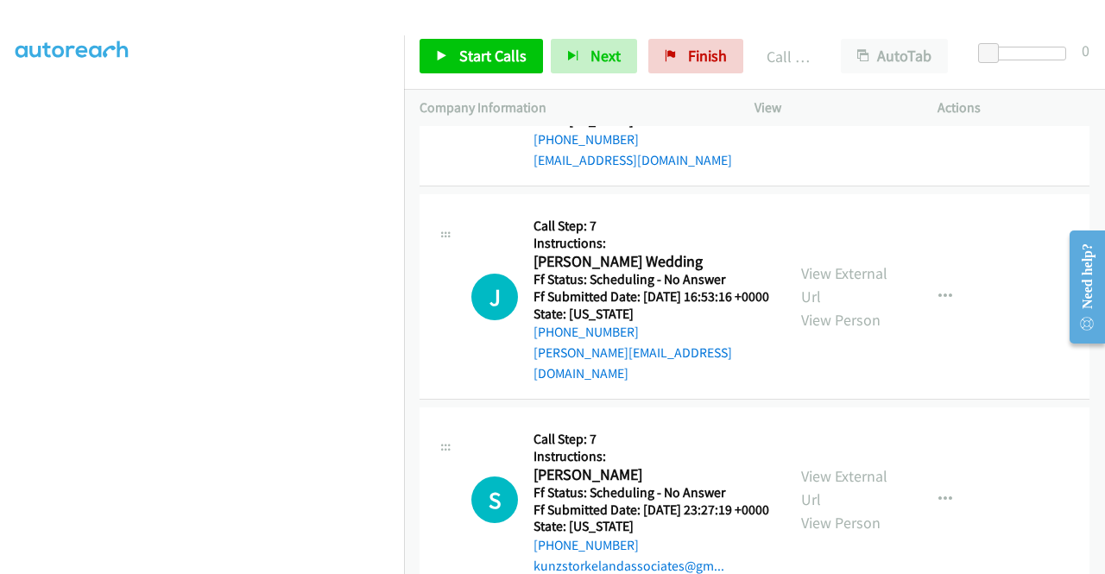
scroll to position [12066, 0]
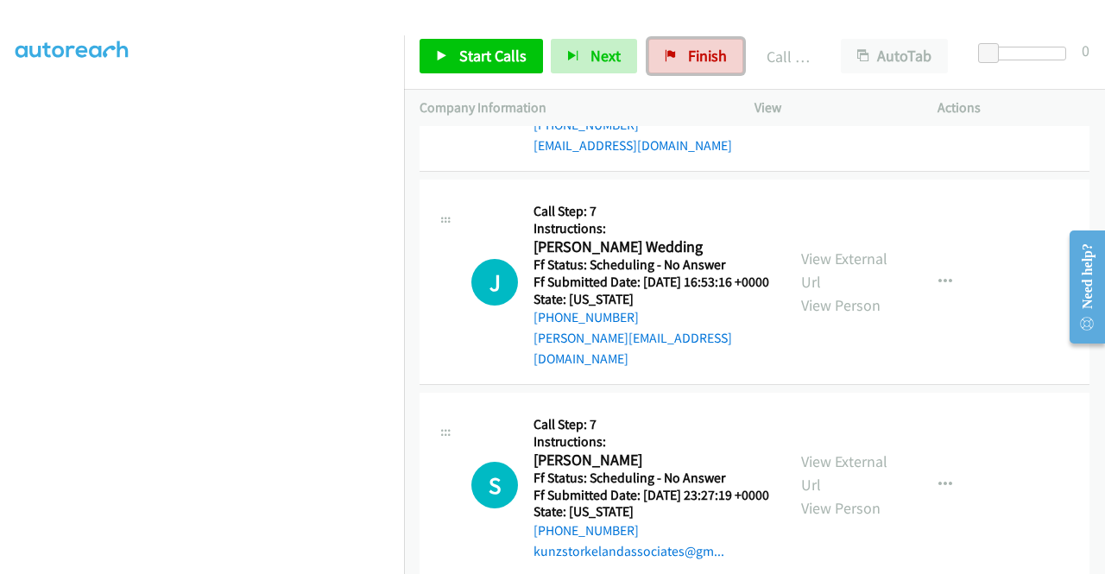
drag, startPoint x: 701, startPoint y: 68, endPoint x: 634, endPoint y: 79, distance: 67.4
click at [701, 68] on link "Finish" at bounding box center [695, 56] width 95 height 35
